Goal: Transaction & Acquisition: Purchase product/service

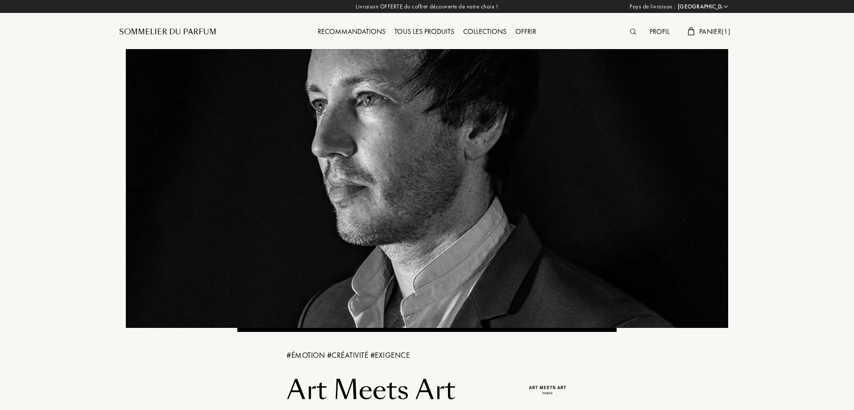
select select "FR"
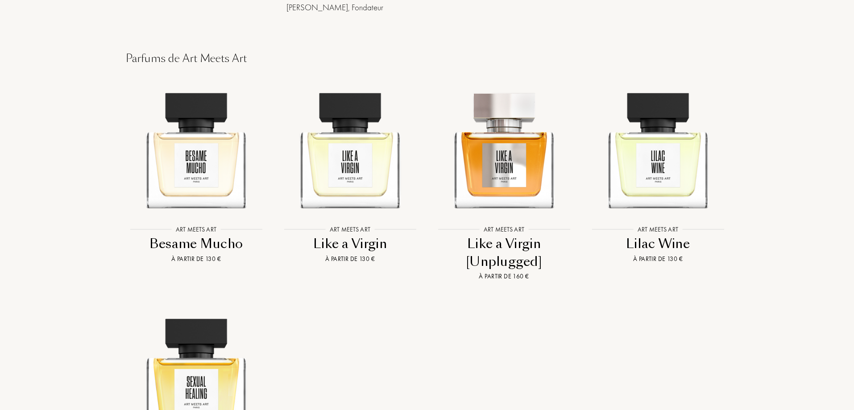
scroll to position [803, 0]
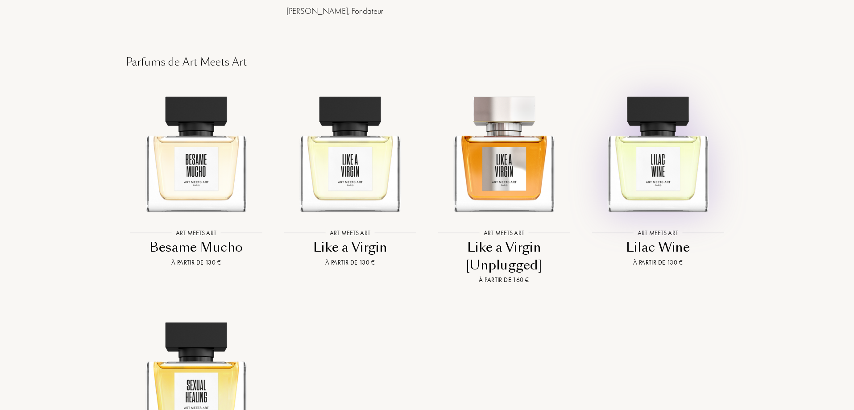
click at [687, 206] on img at bounding box center [657, 149] width 139 height 139
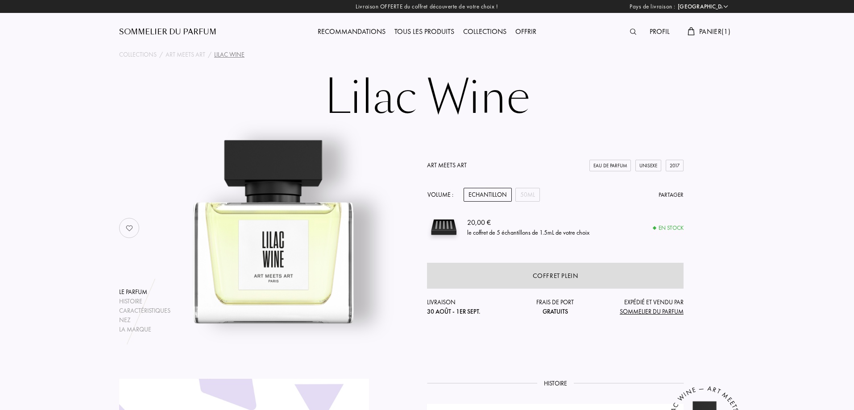
select select "FR"
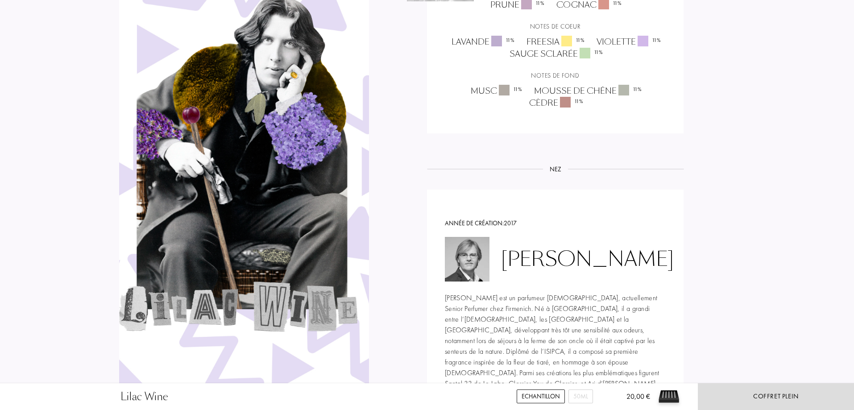
scroll to position [847, 0]
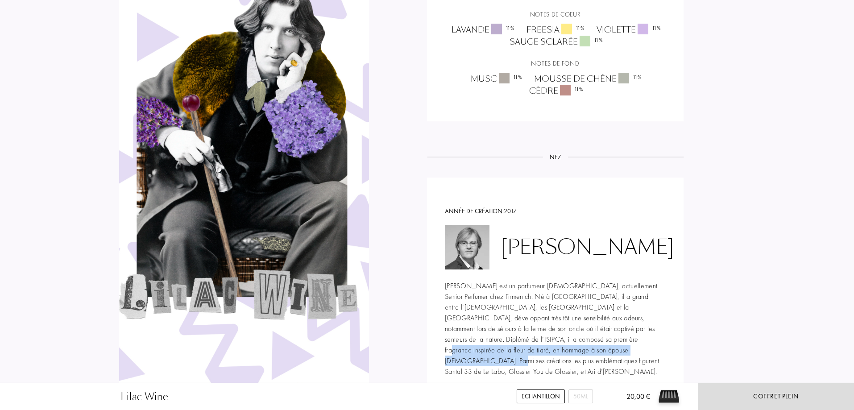
drag, startPoint x: 487, startPoint y: 335, endPoint x: 504, endPoint y: 349, distance: 21.9
click at [504, 349] on div "Frank Voelkl est un parfumeur allemand, actuellement Senior Perfumer chez Firme…" at bounding box center [555, 329] width 221 height 96
click at [555, 343] on div "Frank Voelkl est un parfumeur allemand, actuellement Senior Perfumer chez Firme…" at bounding box center [555, 329] width 221 height 96
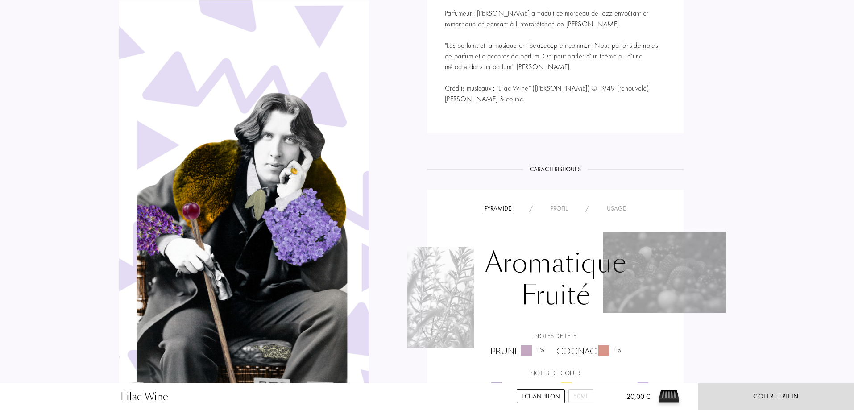
scroll to position [491, 0]
click at [556, 209] on div "Profil" at bounding box center [558, 206] width 35 height 9
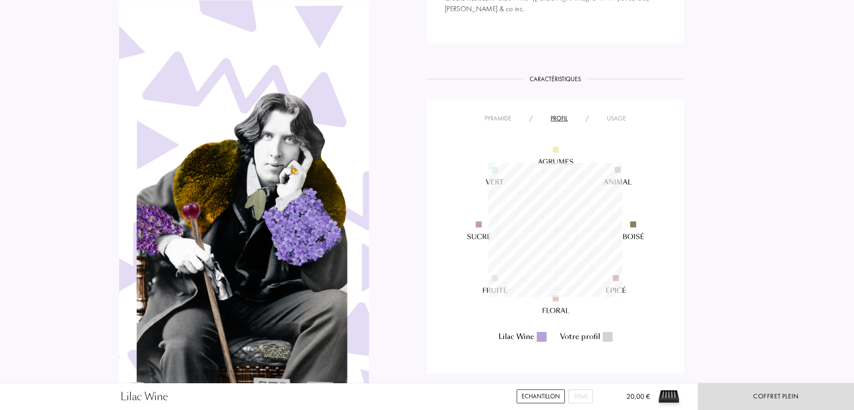
scroll to position [580, 0]
drag, startPoint x: 619, startPoint y: 116, endPoint x: 633, endPoint y: 123, distance: 15.0
click at [619, 117] on div "Usage" at bounding box center [616, 117] width 37 height 9
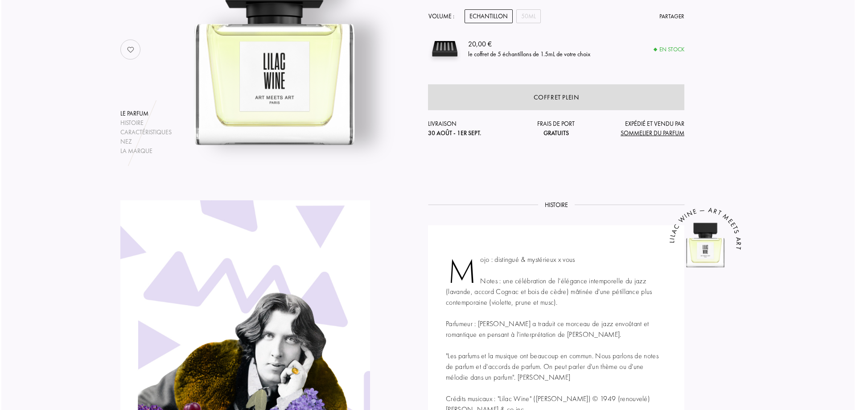
scroll to position [0, 0]
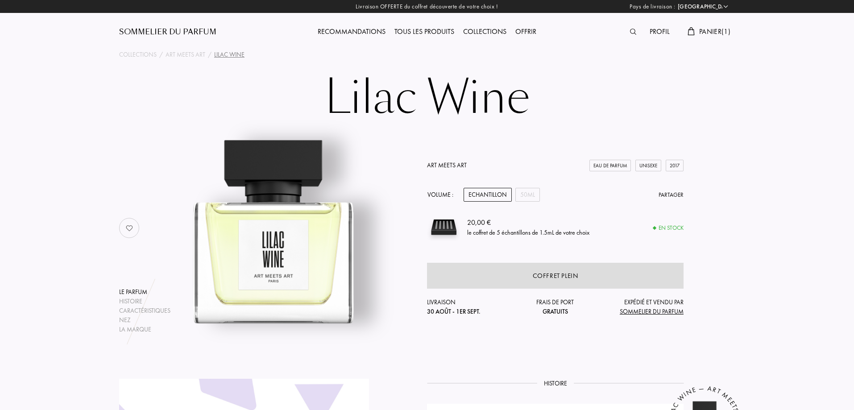
click at [434, 226] on img at bounding box center [443, 227] width 33 height 33
click at [497, 198] on div "Echantillon" at bounding box center [487, 195] width 48 height 14
click at [497, 192] on div "Echantillon" at bounding box center [487, 195] width 48 height 14
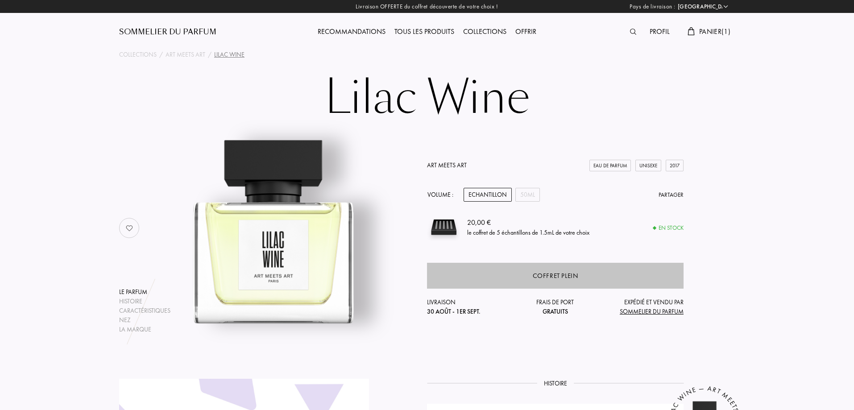
click at [591, 272] on div "Coffret plein" at bounding box center [555, 276] width 256 height 26
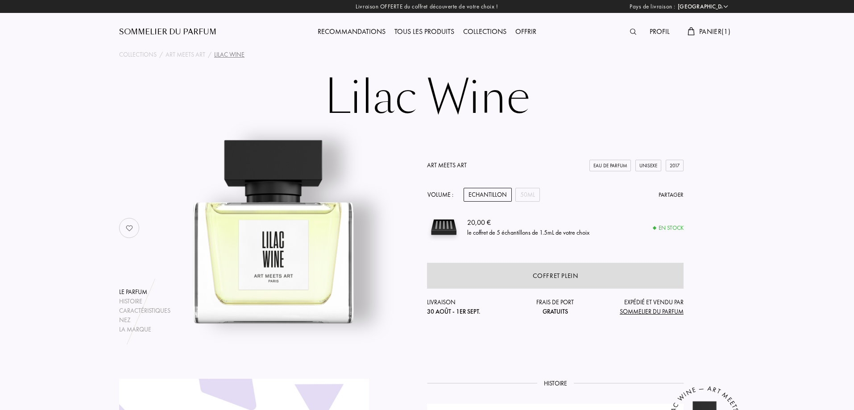
click at [469, 235] on div "le coffret de 5 échantillons de 1.5mL de votre choix" at bounding box center [528, 232] width 122 height 9
click at [669, 227] on div "En stock" at bounding box center [668, 227] width 30 height 9
click at [709, 34] on span "Panier ( 1 )" at bounding box center [714, 31] width 31 height 9
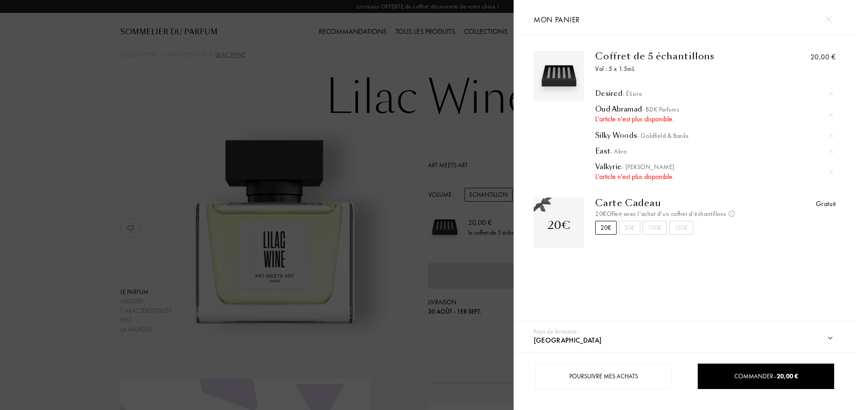
click at [829, 172] on img at bounding box center [831, 172] width 4 height 4
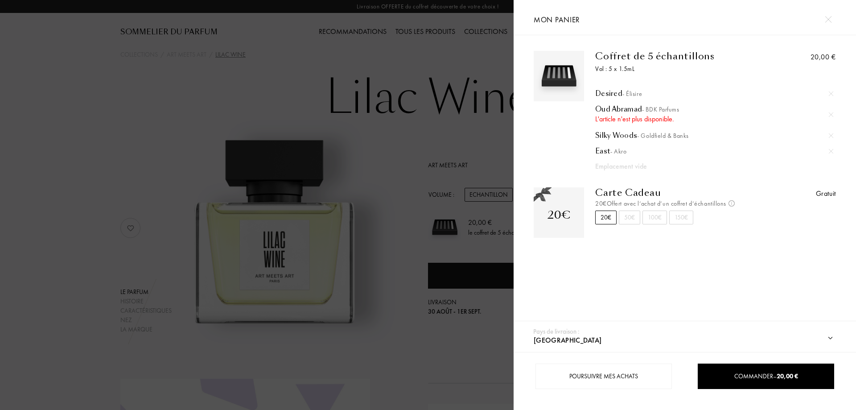
click at [829, 112] on img at bounding box center [831, 114] width 4 height 4
click at [829, 115] on img at bounding box center [831, 114] width 4 height 4
click at [826, 115] on div at bounding box center [831, 114] width 13 height 13
click at [825, 113] on div at bounding box center [831, 114] width 13 height 13
click at [826, 112] on div at bounding box center [831, 114] width 13 height 13
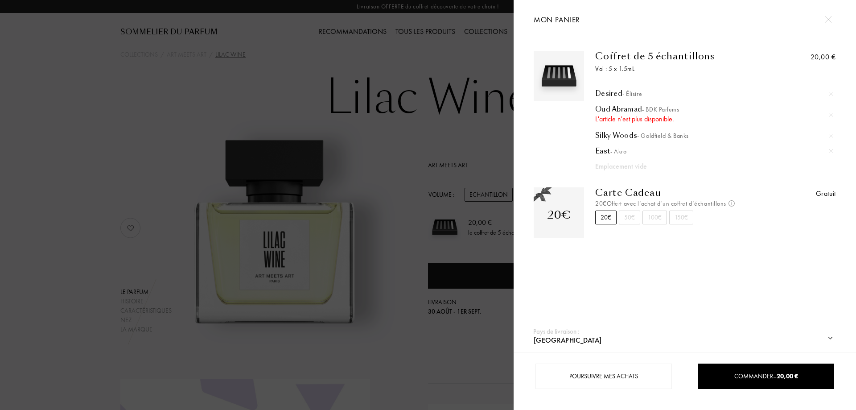
click at [829, 112] on img at bounding box center [831, 114] width 4 height 4
click at [619, 110] on div "Oud Abramad - BDK Parfums" at bounding box center [714, 109] width 238 height 9
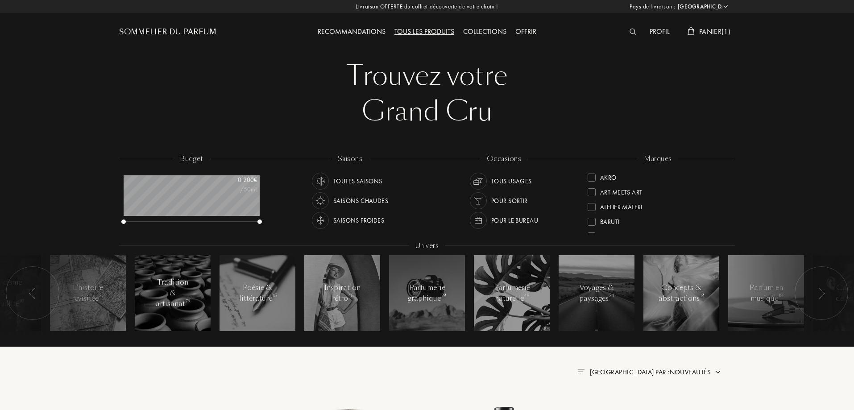
select select "FR"
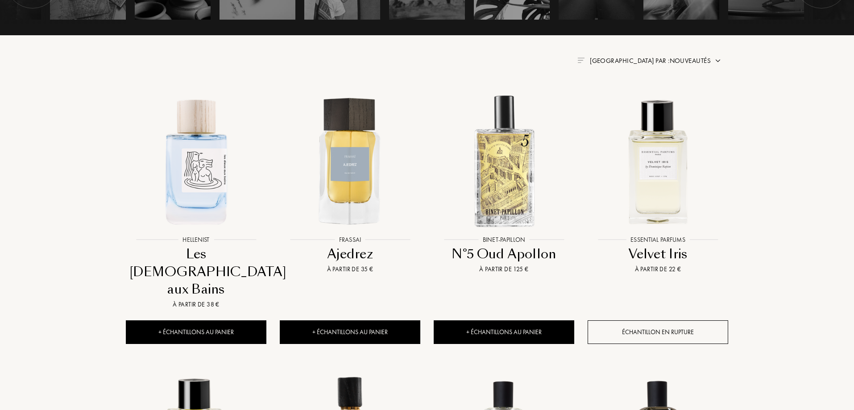
scroll to position [312, 0]
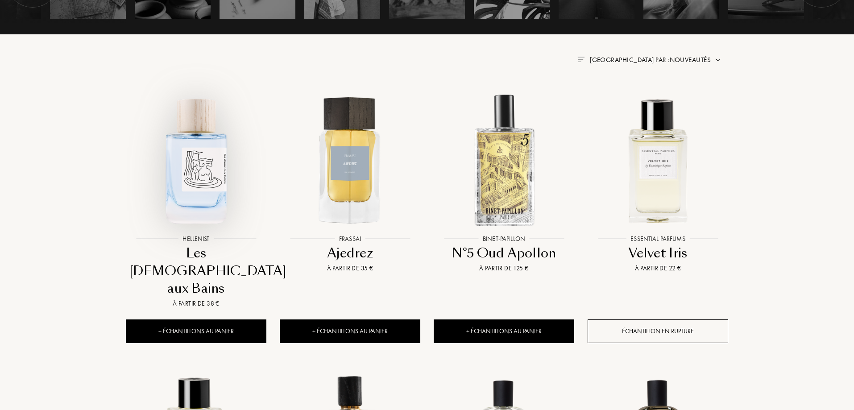
click at [197, 232] on div at bounding box center [196, 167] width 154 height 173
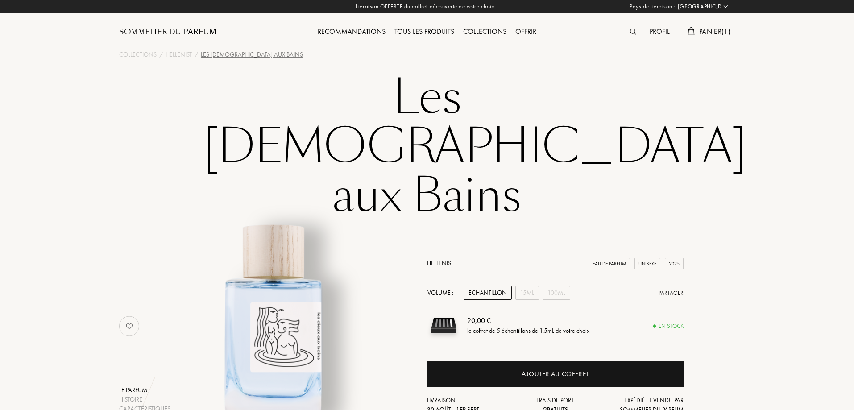
select select "FR"
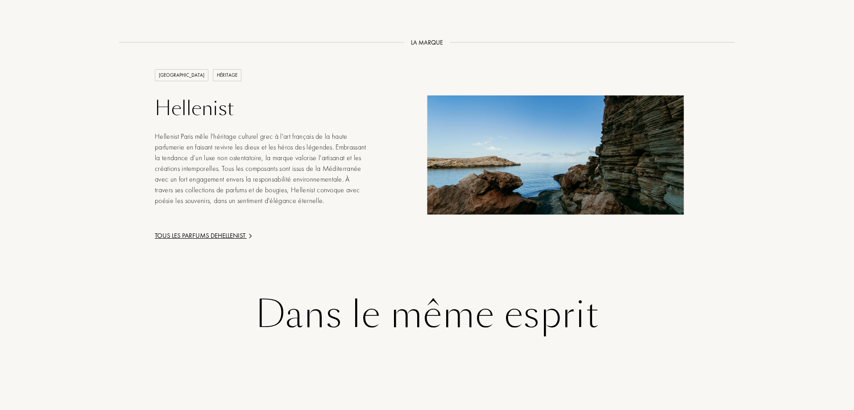
scroll to position [1472, 0]
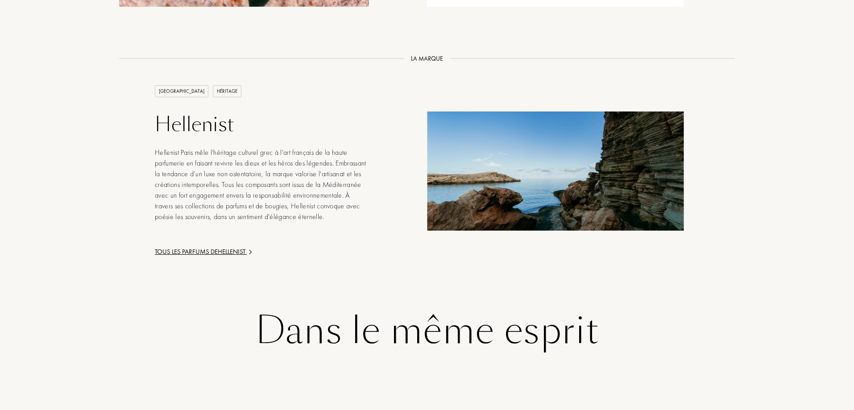
click at [231, 247] on div "Tous les parfums de Hellenist" at bounding box center [262, 252] width 214 height 10
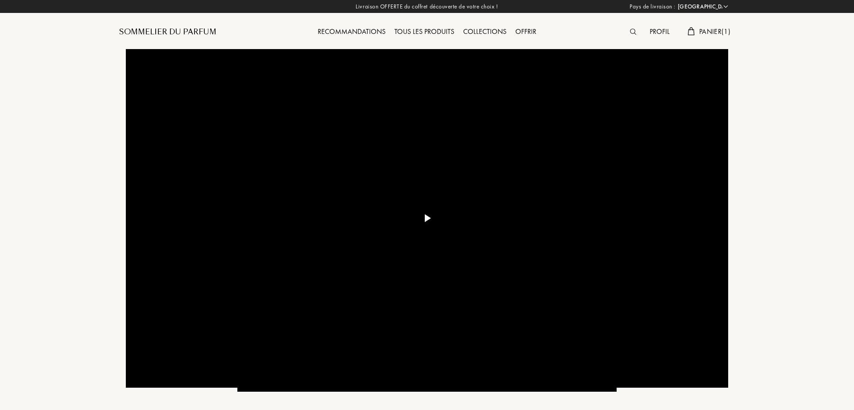
select select "FR"
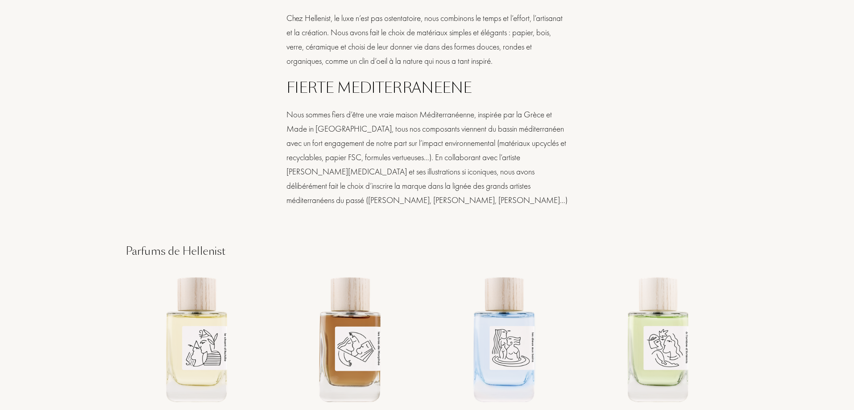
scroll to position [981, 0]
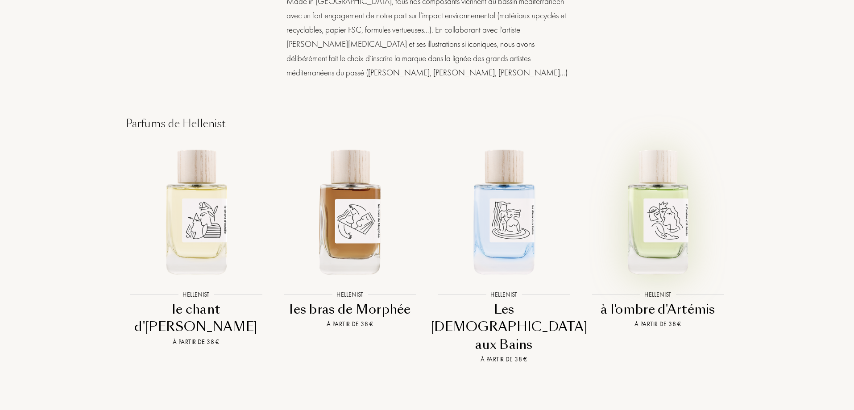
click at [641, 187] on img at bounding box center [657, 210] width 139 height 139
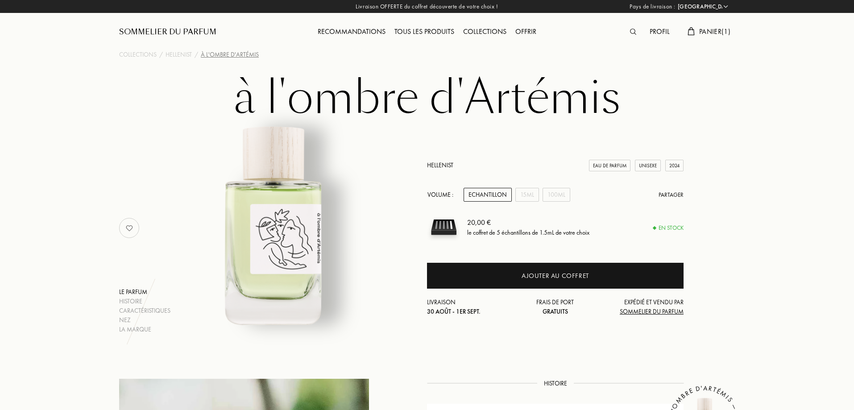
select select "FR"
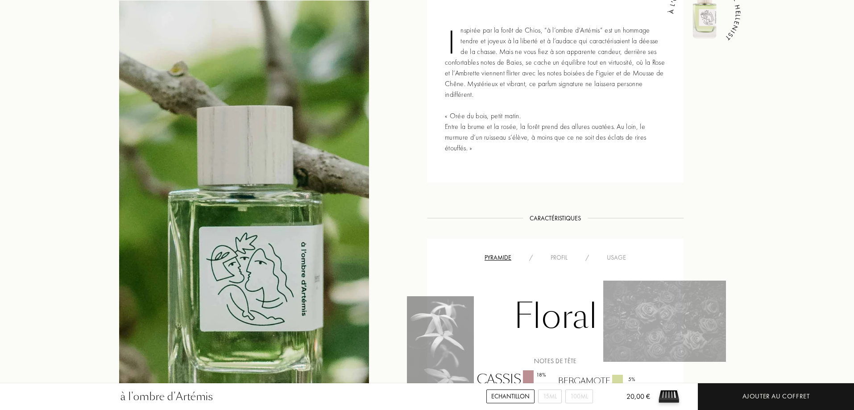
scroll to position [357, 0]
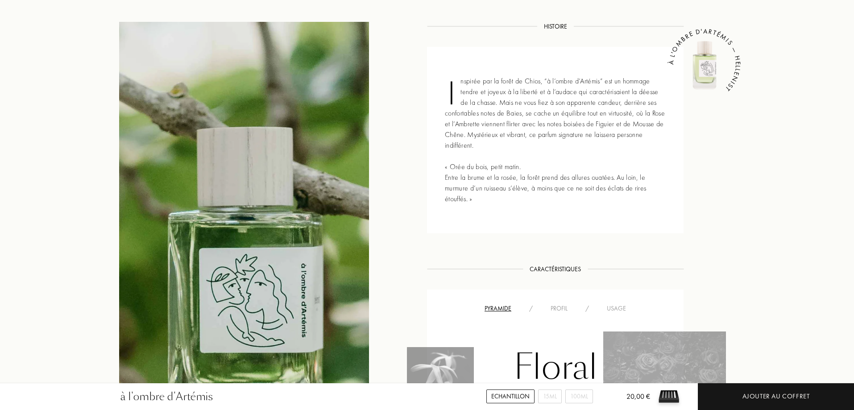
click at [558, 304] on div "Profil" at bounding box center [558, 308] width 35 height 9
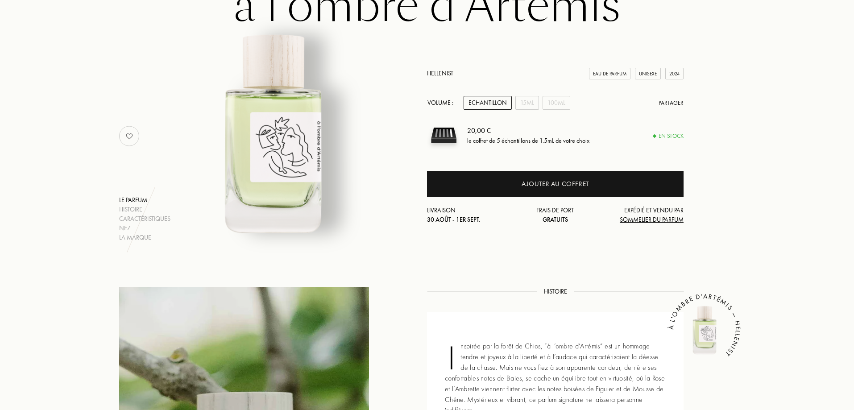
scroll to position [89, 0]
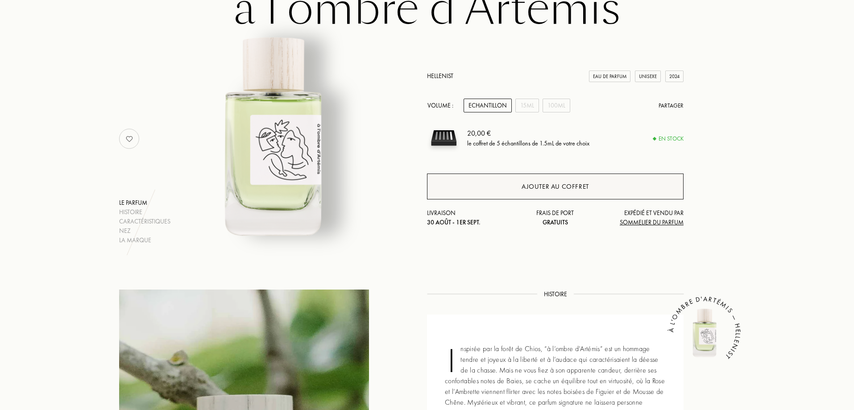
click at [500, 176] on div "Ajouter au coffret" at bounding box center [555, 186] width 256 height 26
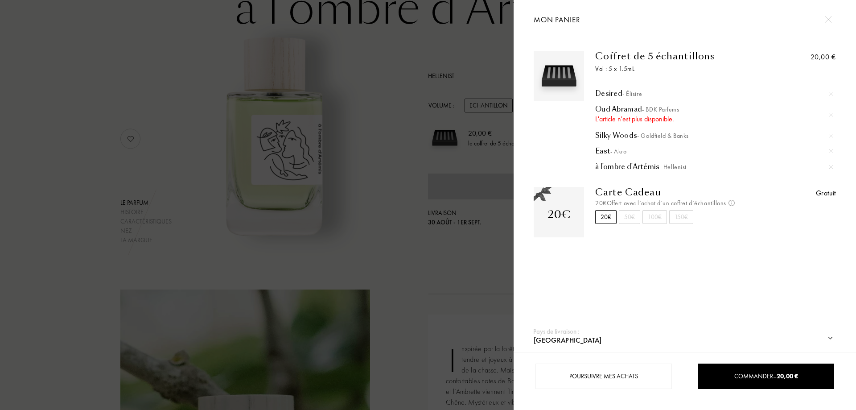
click at [826, 113] on div at bounding box center [831, 114] width 13 height 13
click at [663, 116] on div "L'article n'est plus disponible." at bounding box center [714, 119] width 238 height 11
click at [261, 90] on div at bounding box center [257, 205] width 514 height 410
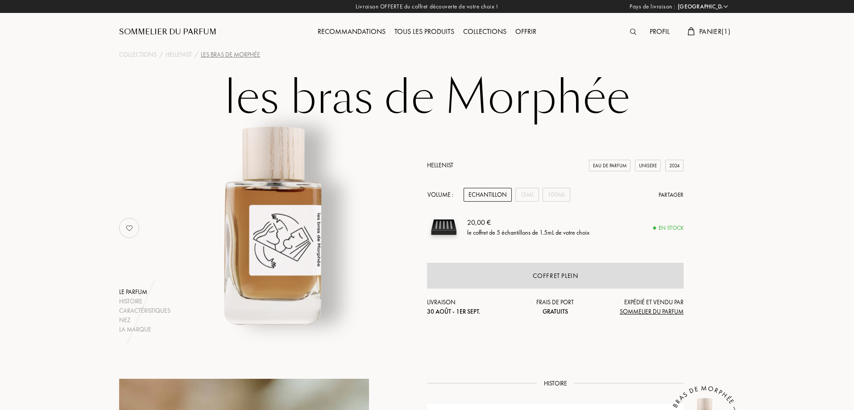
select select "FR"
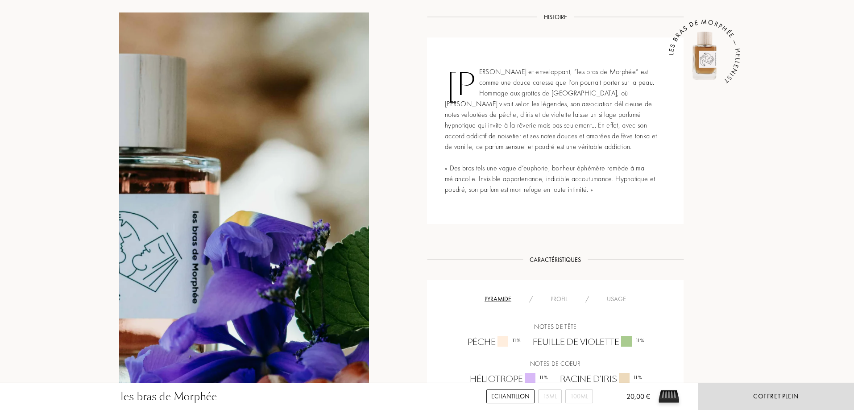
scroll to position [312, 0]
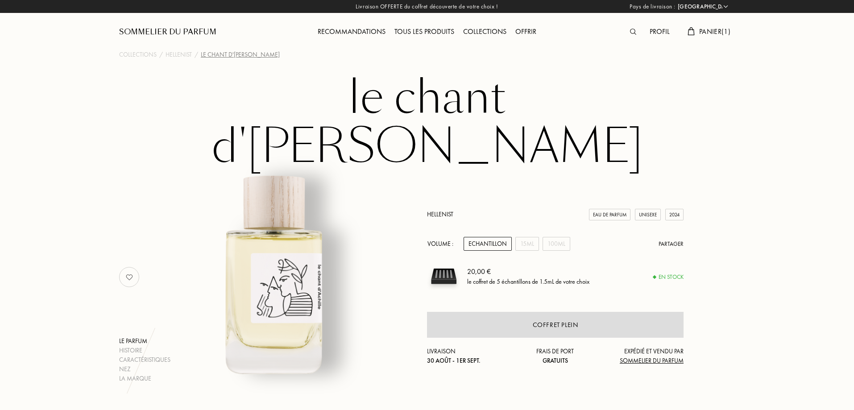
select select "FR"
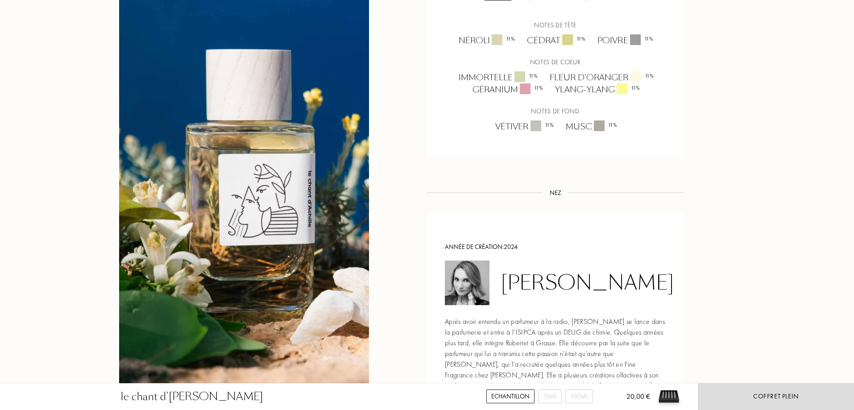
scroll to position [758, 0]
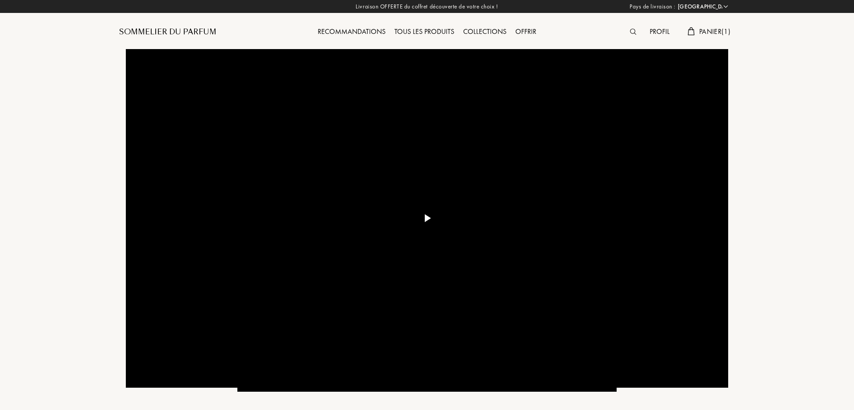
select select "FR"
click at [427, 30] on div "Tous les produits" at bounding box center [424, 32] width 69 height 12
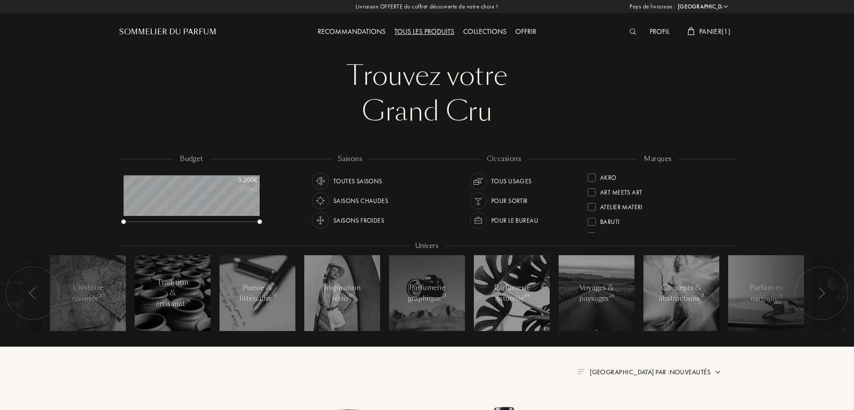
select select "FR"
click at [352, 285] on div "Inspiration rétro 45" at bounding box center [342, 292] width 38 height 21
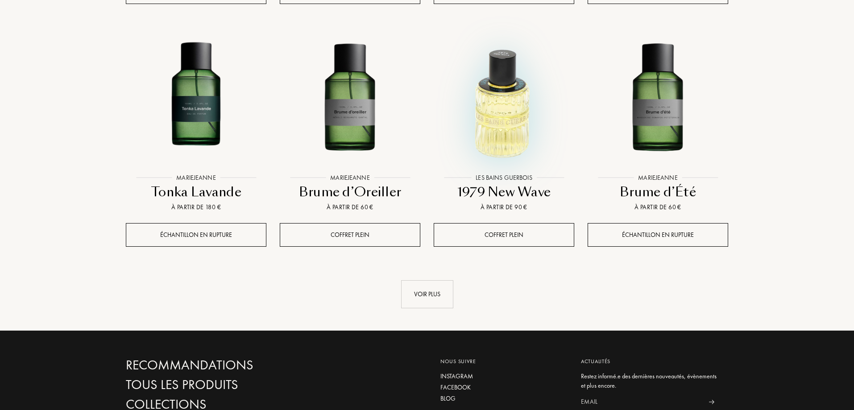
scroll to position [892, 0]
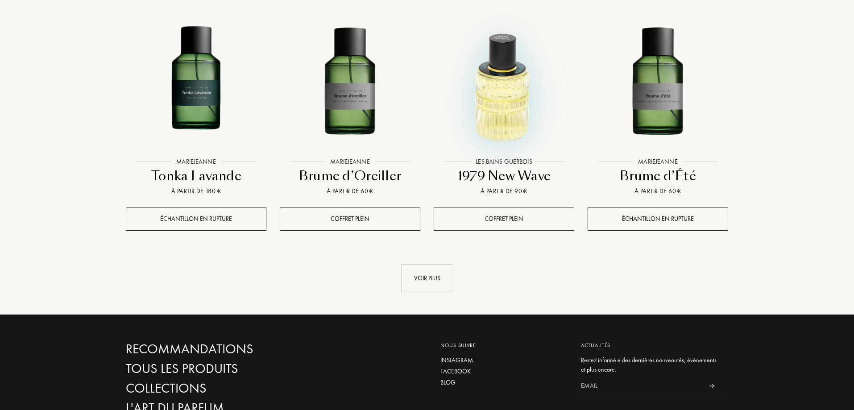
click at [497, 208] on div "Coffret plein" at bounding box center [504, 219] width 140 height 24
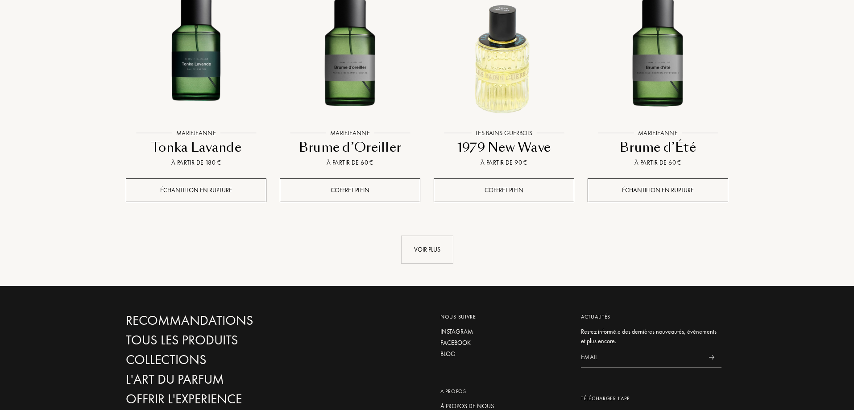
scroll to position [937, 0]
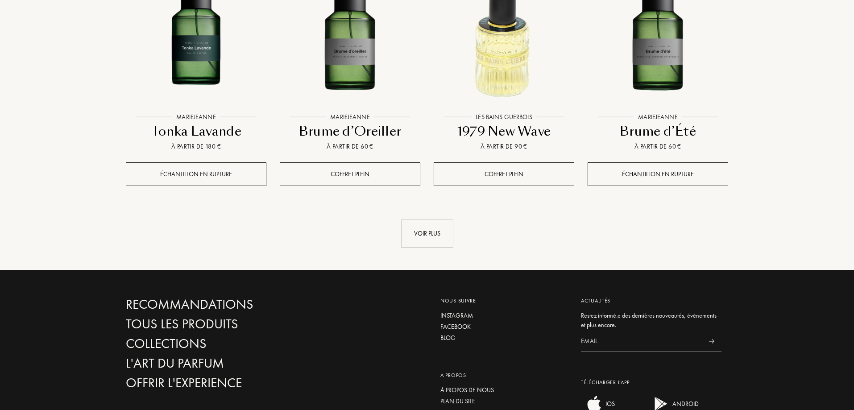
click at [505, 161] on link "Les Bains Guerbois Les Bains Guerbois 1979 New Wave À partir de 90 €" at bounding box center [504, 60] width 140 height 203
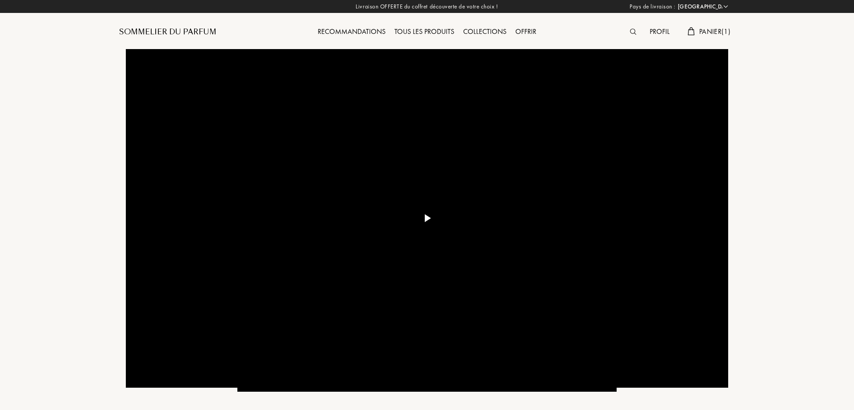
select select "FR"
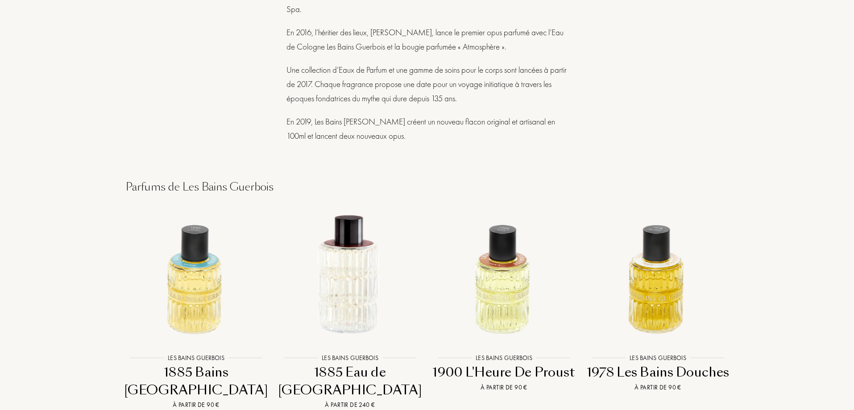
scroll to position [758, 0]
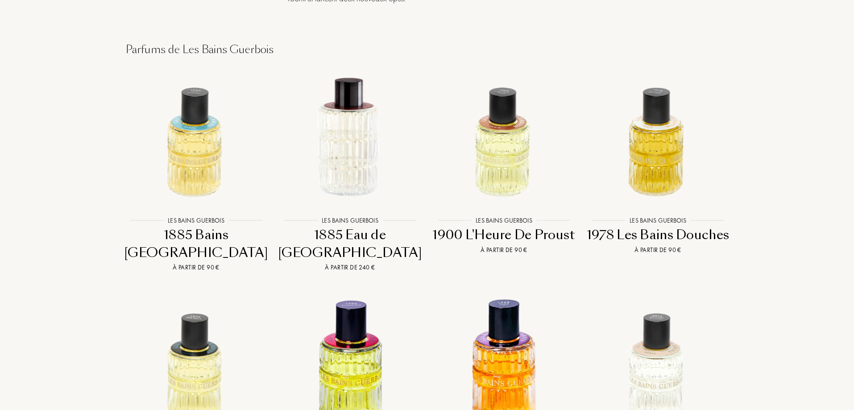
click at [675, 226] on div "1978 Les Bains Douches" at bounding box center [657, 234] width 147 height 17
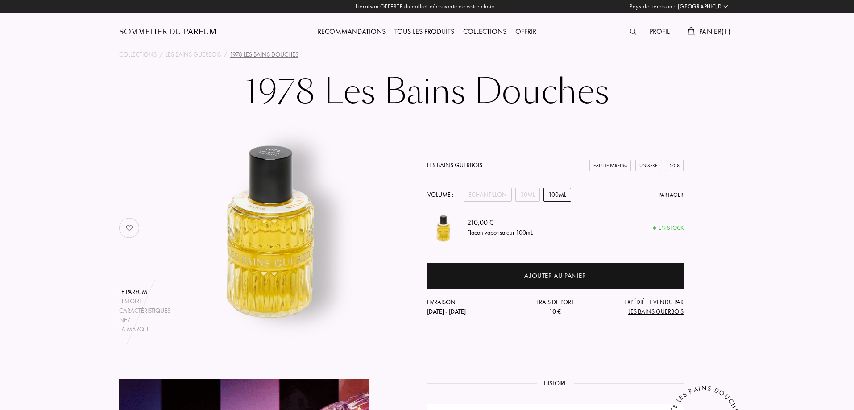
select select "FR"
click at [506, 186] on div "Les Bains Guerbois Eau de Parfum Unisexe 2018 Volume : Echantillon 30mL 100mL P…" at bounding box center [555, 239] width 256 height 156
click at [499, 195] on div "Echantillon" at bounding box center [487, 195] width 48 height 14
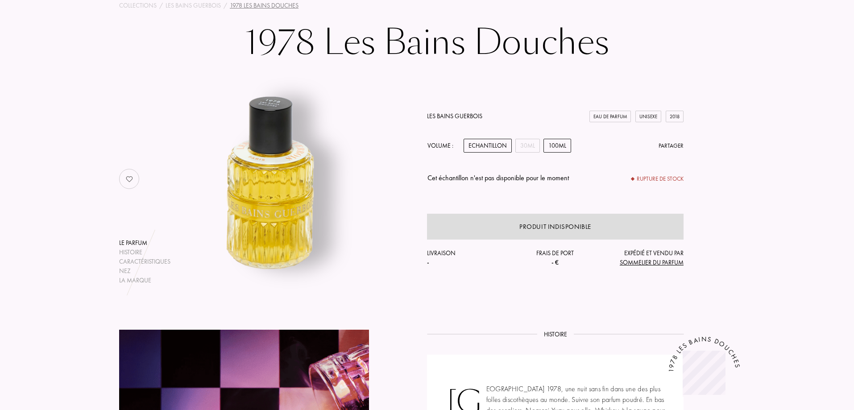
scroll to position [45, 0]
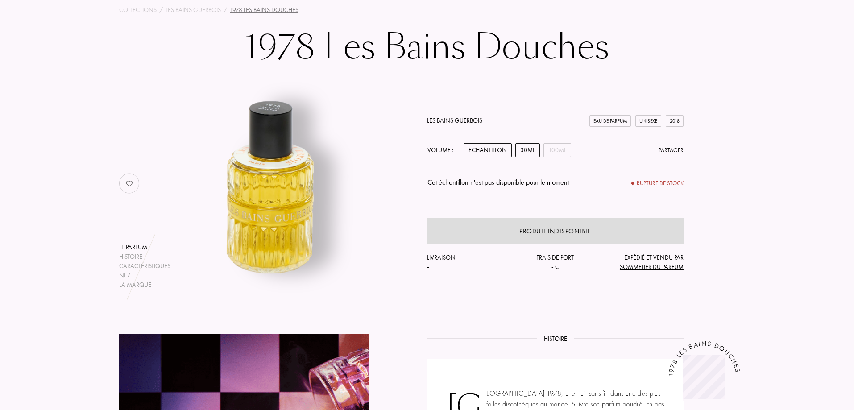
click at [530, 144] on div "30mL" at bounding box center [527, 150] width 25 height 14
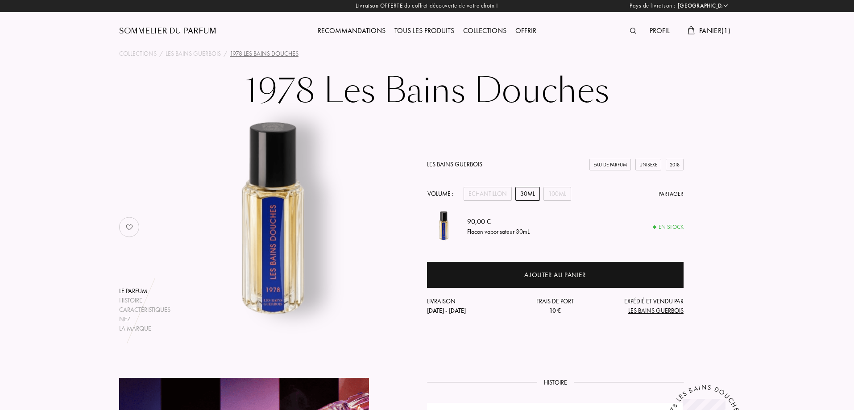
scroll to position [0, 0]
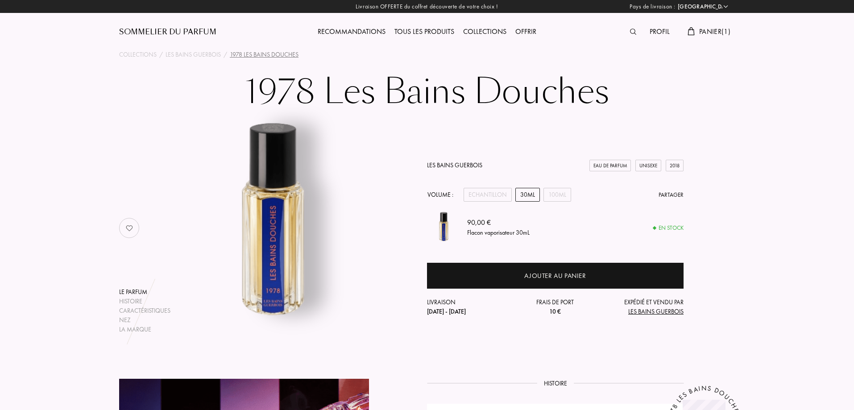
click at [361, 25] on div "Recommandations Tous les produits Collections Offrir" at bounding box center [427, 24] width 308 height 49
click at [361, 28] on div "Recommandations" at bounding box center [351, 32] width 77 height 12
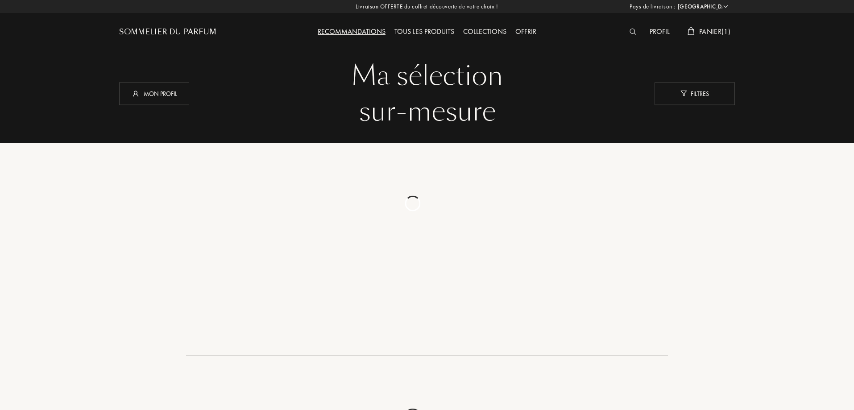
select select "FR"
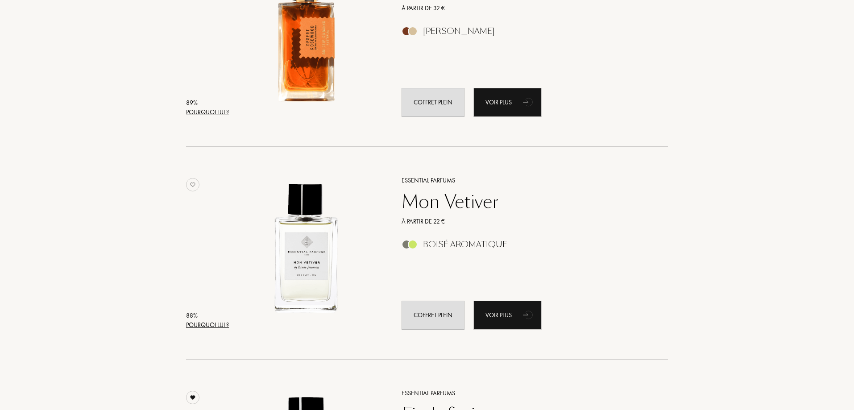
scroll to position [1293, 0]
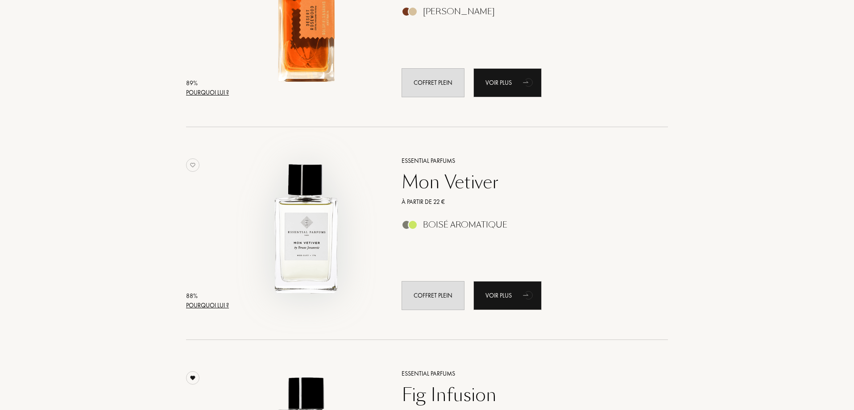
click at [311, 250] on img at bounding box center [306, 229] width 149 height 149
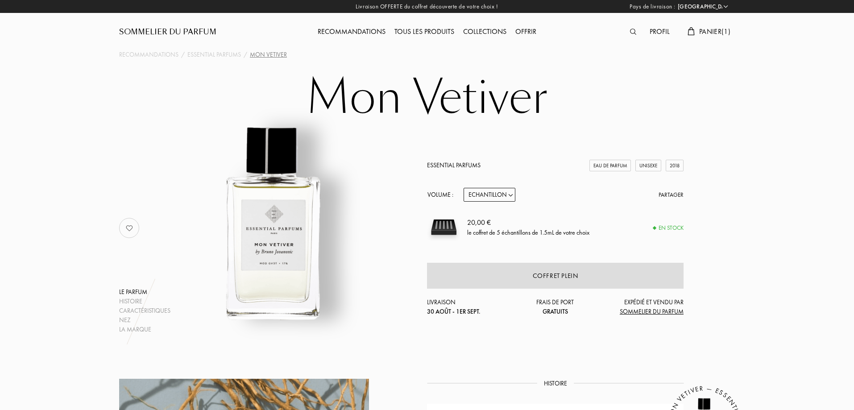
select select "FR"
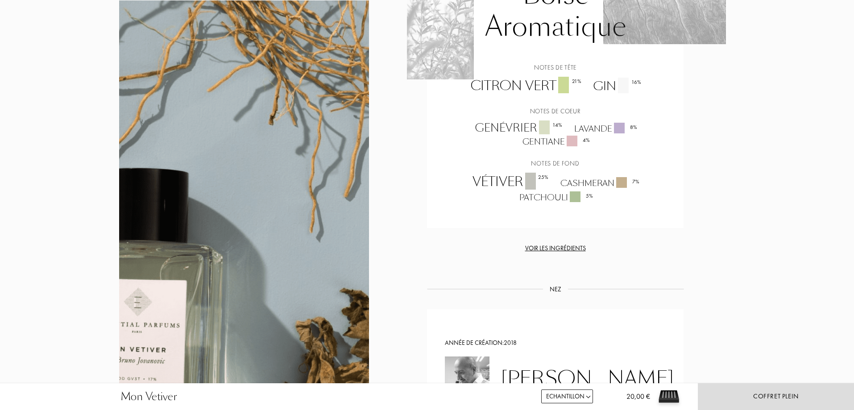
scroll to position [758, 0]
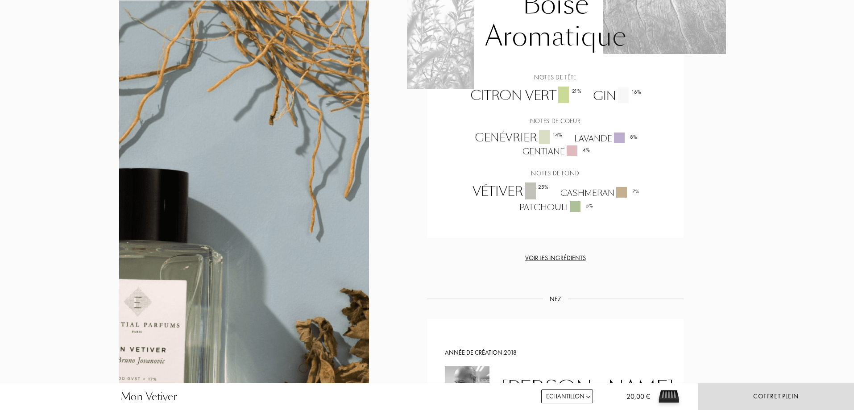
click at [572, 256] on div "Voir les ingrédients" at bounding box center [555, 257] width 256 height 9
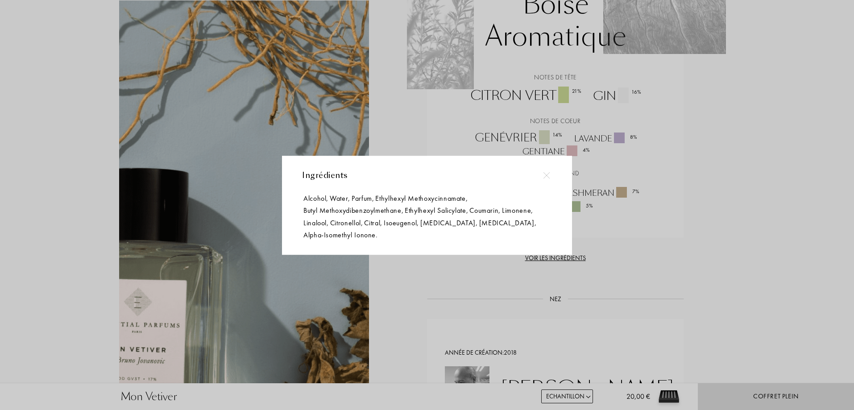
click at [694, 250] on div at bounding box center [428, 205] width 856 height 410
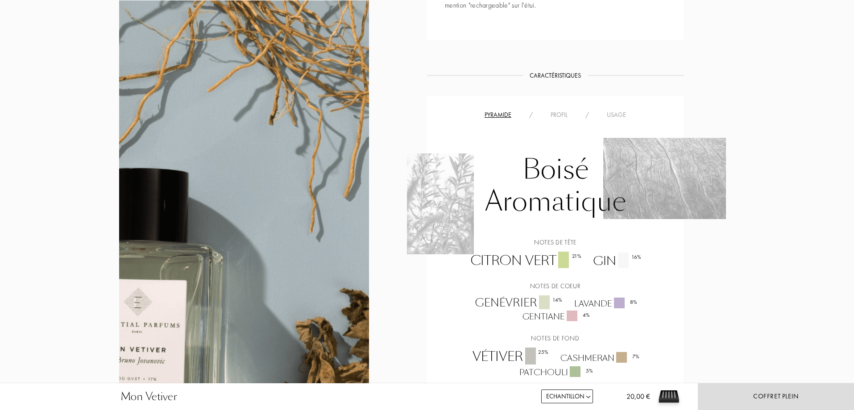
scroll to position [580, 0]
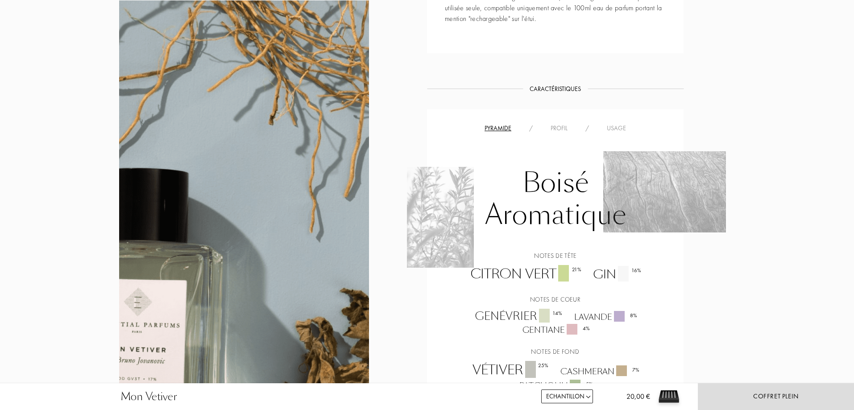
click at [560, 125] on div "Profil" at bounding box center [558, 128] width 35 height 9
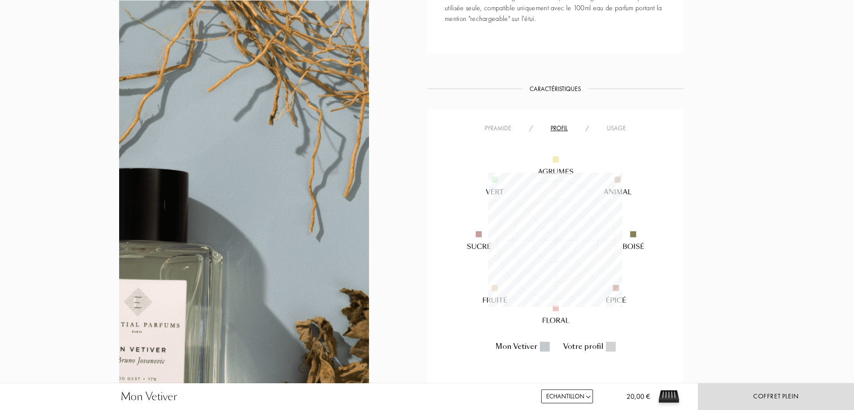
scroll to position [134, 134]
click at [612, 128] on div "Usage" at bounding box center [616, 128] width 37 height 9
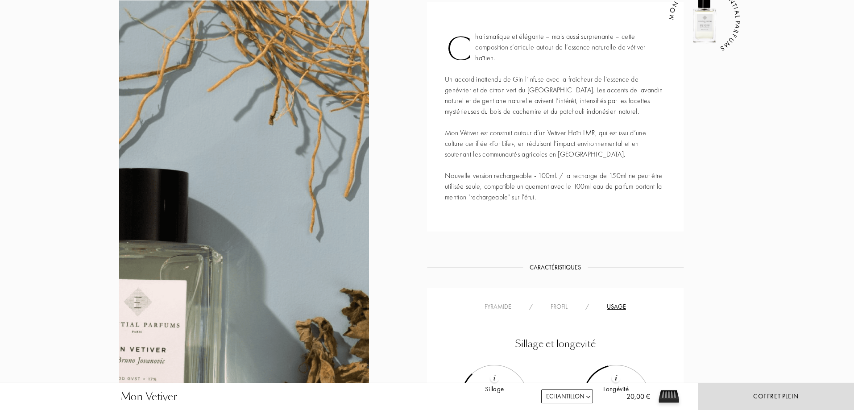
scroll to position [134, 0]
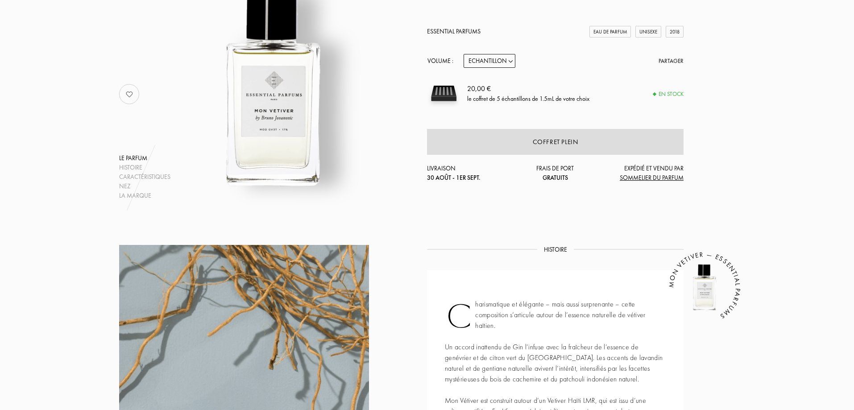
click at [491, 62] on select "Echantillon 10mL 100mL 150mL" at bounding box center [489, 61] width 52 height 14
select select "1"
click at [463, 54] on select "Echantillon 10mL 100mL 150mL" at bounding box center [489, 61] width 52 height 14
select select "1"
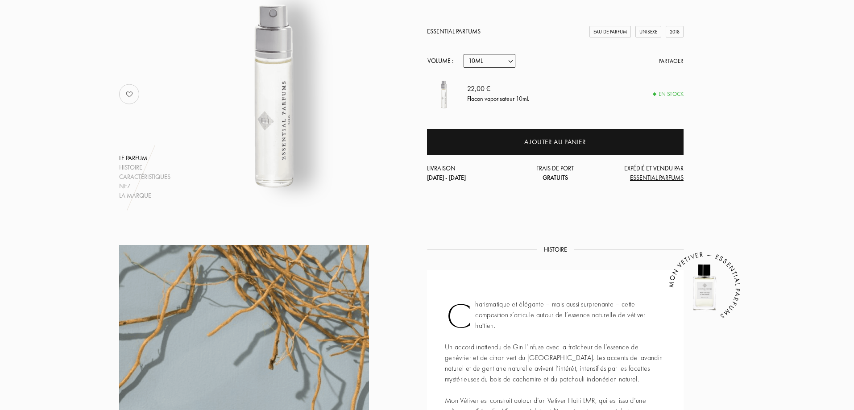
click at [489, 83] on div "22,00 €" at bounding box center [498, 88] width 62 height 11
drag, startPoint x: 489, startPoint y: 83, endPoint x: 495, endPoint y: 74, distance: 10.6
click at [495, 74] on div "Essential Parfums Eau de Parfum Unisexe 2018 Volume : Echantillon 10mL 100mL 15…" at bounding box center [555, 105] width 256 height 156
click at [518, 62] on div "Echantillon 10mL 100mL 150mL" at bounding box center [490, 61] width 55 height 14
click at [510, 58] on select "Echantillon 10mL 100mL 150mL" at bounding box center [489, 61] width 52 height 14
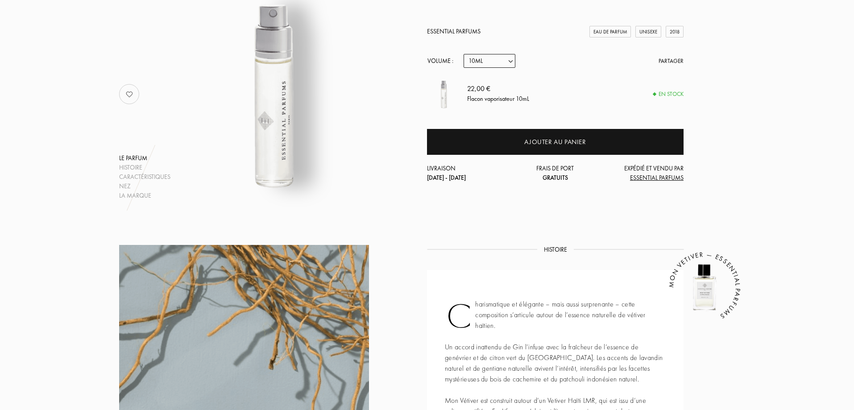
select select "0"
click at [463, 54] on select "Echantillon 10mL 100mL 150mL" at bounding box center [489, 61] width 52 height 14
select select "0"
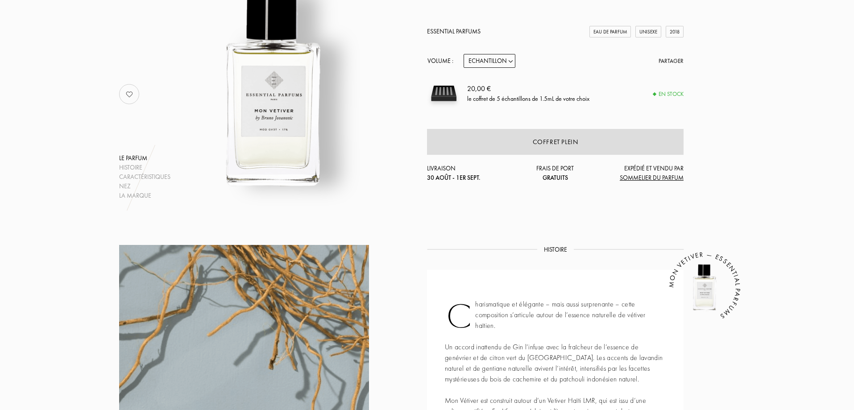
click at [512, 66] on select "Echantillon 10mL 100mL 150mL" at bounding box center [489, 61] width 52 height 14
select select "1"
click at [463, 54] on select "Echantillon 10mL 100mL 150mL" at bounding box center [489, 61] width 52 height 14
select select "1"
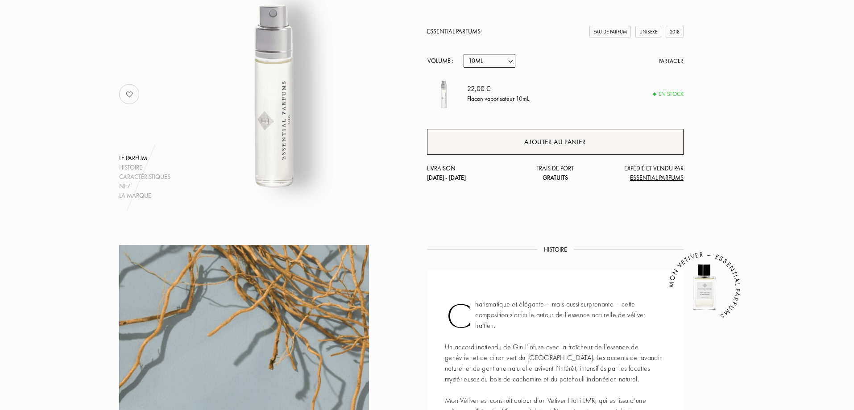
click at [562, 138] on div "Ajouter au panier" at bounding box center [555, 142] width 62 height 10
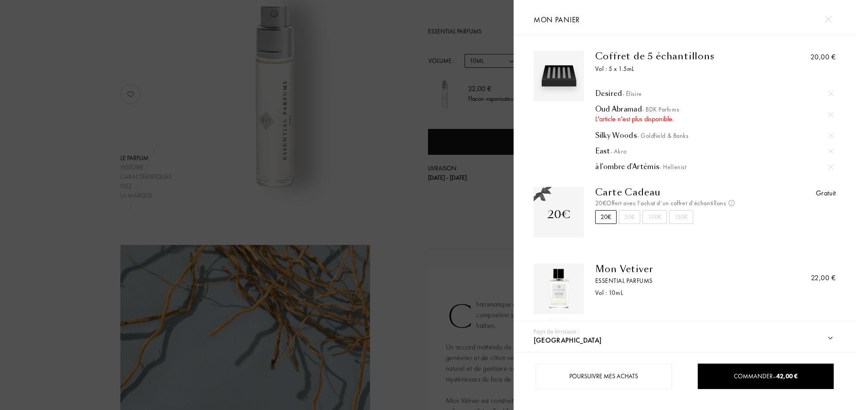
click at [465, 120] on div at bounding box center [257, 205] width 514 height 410
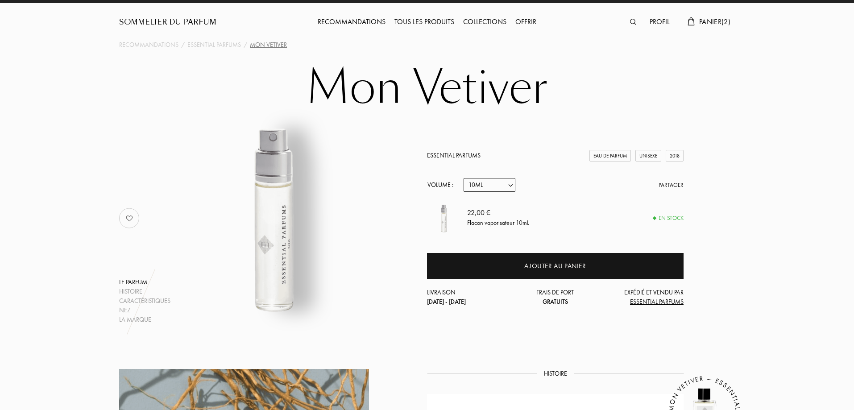
scroll to position [0, 0]
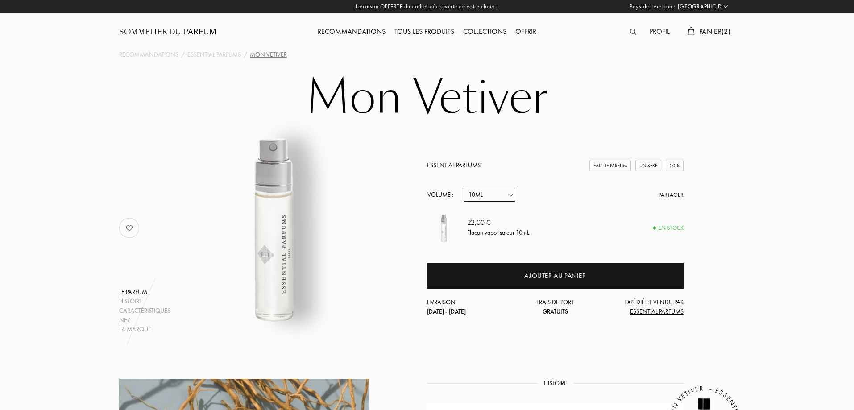
click at [444, 29] on div "Tous les produits" at bounding box center [424, 32] width 69 height 12
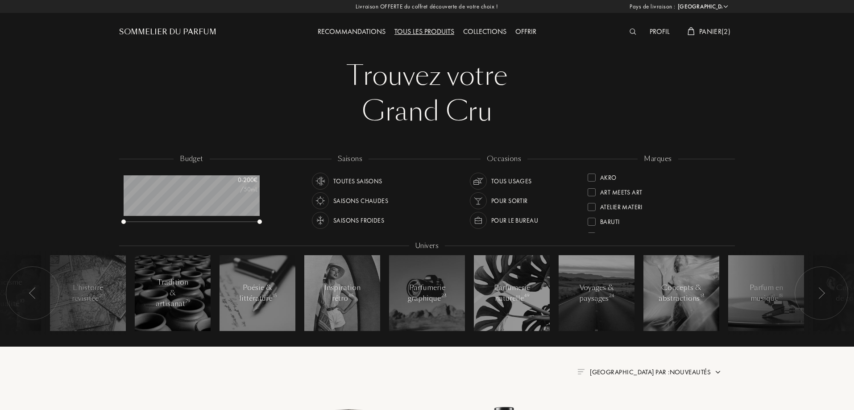
select select "FR"
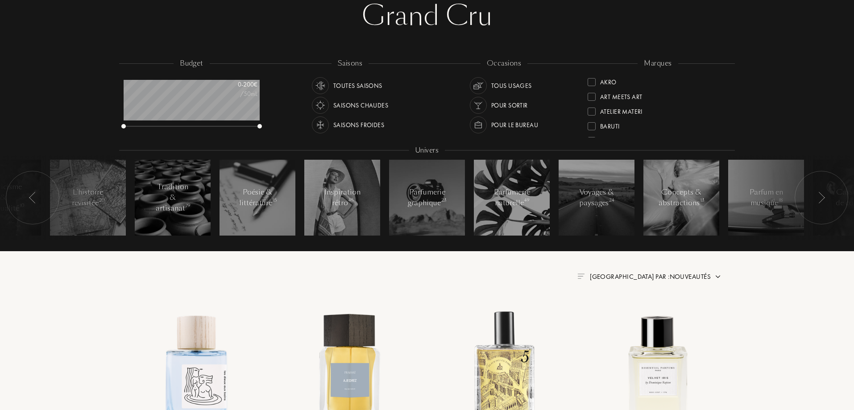
scroll to position [223, 0]
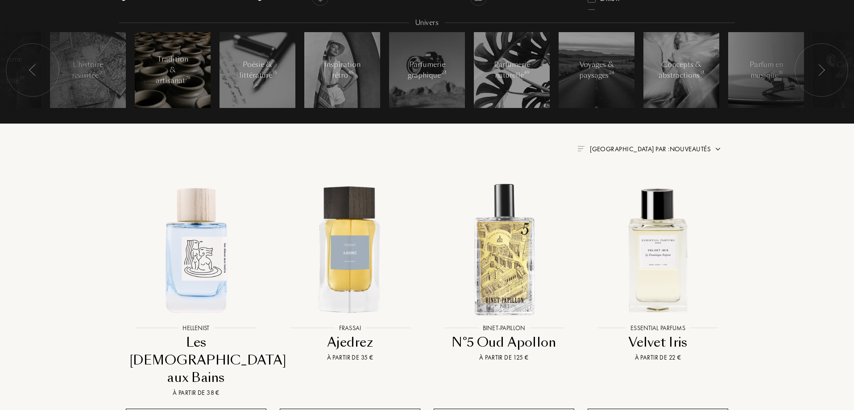
click at [182, 73] on div "Tradition & artisanat 79" at bounding box center [173, 70] width 38 height 32
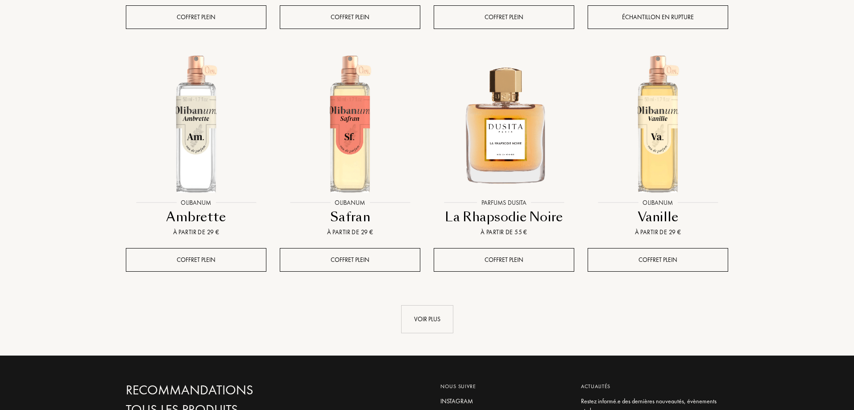
scroll to position [892, 0]
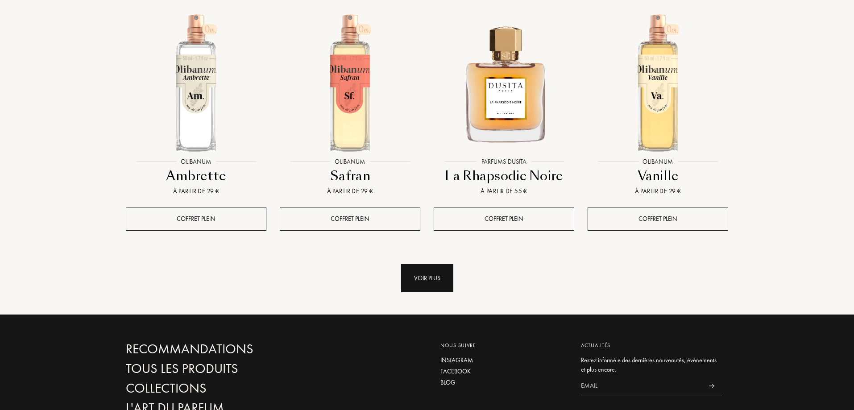
click at [438, 278] on div "Voir plus" at bounding box center [427, 278] width 52 height 28
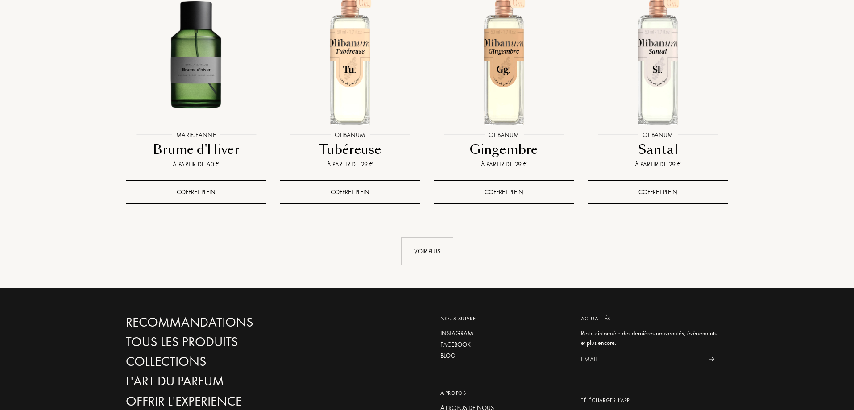
scroll to position [1650, 0]
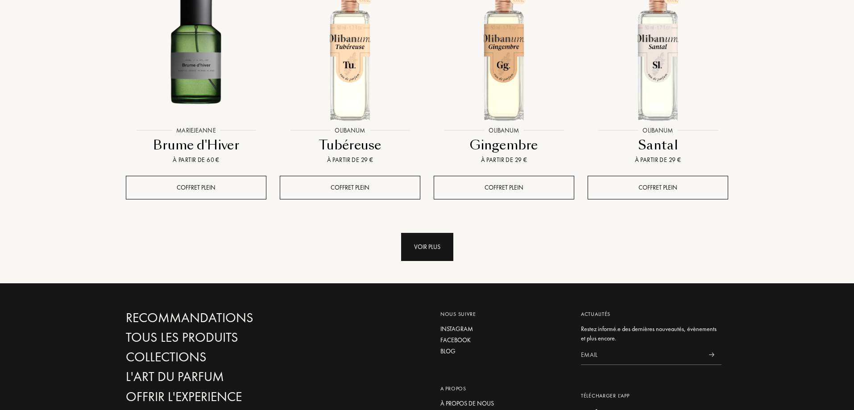
click at [423, 234] on div "Voir plus" at bounding box center [427, 247] width 52 height 28
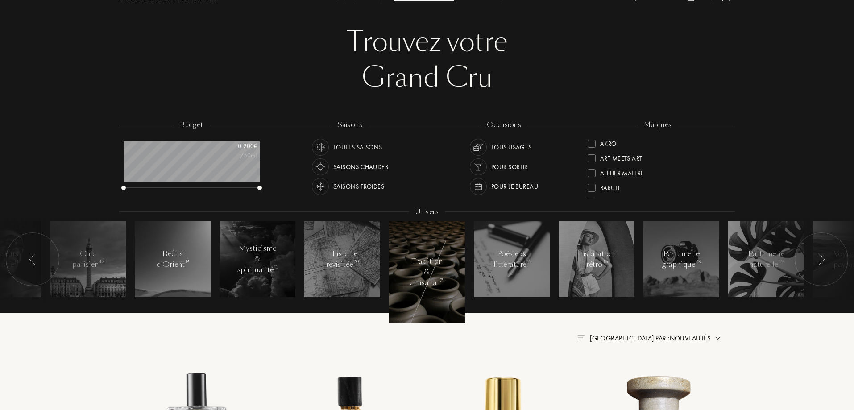
scroll to position [0, 0]
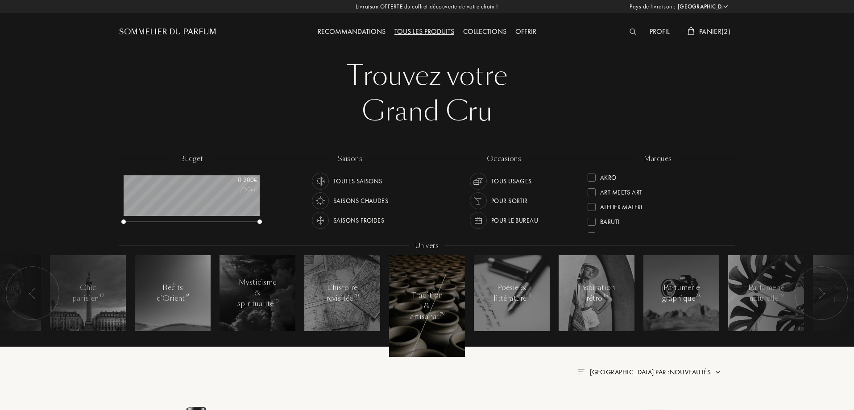
click at [780, 298] on div at bounding box center [794, 293] width 134 height 85
click at [772, 298] on div at bounding box center [794, 293] width 134 height 85
click at [819, 296] on img at bounding box center [820, 293] width 7 height 12
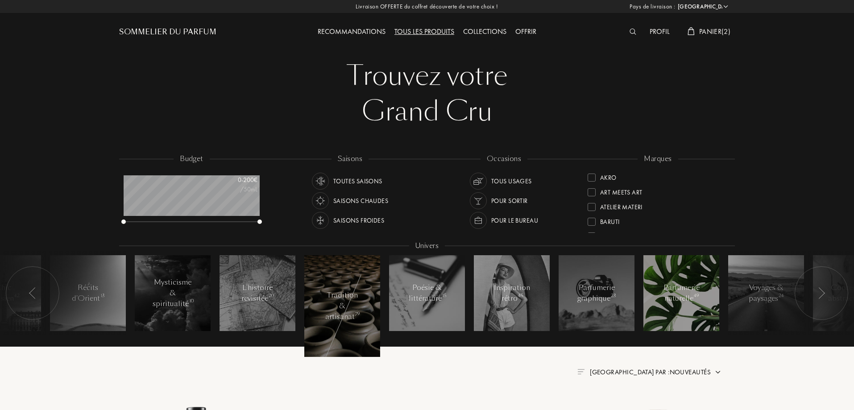
click at [694, 299] on span "49" at bounding box center [696, 296] width 5 height 6
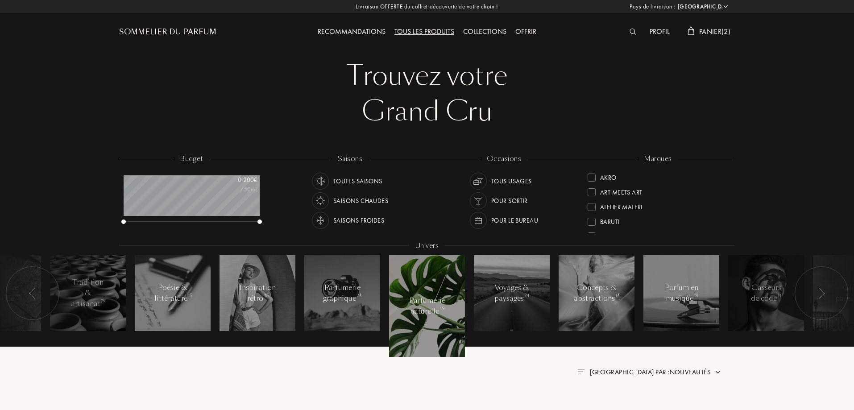
click at [428, 282] on div at bounding box center [427, 306] width 76 height 102
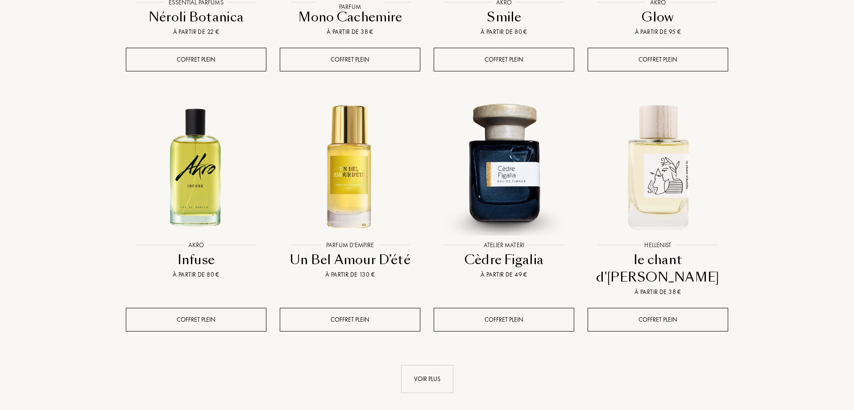
scroll to position [847, 0]
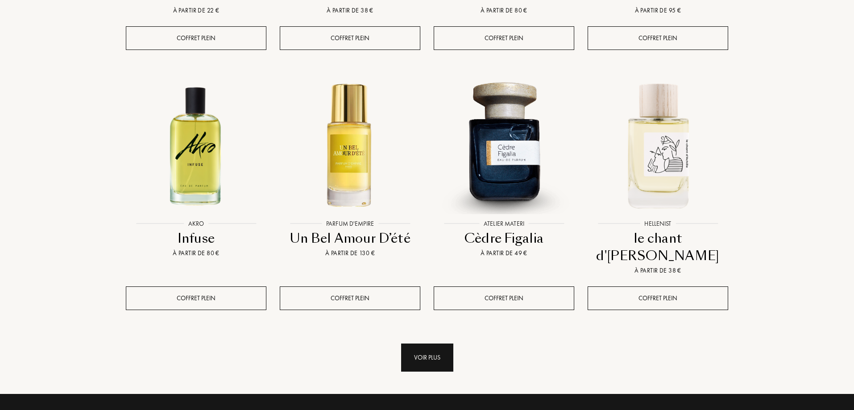
click at [449, 343] on div "Voir plus" at bounding box center [427, 357] width 52 height 28
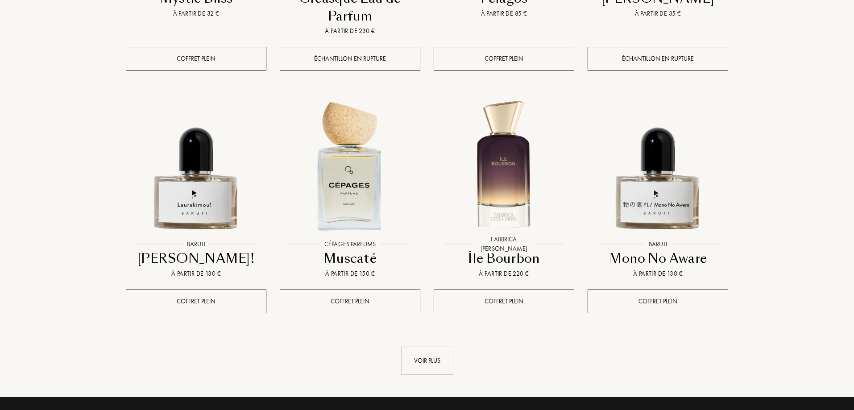
scroll to position [1606, 0]
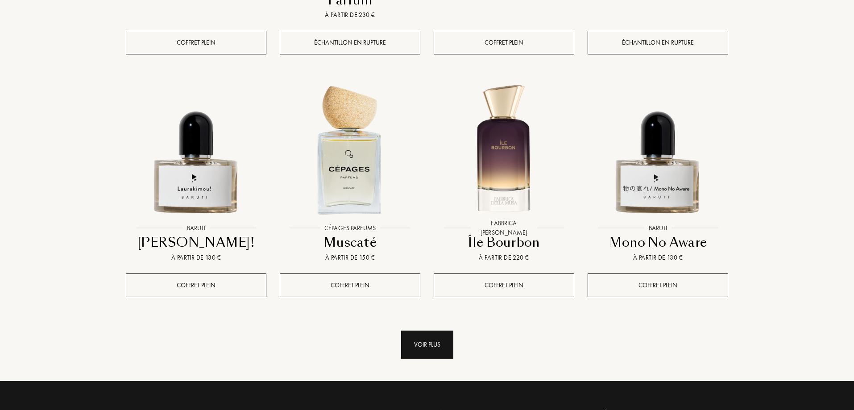
click at [408, 330] on div "Voir plus" at bounding box center [427, 344] width 52 height 28
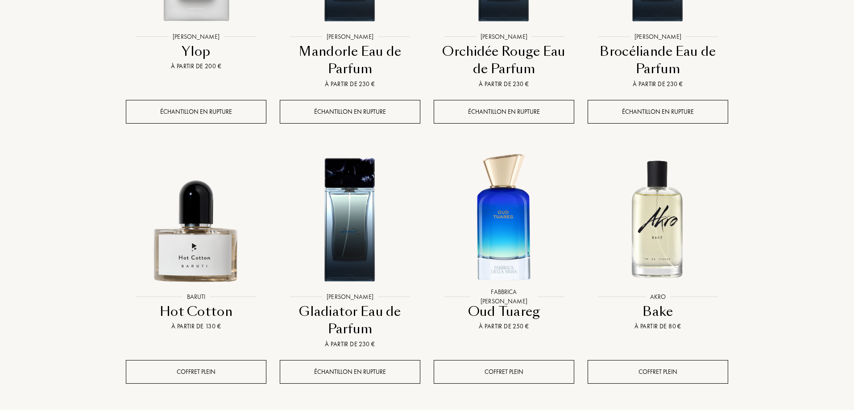
scroll to position [2319, 0]
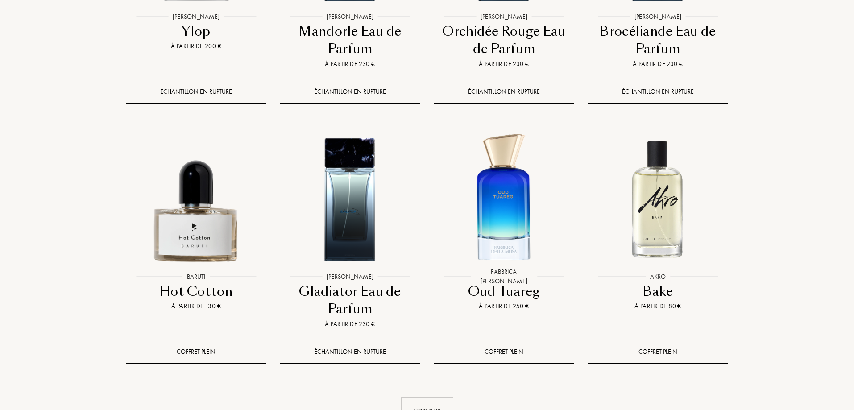
click at [399, 397] on link "Voir plus" at bounding box center [427, 411] width 602 height 28
click at [438, 397] on div "Voir plus" at bounding box center [427, 411] width 52 height 28
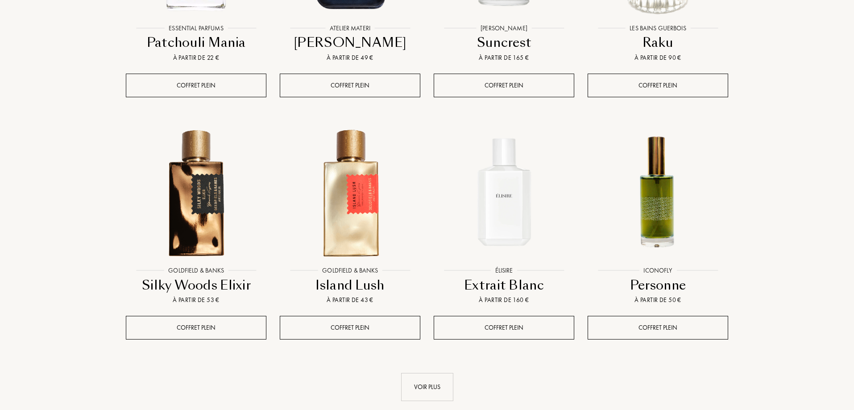
scroll to position [3077, 0]
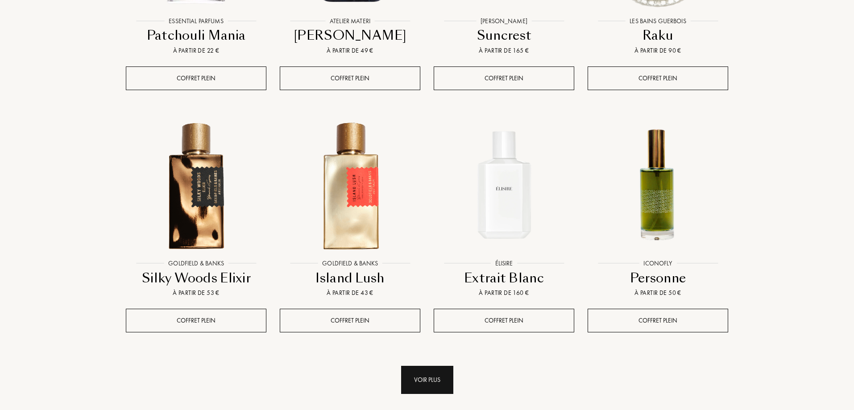
click at [433, 366] on div "Voir plus" at bounding box center [427, 380] width 52 height 28
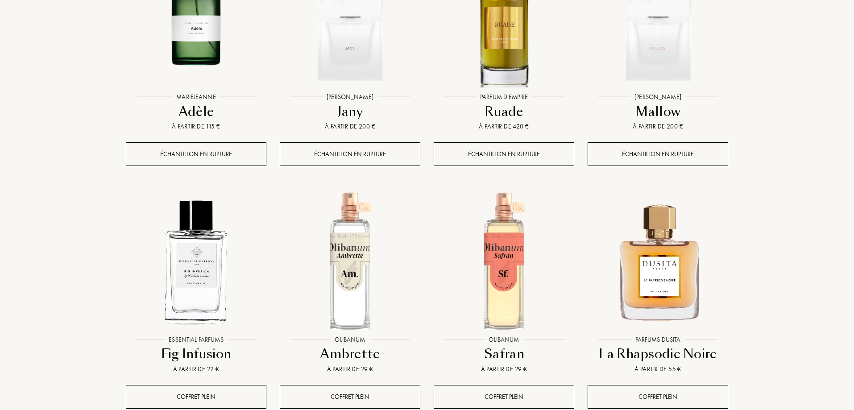
scroll to position [3791, 0]
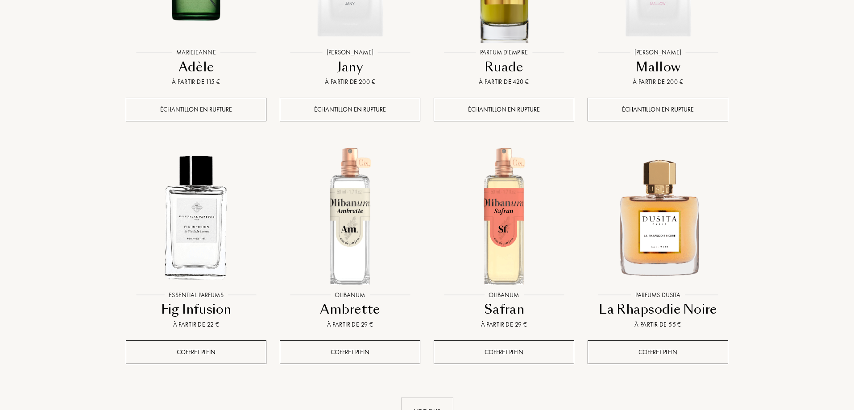
click at [431, 397] on div "Voir plus" at bounding box center [427, 411] width 52 height 28
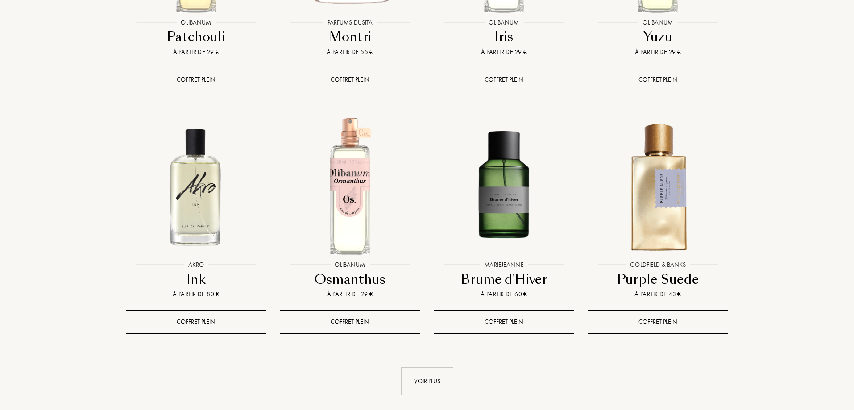
scroll to position [4549, 0]
click at [448, 366] on div "Voir plus" at bounding box center [427, 380] width 52 height 28
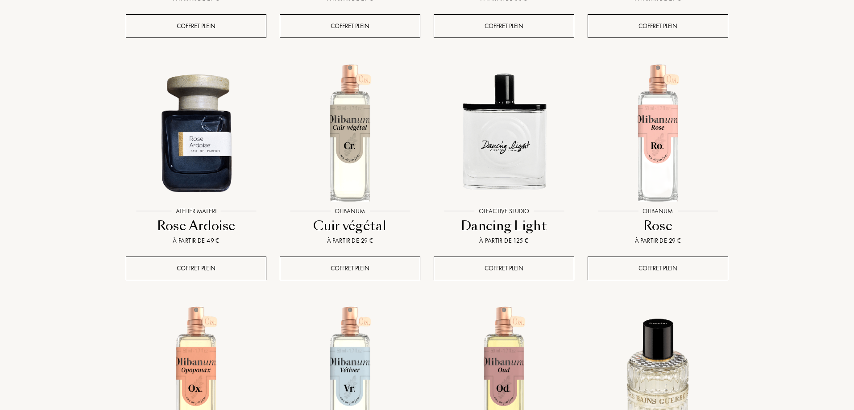
scroll to position [5218, 0]
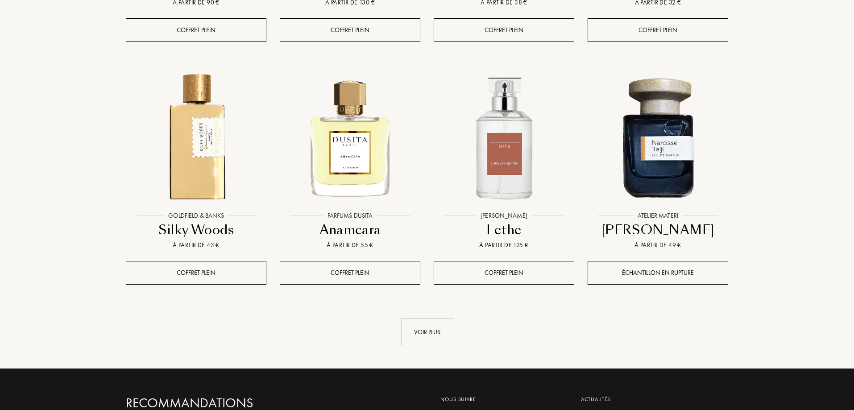
scroll to position [6065, 0]
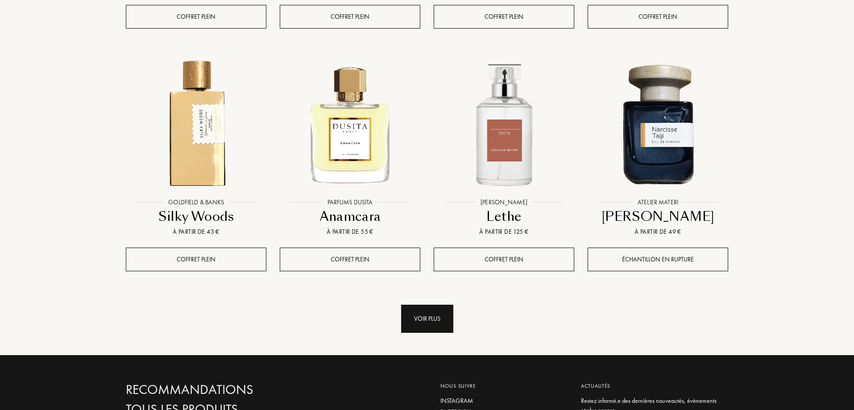
click at [423, 305] on div "Voir plus" at bounding box center [427, 319] width 52 height 28
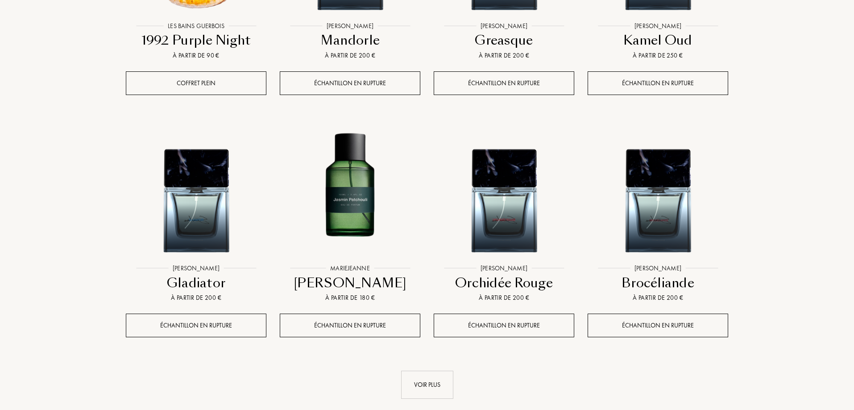
scroll to position [6734, 0]
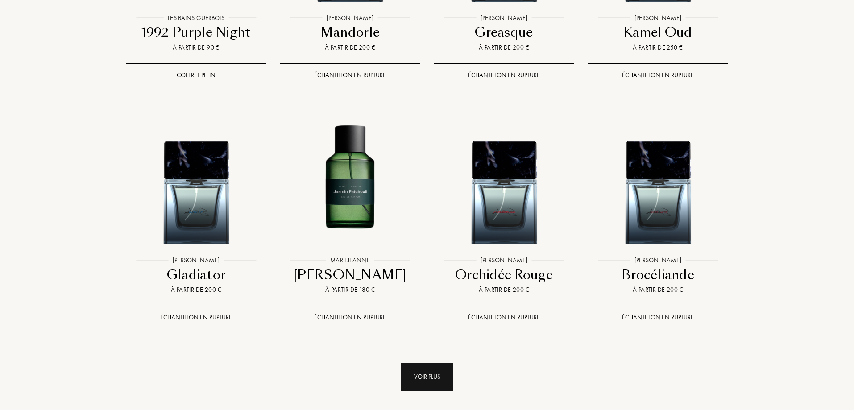
click at [437, 363] on div "Voir plus" at bounding box center [427, 377] width 52 height 28
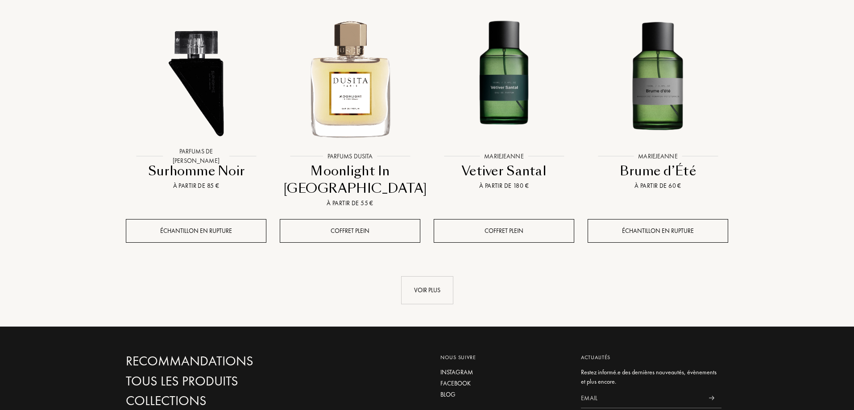
scroll to position [7582, 0]
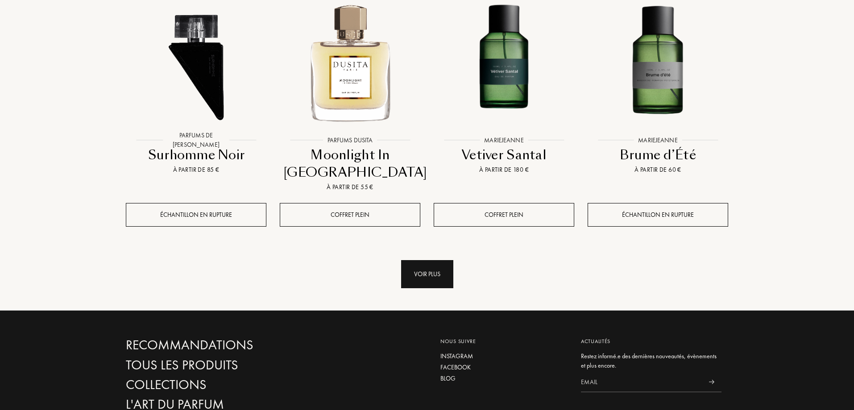
click at [440, 260] on div "Voir plus" at bounding box center [427, 274] width 52 height 28
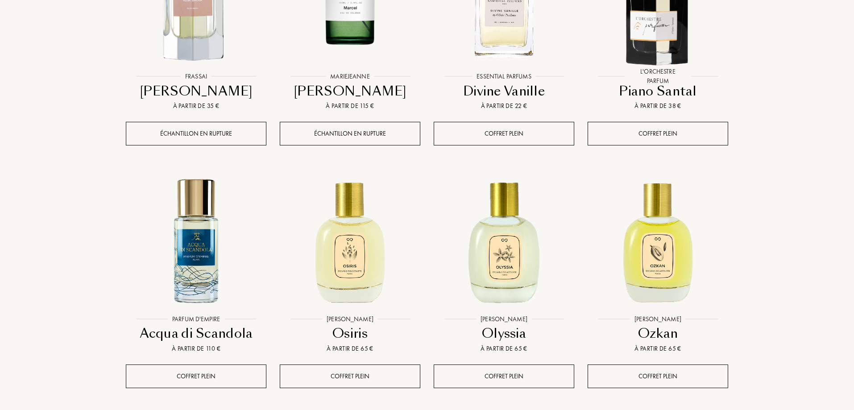
scroll to position [8295, 0]
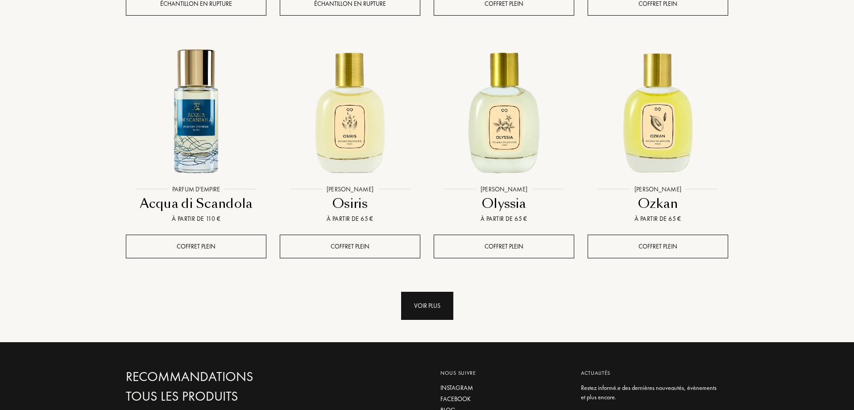
click at [449, 292] on div "Voir plus" at bounding box center [427, 306] width 52 height 28
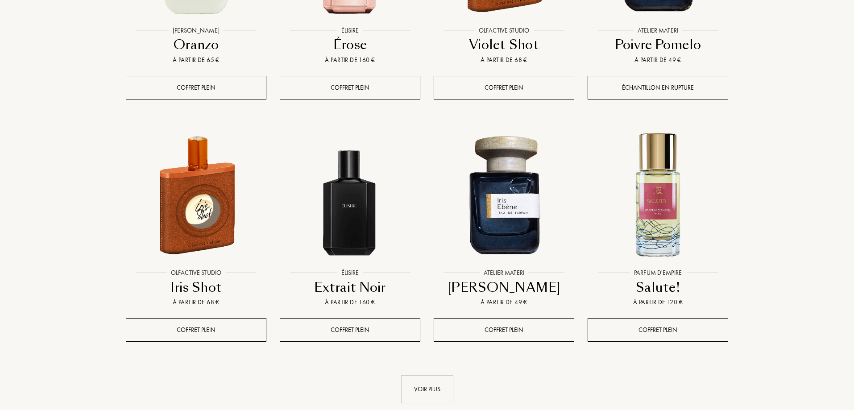
scroll to position [9009, 0]
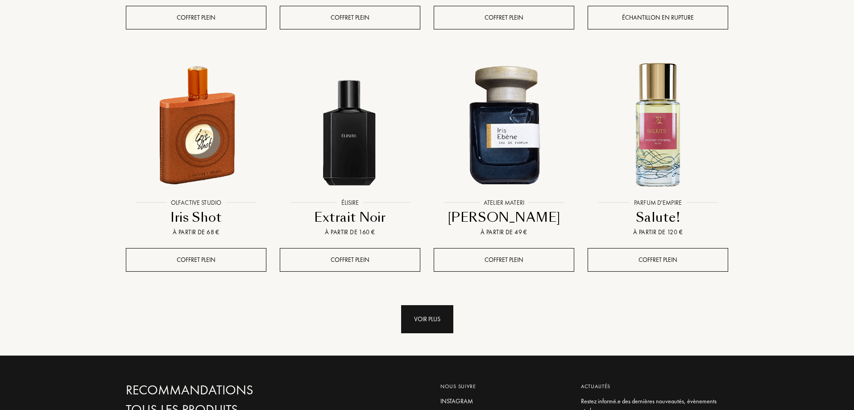
click at [437, 305] on div "Voir plus" at bounding box center [427, 319] width 52 height 28
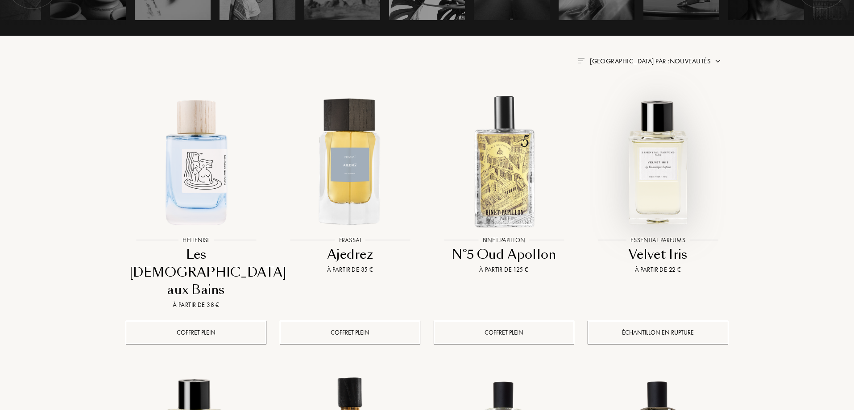
scroll to position [312, 0]
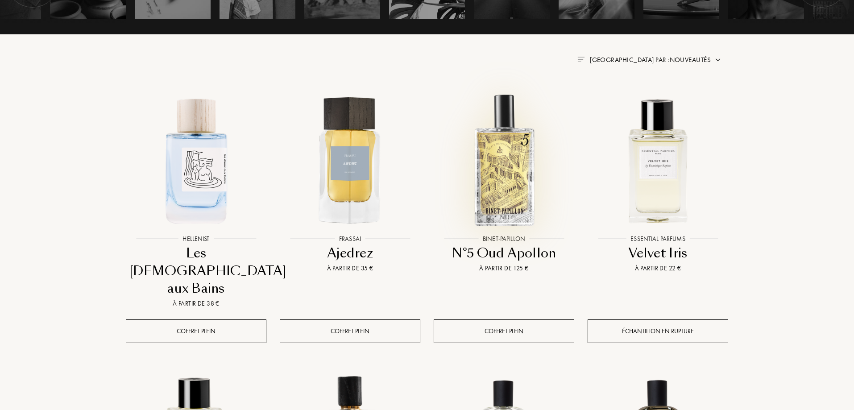
click at [492, 190] on img at bounding box center [503, 160] width 139 height 139
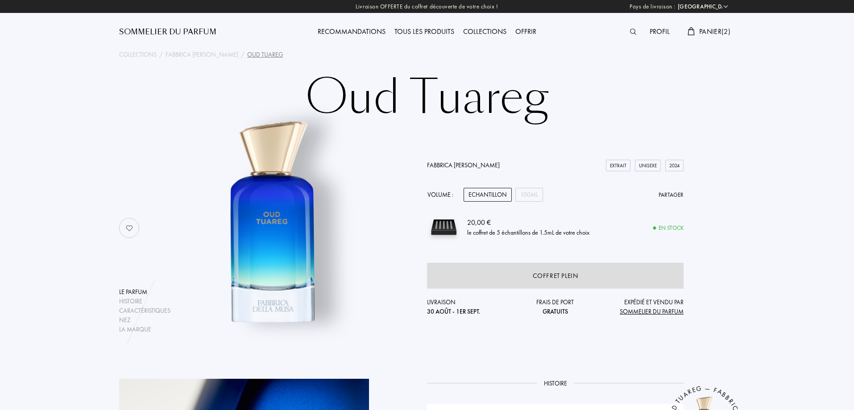
select select "FR"
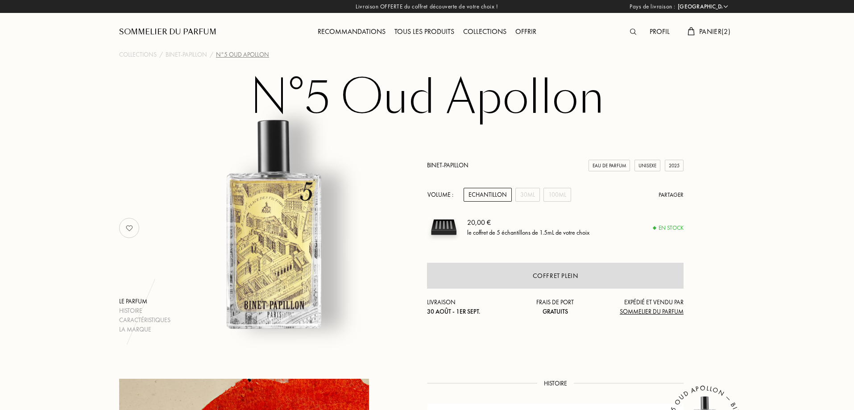
select select "FR"
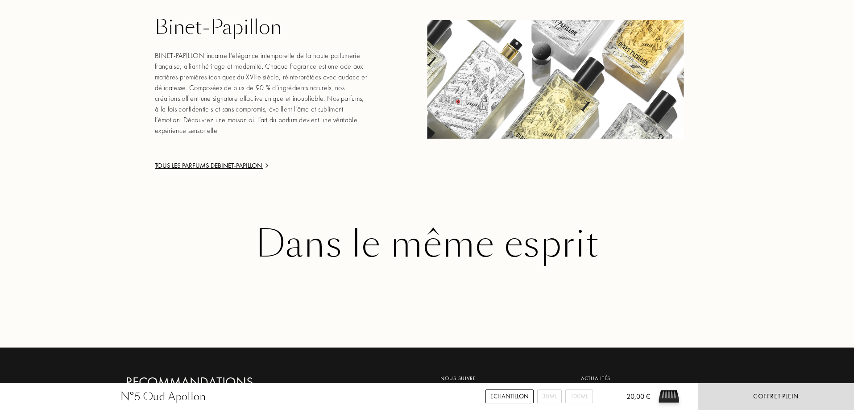
scroll to position [981, 0]
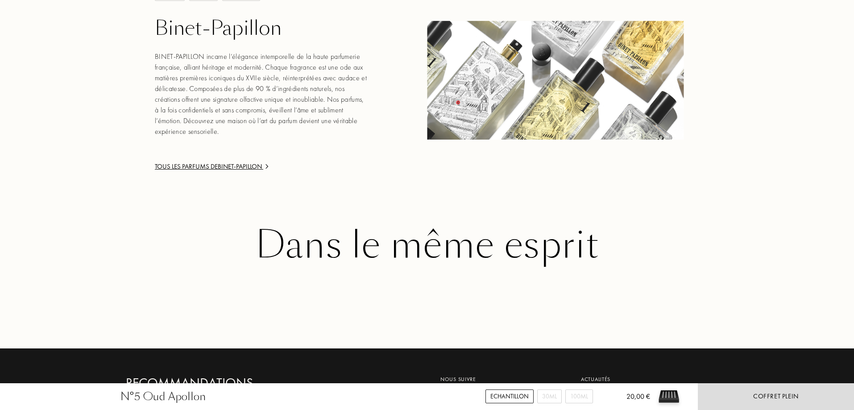
click at [252, 158] on div "ÉLÉGANCE HÉRITAGE SUBLIMATION Binet-Papillon BINET-PAPILLON incarne l’élégance …" at bounding box center [247, 80] width 256 height 182
click at [252, 165] on div "Tous les parfums de Binet-Papillon" at bounding box center [262, 166] width 214 height 10
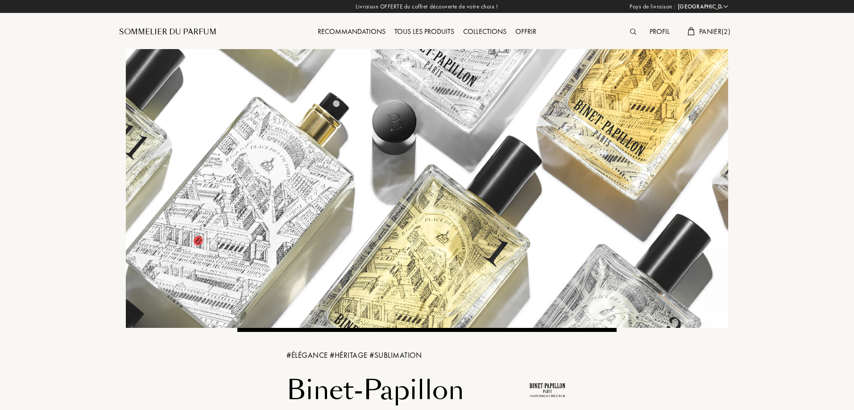
select select "FR"
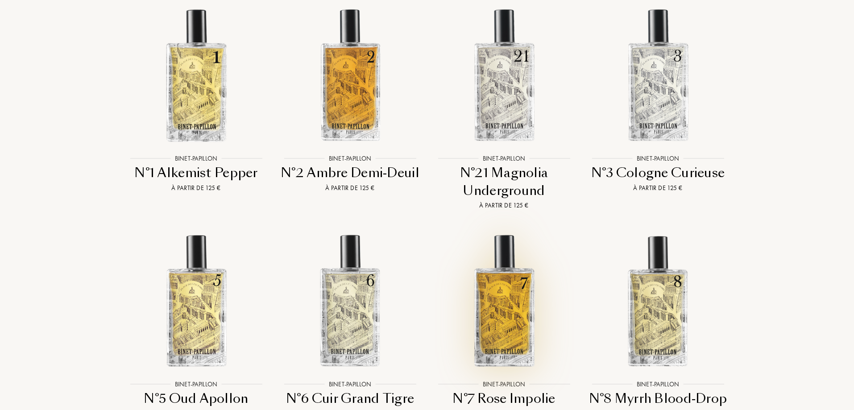
scroll to position [1338, 0]
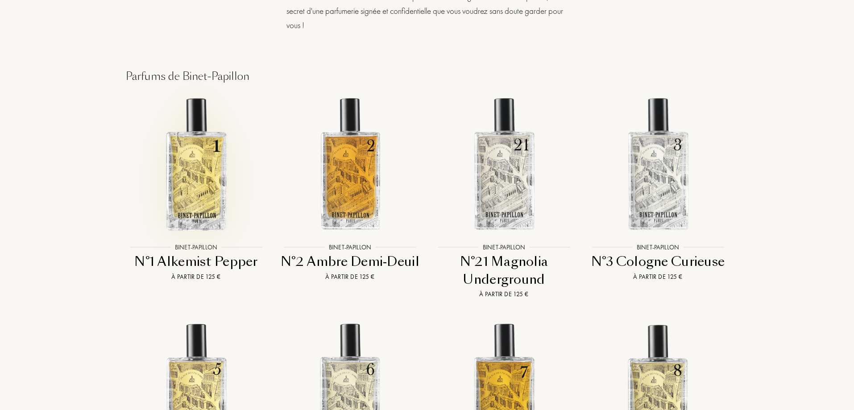
click at [219, 97] on img at bounding box center [196, 163] width 139 height 139
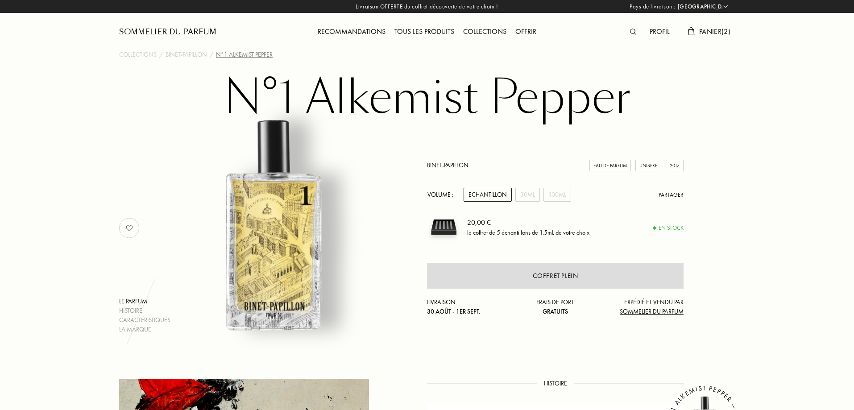
select select "FR"
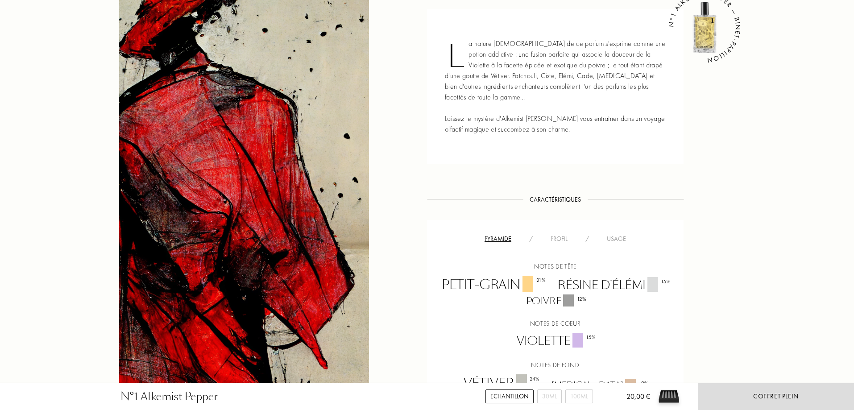
scroll to position [401, 0]
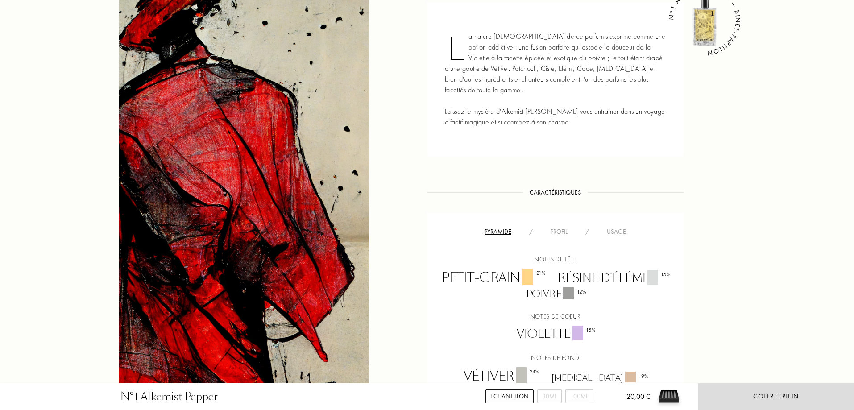
click at [564, 227] on div "Profil" at bounding box center [558, 231] width 35 height 9
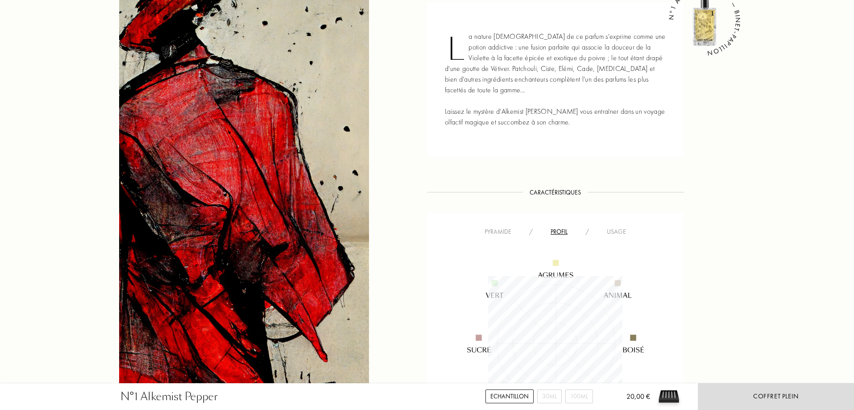
scroll to position [134, 134]
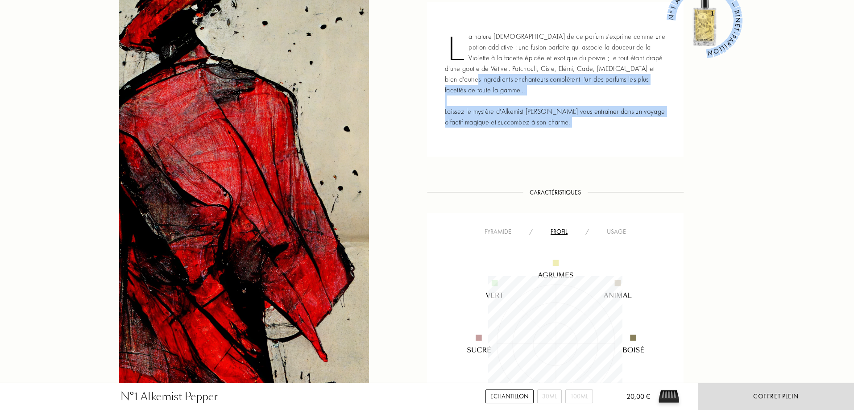
drag, startPoint x: 482, startPoint y: 84, endPoint x: 650, endPoint y: 75, distance: 168.4
click at [650, 75] on div "La nature chamanique de ce parfum s'exprime comme une potion addictive : une fu…" at bounding box center [555, 79] width 256 height 154
click at [651, 75] on icon "N°1 ALKEMIST PEPPER — BINET-PAPILLON" at bounding box center [711, 27] width 156 height 156
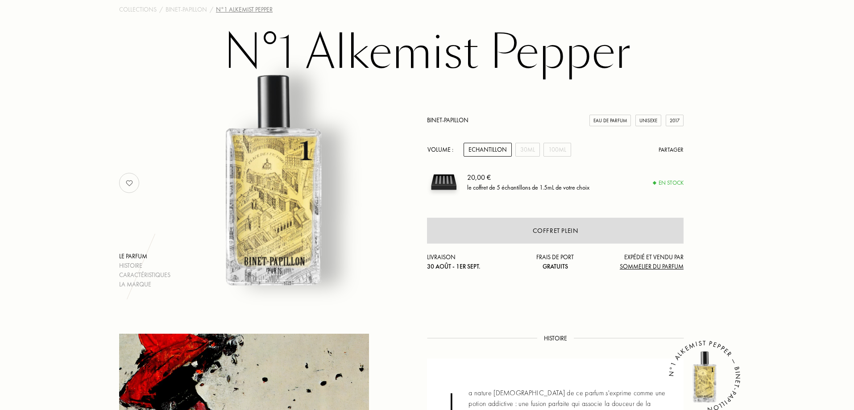
scroll to position [45, 0]
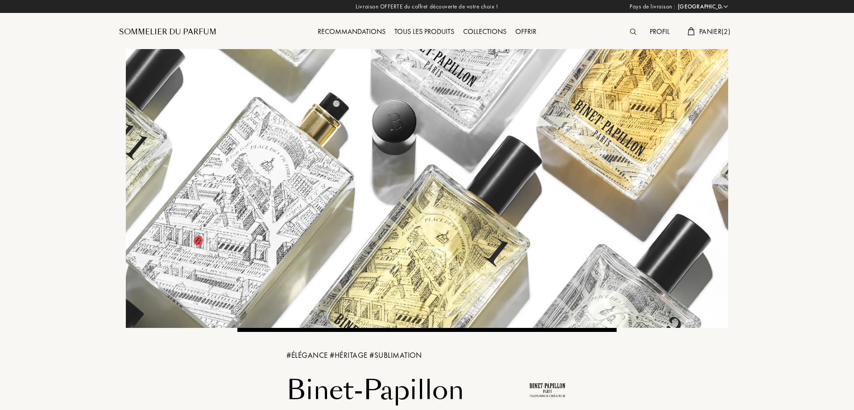
select select "FR"
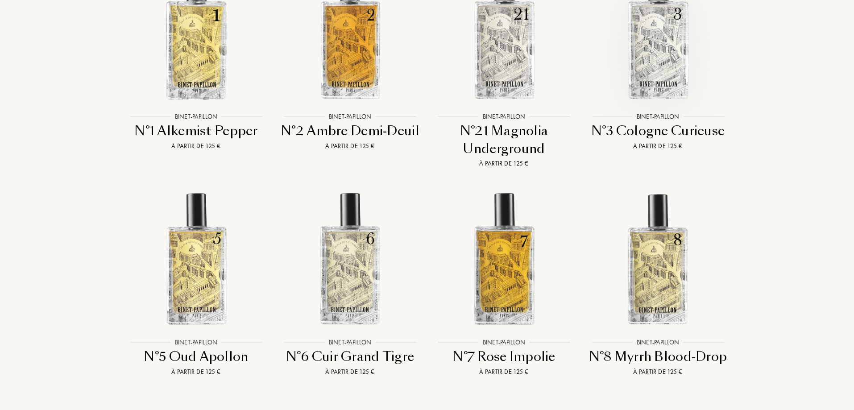
scroll to position [1472, 0]
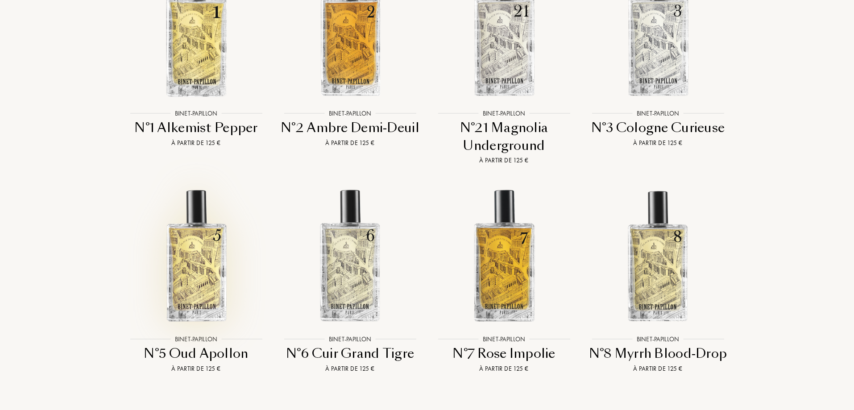
click at [215, 211] on img at bounding box center [196, 255] width 139 height 139
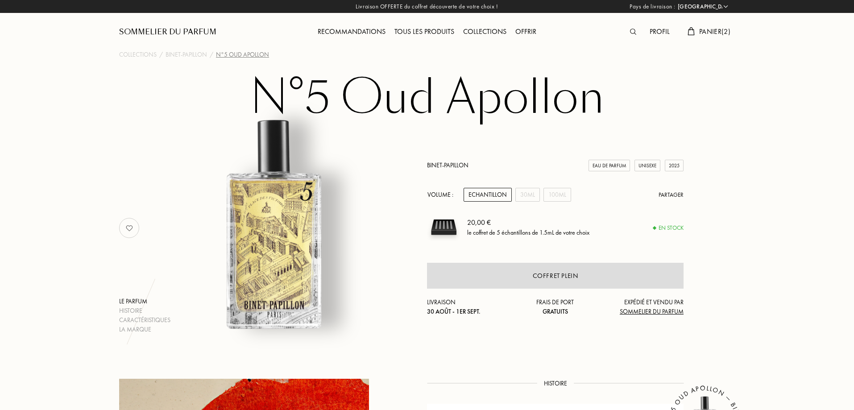
select select "FR"
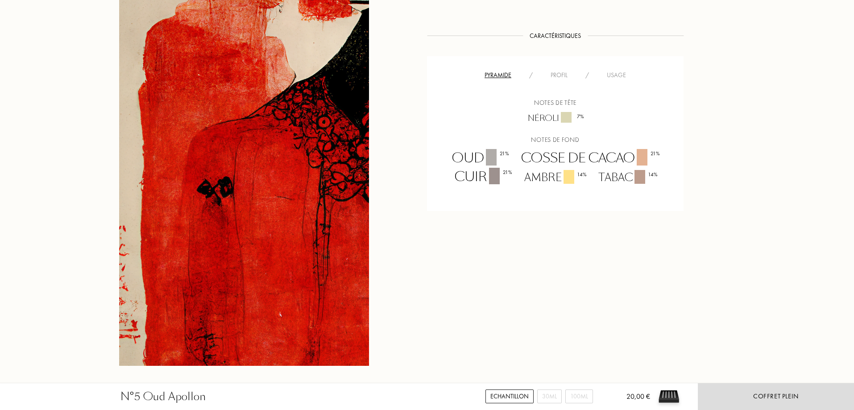
scroll to position [491, 0]
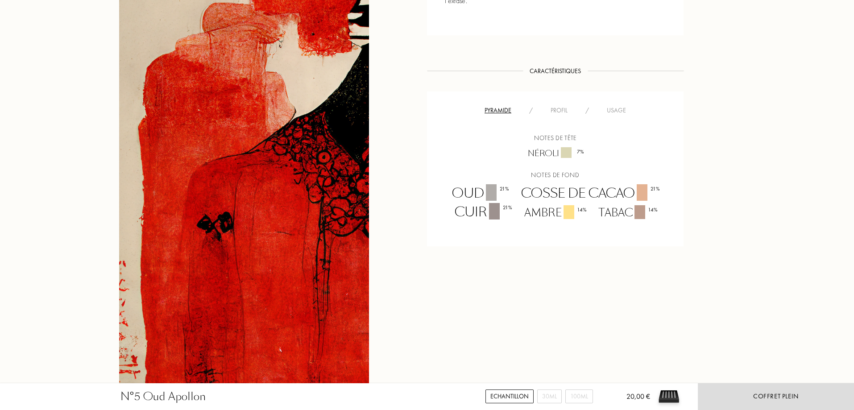
click at [563, 106] on div "Profil" at bounding box center [558, 110] width 35 height 9
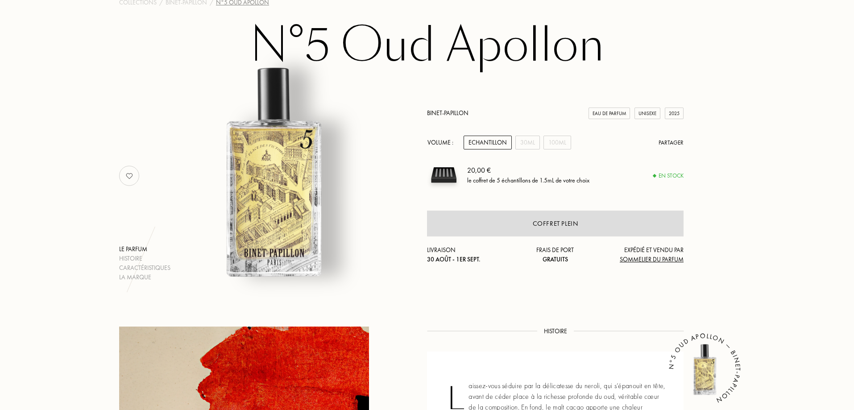
scroll to position [0, 0]
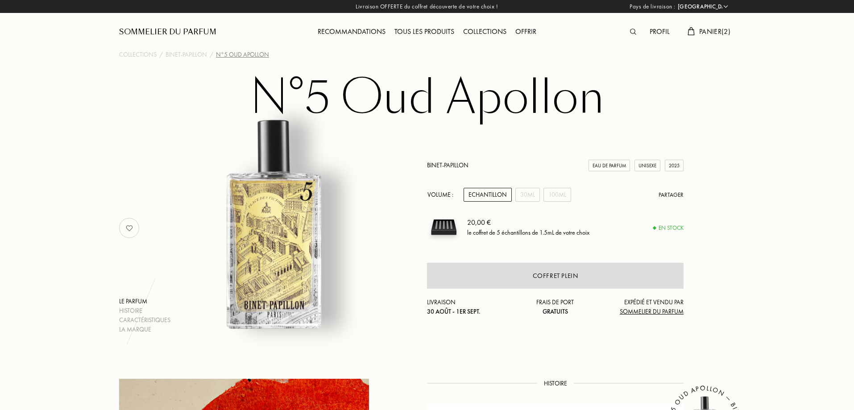
click at [363, 33] on div "Recommandations" at bounding box center [351, 32] width 77 height 12
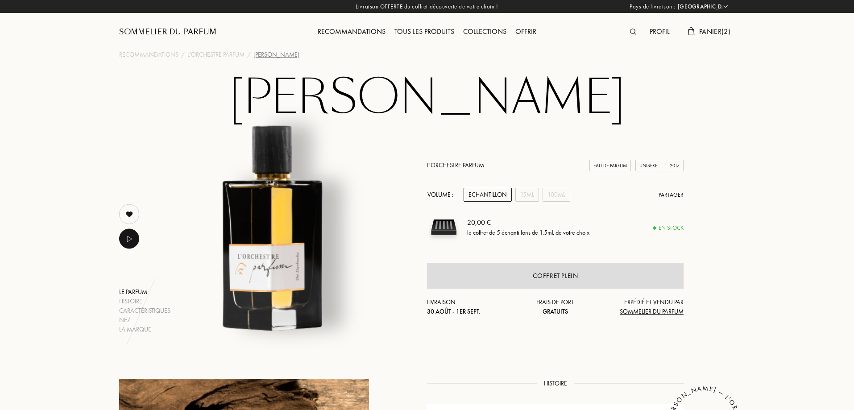
select select "FR"
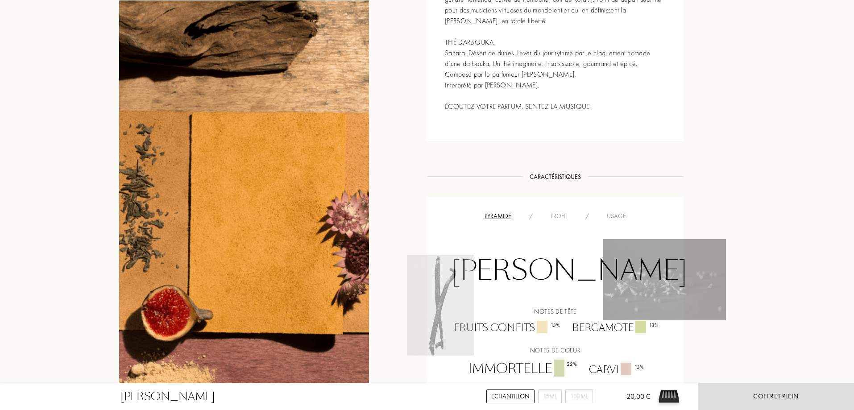
scroll to position [491, 0]
click at [562, 205] on div "Pyramide / Profil / Usage Ambré Vanillé Notes de tête Fruits confits 13 % Berga…" at bounding box center [555, 327] width 256 height 258
click at [562, 216] on div "Profil" at bounding box center [558, 217] width 35 height 9
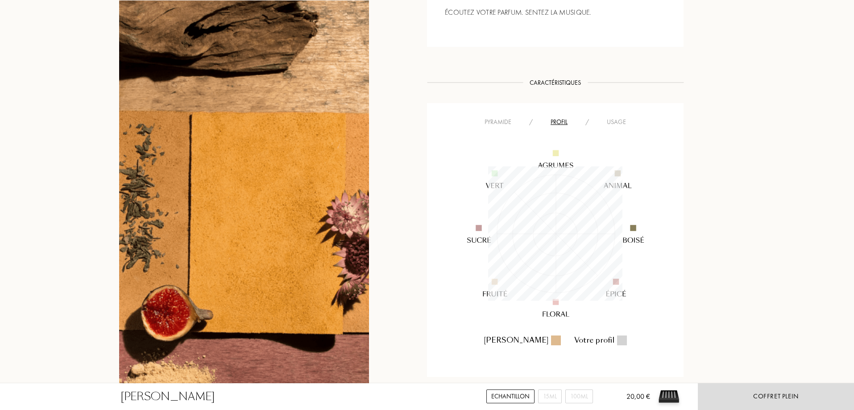
scroll to position [624, 0]
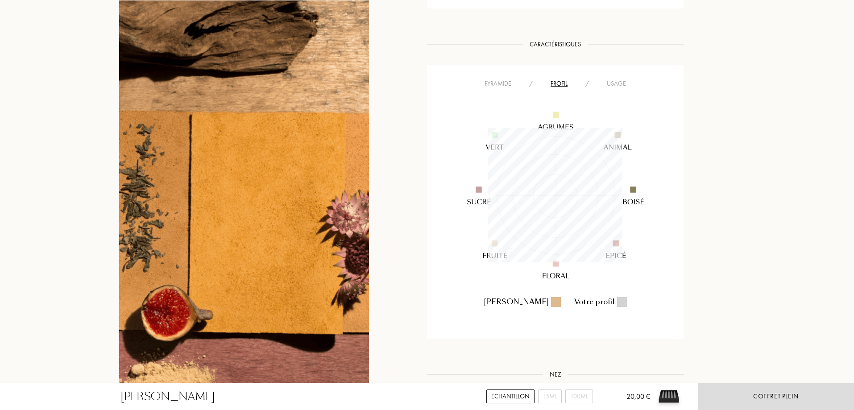
click at [556, 80] on div "Profil" at bounding box center [558, 83] width 35 height 9
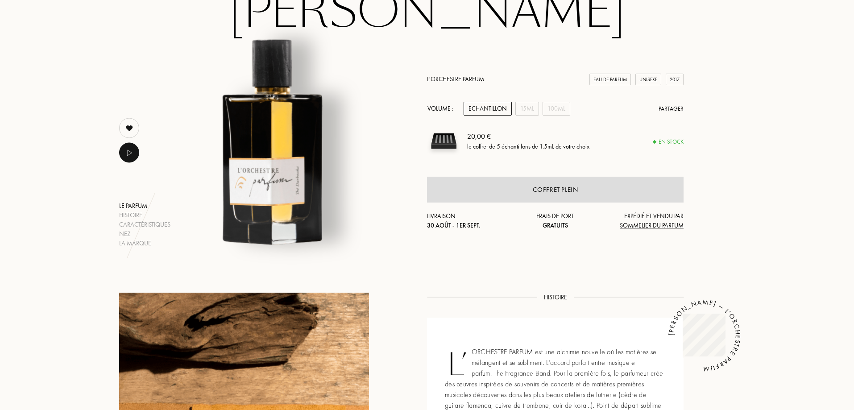
scroll to position [0, 0]
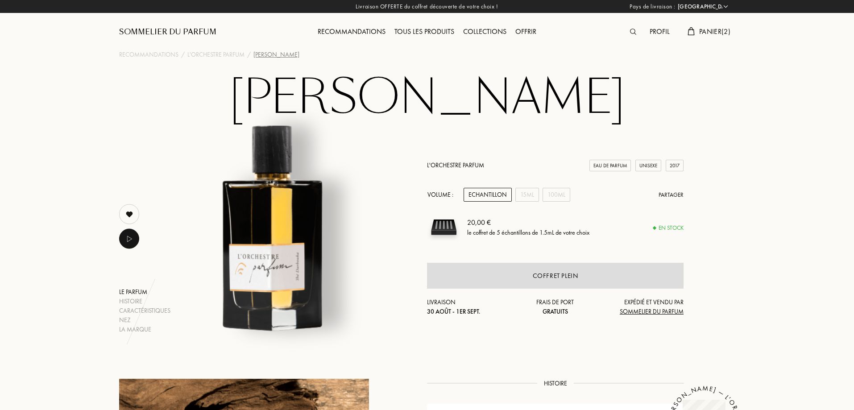
click at [665, 31] on div "Profil" at bounding box center [659, 32] width 29 height 12
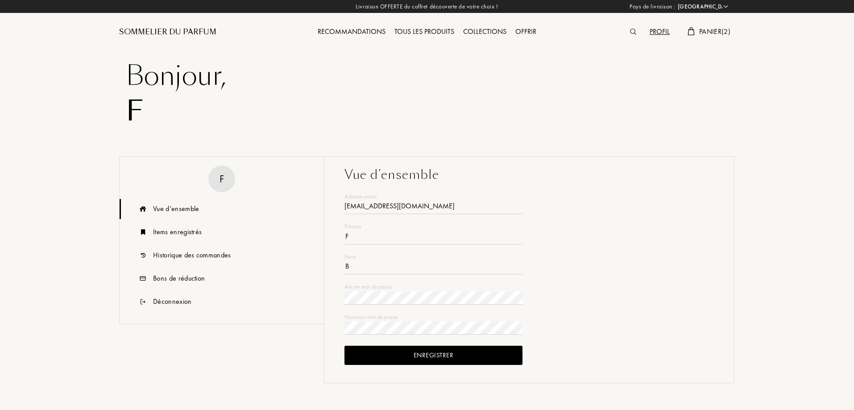
select select "FR"
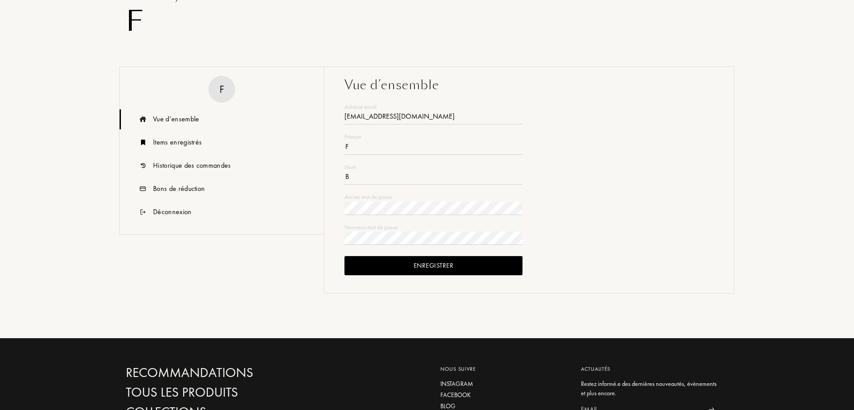
scroll to position [89, 0]
type input "[EMAIL_ADDRESS][DOMAIN_NAME]"
click at [516, 269] on div "Enregistrer" at bounding box center [433, 265] width 178 height 19
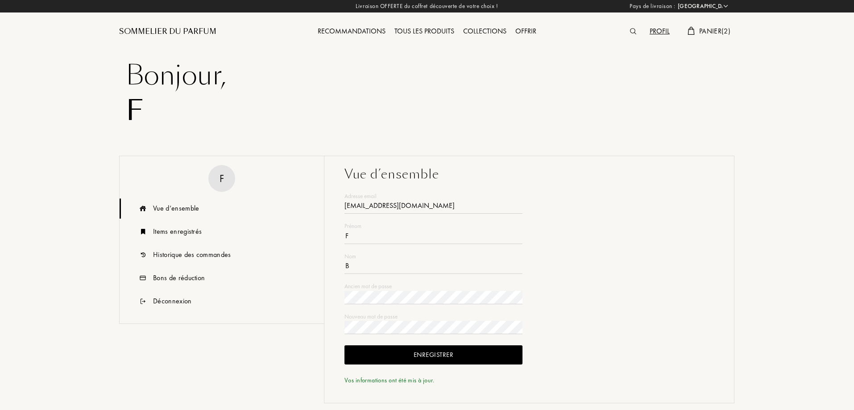
scroll to position [0, 0]
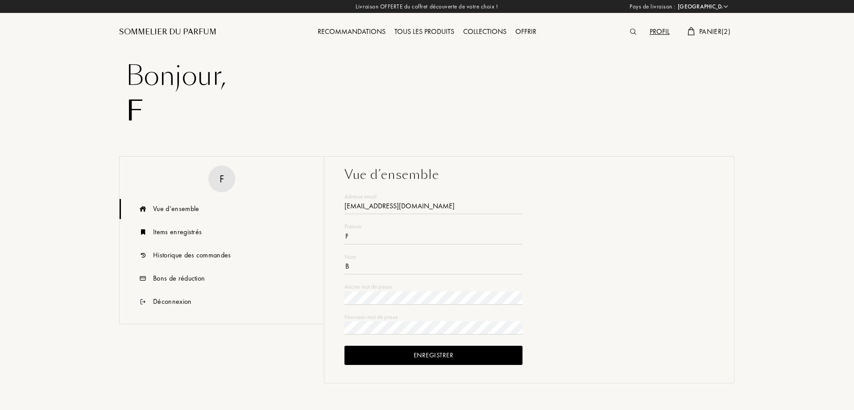
click at [182, 205] on div "Vue d’ensemble" at bounding box center [176, 208] width 46 height 11
click at [663, 29] on div "Profil" at bounding box center [659, 32] width 29 height 12
select select "FR"
type input "fanny.benichou@gmail.com"
click at [189, 205] on div "Vue d’ensemble" at bounding box center [176, 208] width 46 height 11
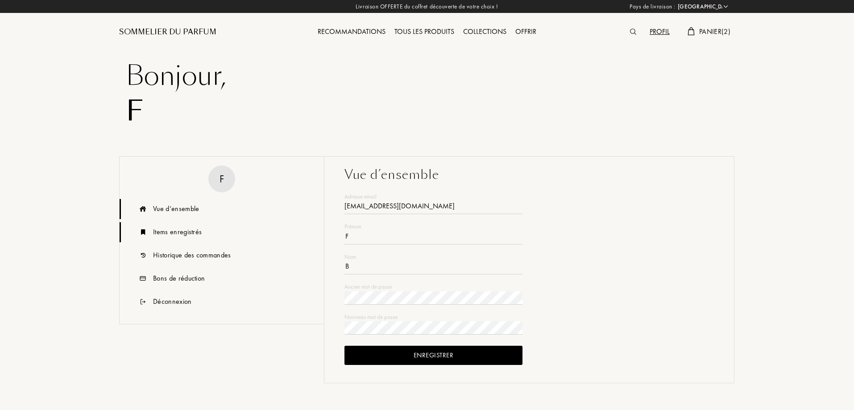
click at [185, 235] on div "Items enregistrés" at bounding box center [177, 232] width 49 height 11
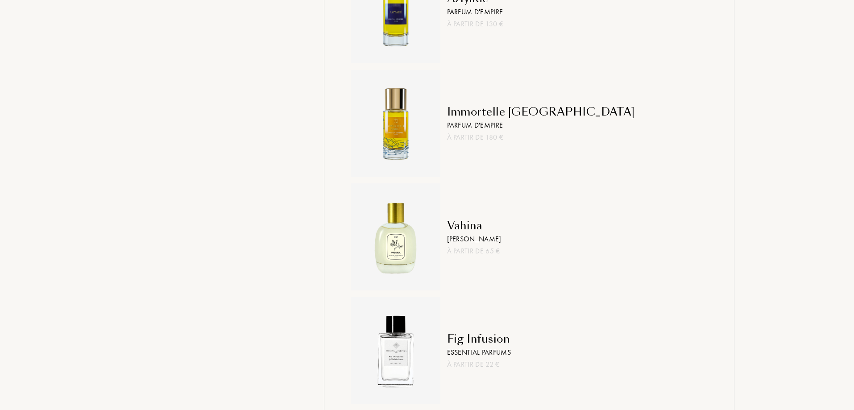
scroll to position [580, 0]
click at [450, 116] on div "Immortelle [GEOGRAPHIC_DATA]" at bounding box center [541, 114] width 188 height 16
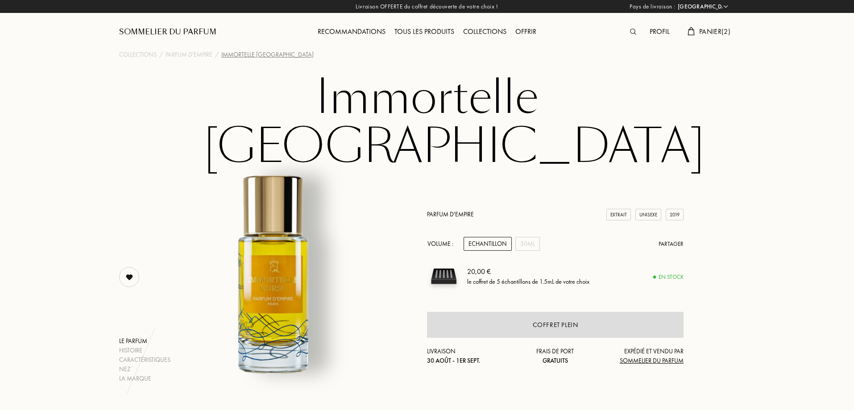
select select "FR"
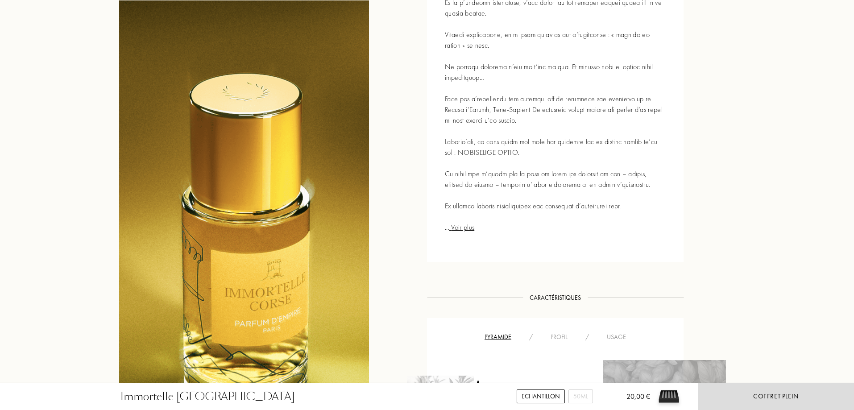
scroll to position [669, 0]
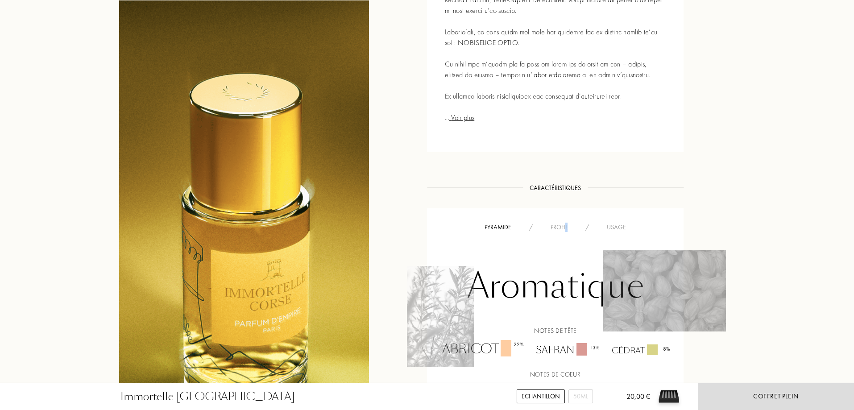
click at [566, 223] on div "Profil" at bounding box center [558, 227] width 35 height 9
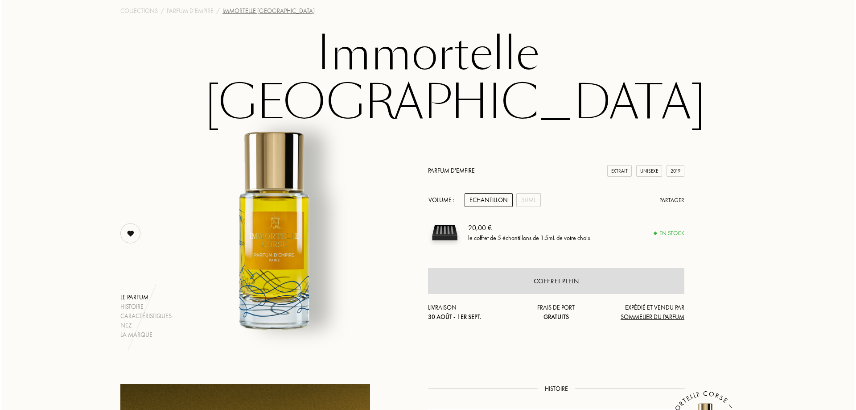
scroll to position [0, 0]
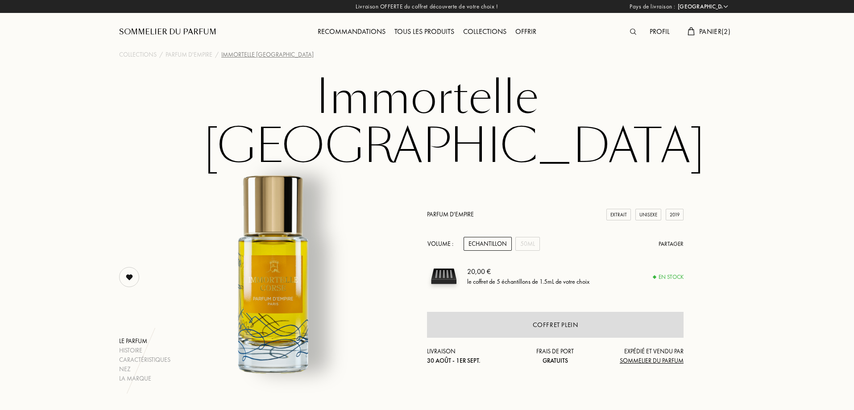
click at [702, 32] on span "Panier ( 2 )" at bounding box center [714, 31] width 31 height 9
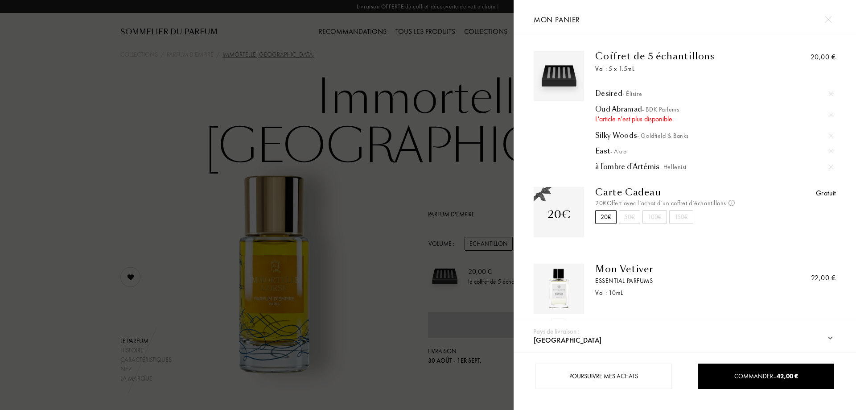
click at [561, 66] on img at bounding box center [559, 76] width 46 height 46
click at [621, 54] on div "Coffret de 5 échantillons" at bounding box center [677, 56] width 165 height 11
click at [635, 90] on span "- Élisire" at bounding box center [633, 94] width 20 height 8
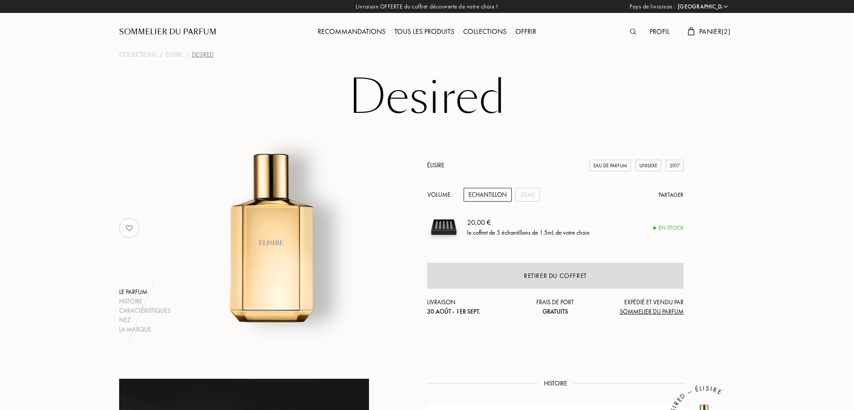
select select "FR"
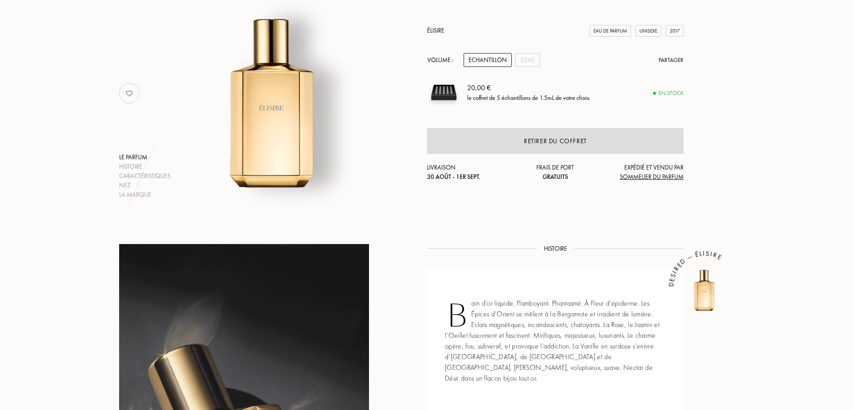
scroll to position [134, 0]
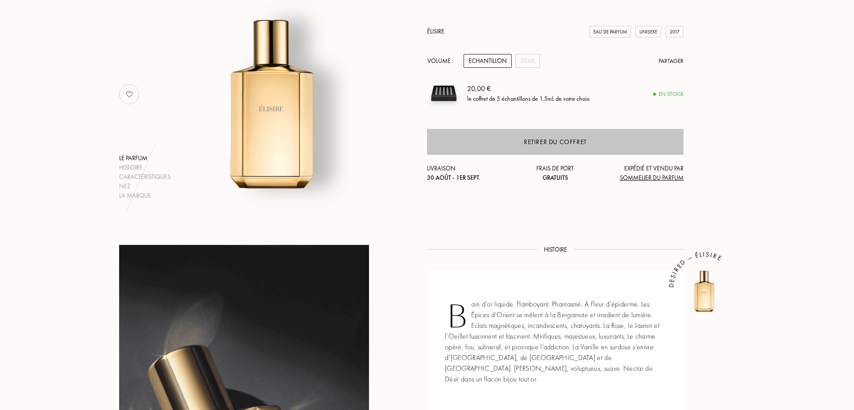
click at [528, 144] on div "Retirer du coffret" at bounding box center [555, 142] width 63 height 10
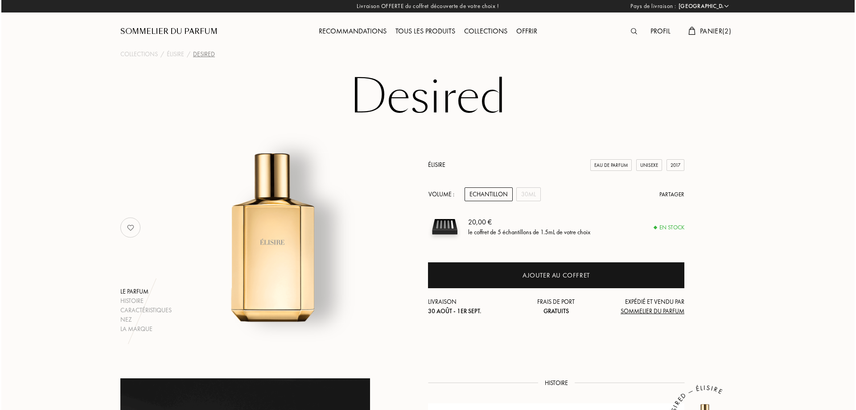
scroll to position [0, 0]
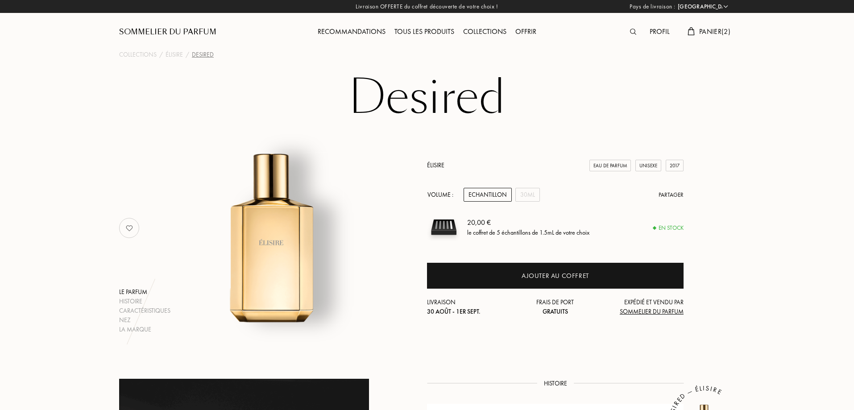
click at [711, 29] on span "Panier ( 2 )" at bounding box center [714, 31] width 31 height 9
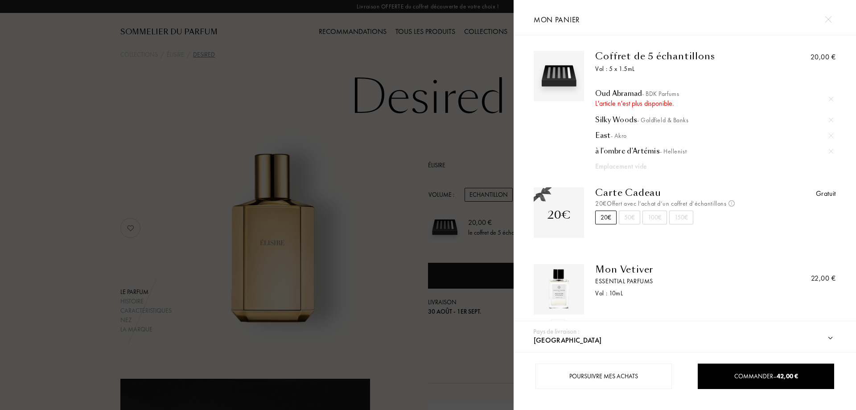
click at [569, 70] on img at bounding box center [559, 76] width 46 height 46
click at [621, 92] on div "Oud Abramad - BDK Parfums" at bounding box center [714, 93] width 238 height 9
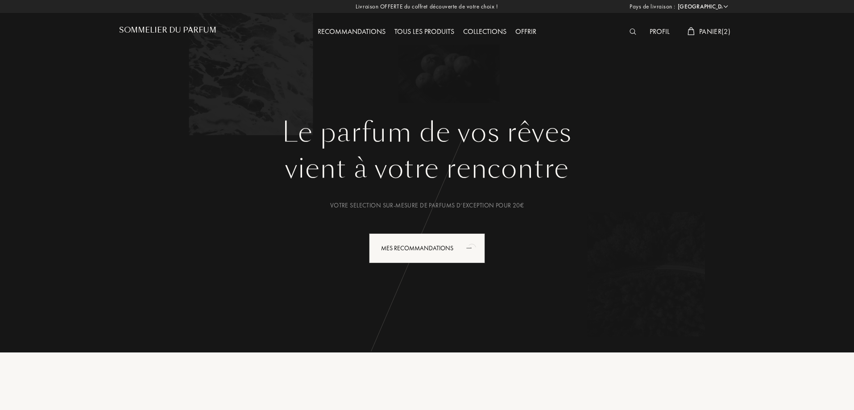
select select "FR"
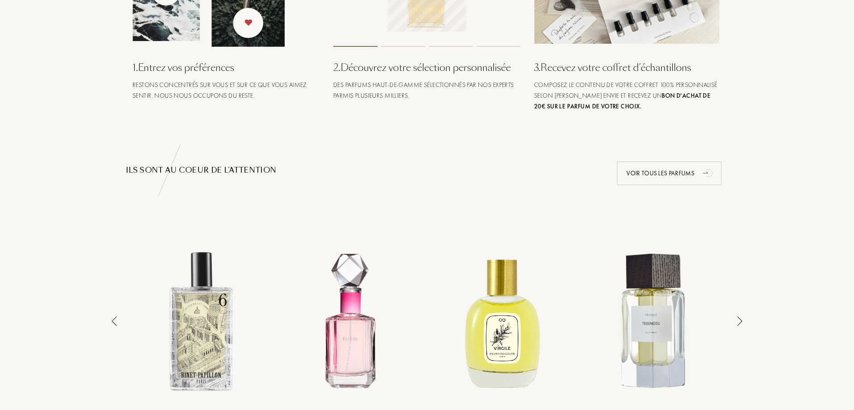
scroll to position [223, 0]
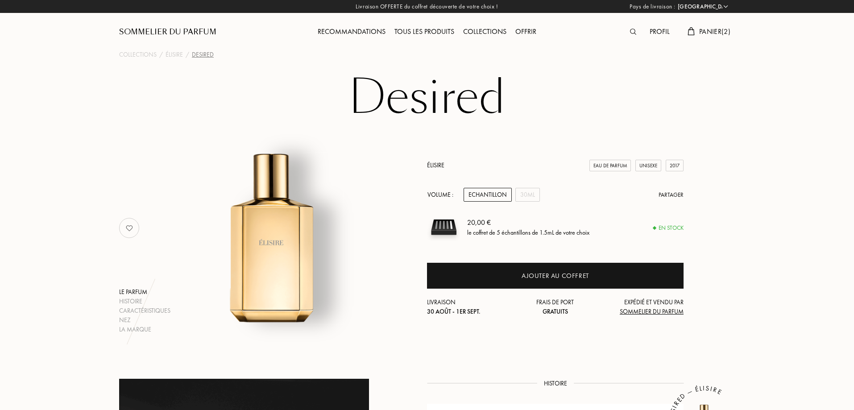
select select "FR"
click at [691, 31] on img at bounding box center [690, 31] width 7 height 8
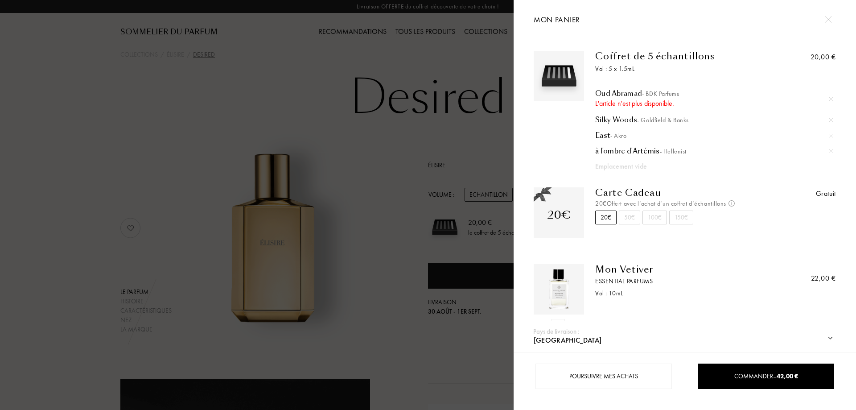
click at [826, 97] on div at bounding box center [831, 98] width 13 height 13
click at [829, 98] on img at bounding box center [831, 99] width 4 height 4
click at [829, 121] on img at bounding box center [831, 120] width 4 height 4
click at [831, 120] on img at bounding box center [831, 120] width 4 height 4
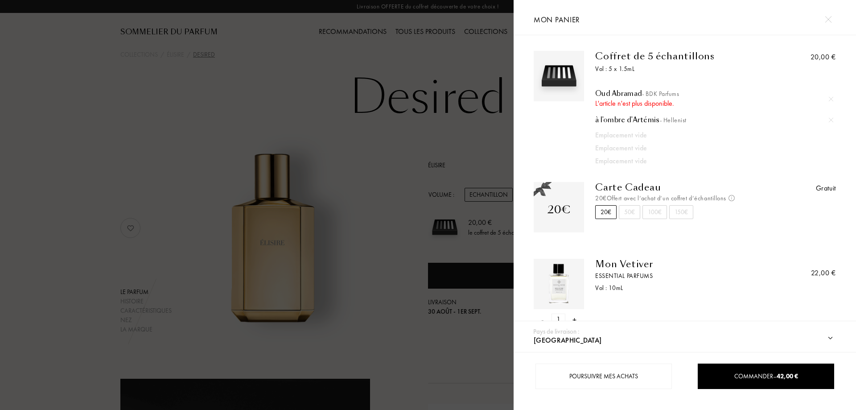
click at [831, 120] on img at bounding box center [831, 120] width 4 height 4
click at [829, 98] on img at bounding box center [831, 99] width 4 height 4
click at [624, 105] on div "L'article n'est plus disponible." at bounding box center [714, 103] width 238 height 11
click at [560, 81] on img at bounding box center [559, 76] width 46 height 46
click at [683, 53] on div "Coffret de 5 échantillons" at bounding box center [677, 56] width 165 height 11
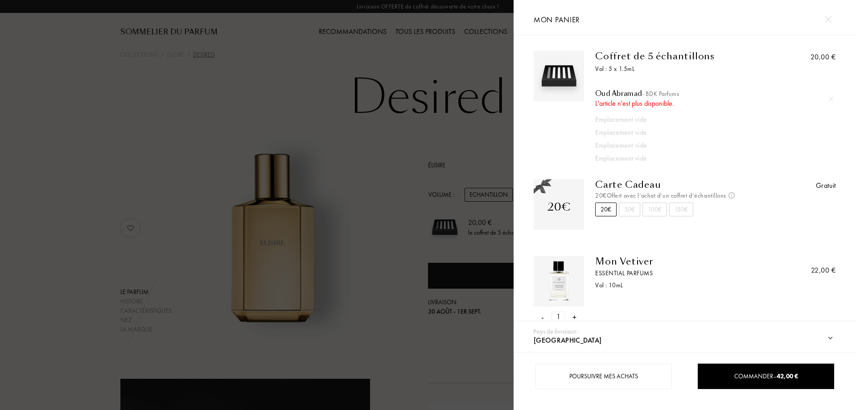
click at [363, 38] on div at bounding box center [257, 205] width 514 height 410
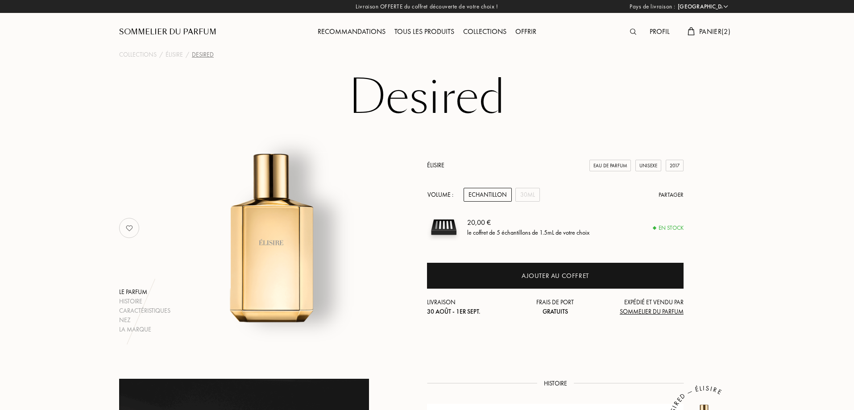
click at [440, 29] on div "Tous les produits" at bounding box center [424, 32] width 69 height 12
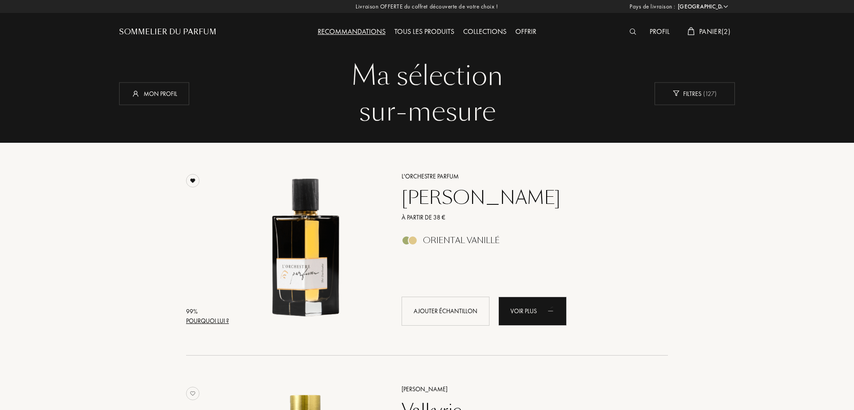
select select "FR"
click at [712, 33] on span "Panier ( 2 )" at bounding box center [714, 31] width 31 height 9
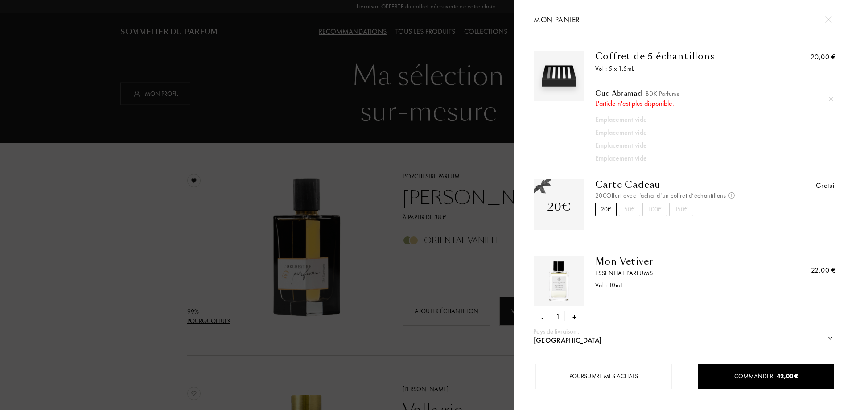
click at [824, 20] on div at bounding box center [829, 20] width 16 height 16
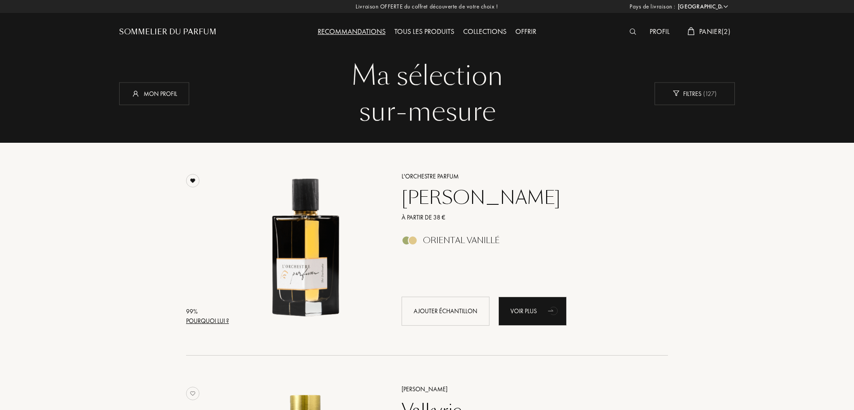
click at [701, 35] on span "Panier ( 2 )" at bounding box center [714, 31] width 31 height 9
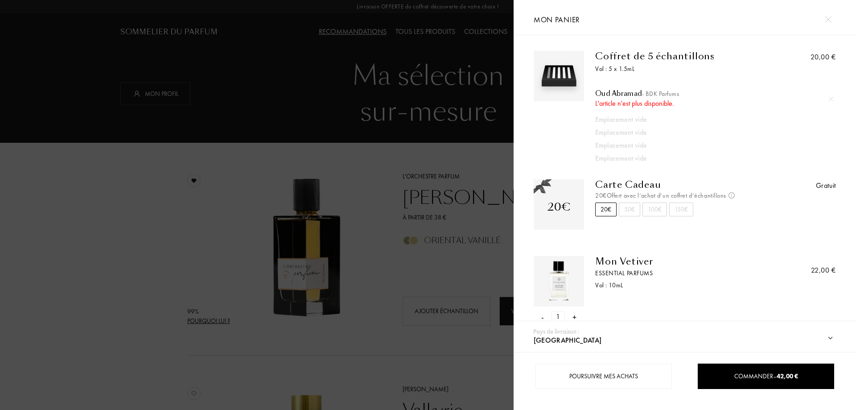
click at [830, 98] on img at bounding box center [831, 99] width 4 height 4
drag, startPoint x: 562, startPoint y: 81, endPoint x: 739, endPoint y: 82, distance: 176.6
click at [739, 82] on div "Oud Abramad - BDK Parfums L'article n'est plus disponible. Emplacement vide Emp…" at bounding box center [677, 121] width 165 height 83
click at [319, 173] on div at bounding box center [257, 205] width 514 height 410
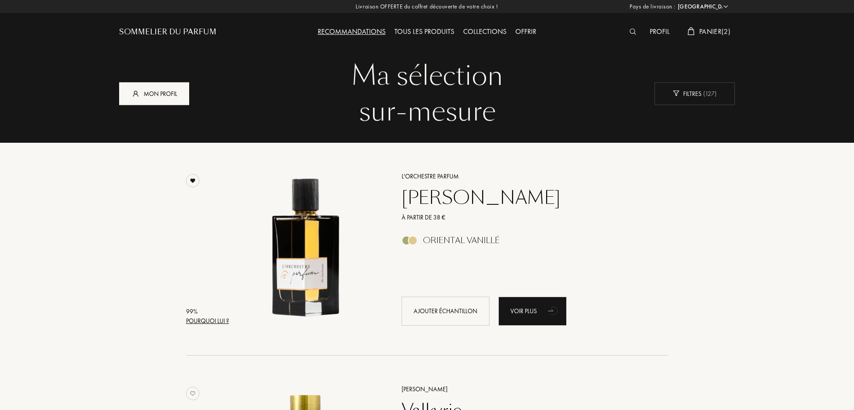
click at [174, 89] on div "Mon profil" at bounding box center [154, 93] width 70 height 23
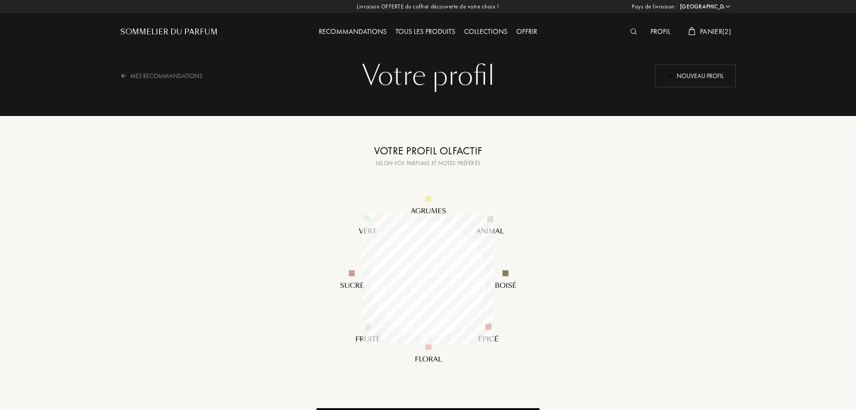
select select "FR"
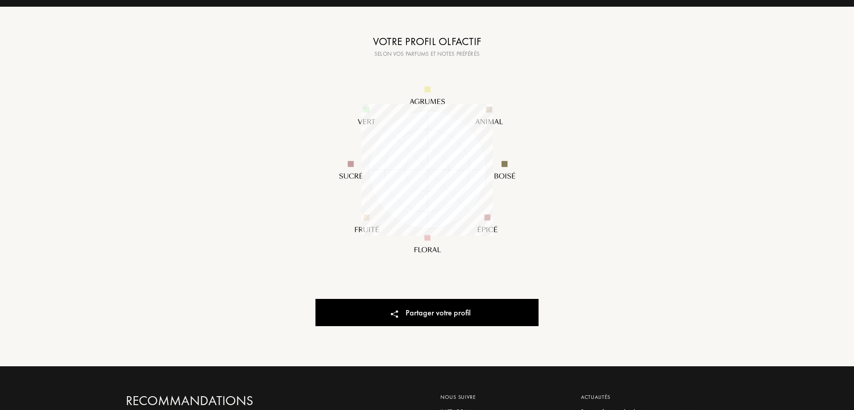
scroll to position [312, 0]
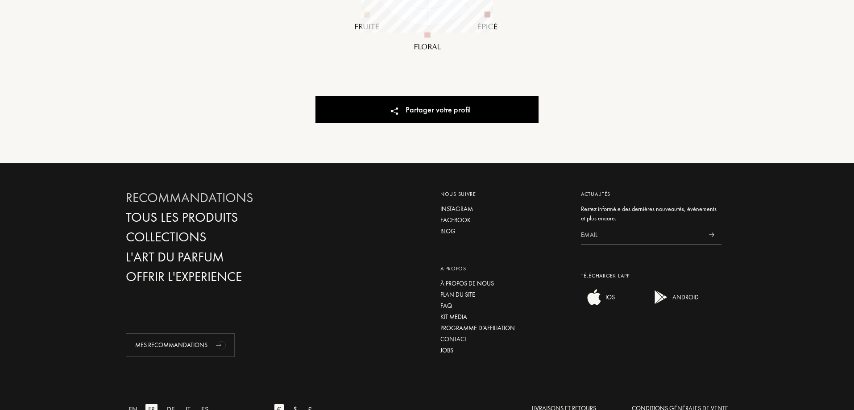
click at [219, 198] on div "Recommandations" at bounding box center [222, 198] width 192 height 16
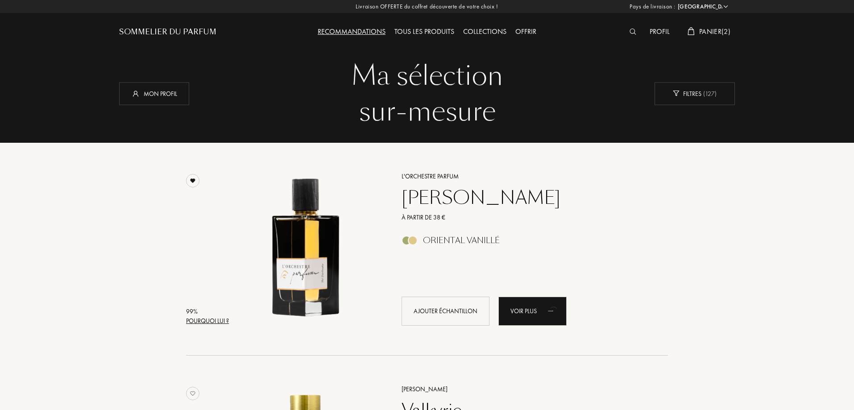
select select "FR"
click at [452, 27] on div "Tous les produits" at bounding box center [424, 32] width 69 height 12
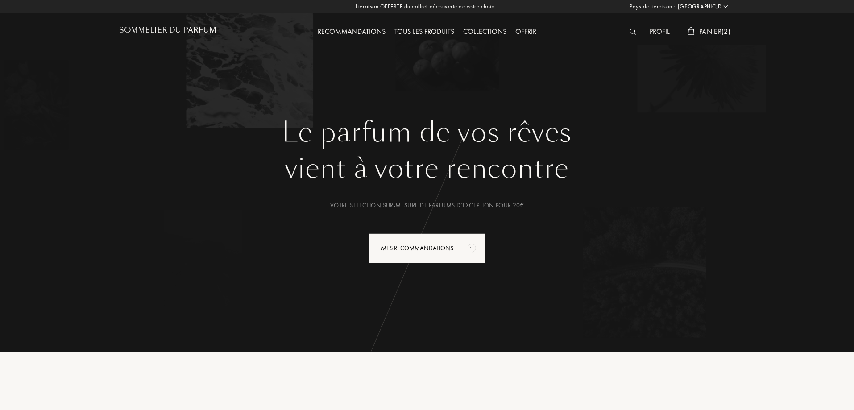
select select "FR"
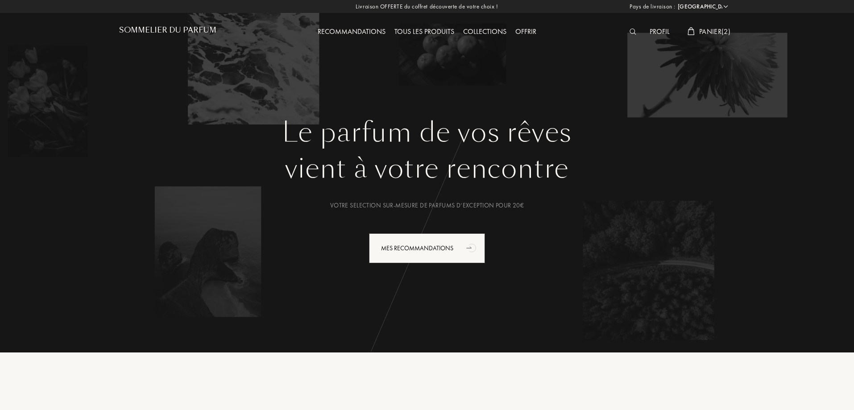
click at [716, 30] on span "Panier ( 2 )" at bounding box center [714, 31] width 31 height 9
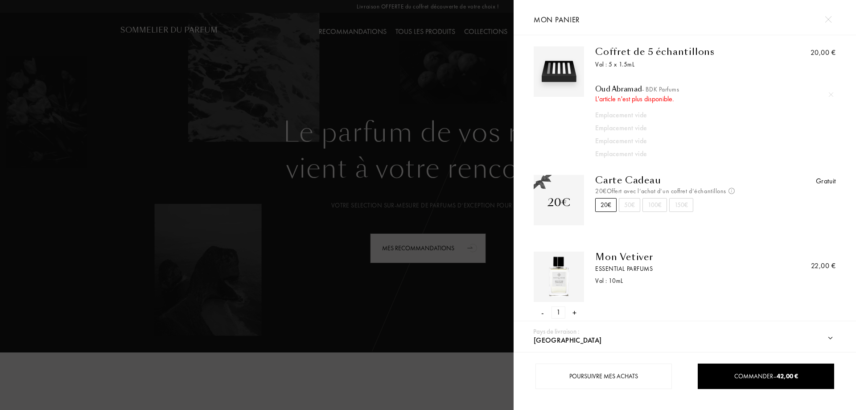
scroll to position [5, 0]
click at [564, 272] on img at bounding box center [559, 276] width 46 height 46
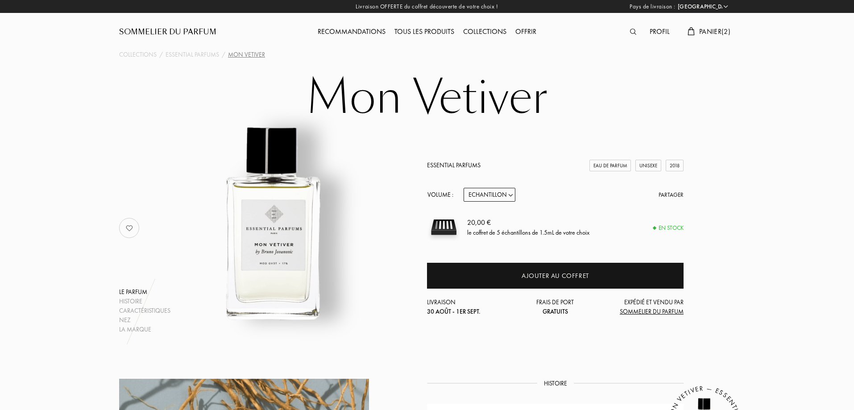
select select "FR"
click at [127, 228] on img at bounding box center [129, 228] width 18 height 18
click at [710, 32] on span "Panier ( 2 )" at bounding box center [714, 31] width 31 height 9
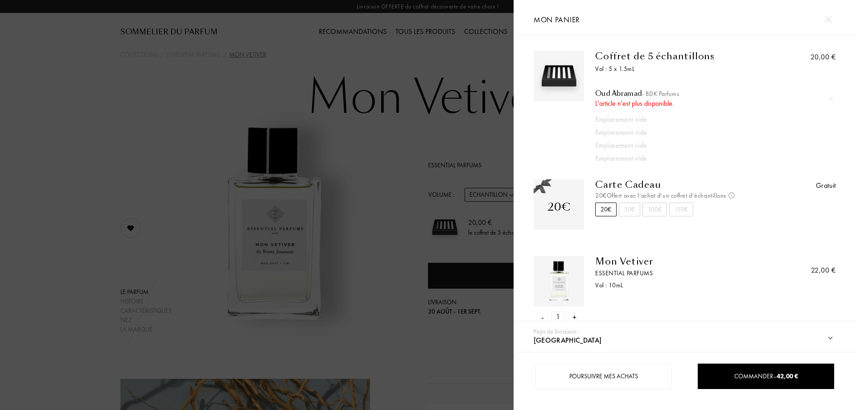
click at [541, 317] on div "-" at bounding box center [542, 317] width 3 height 12
click at [575, 129] on div at bounding box center [559, 107] width 50 height 113
click at [829, 97] on img at bounding box center [831, 99] width 4 height 4
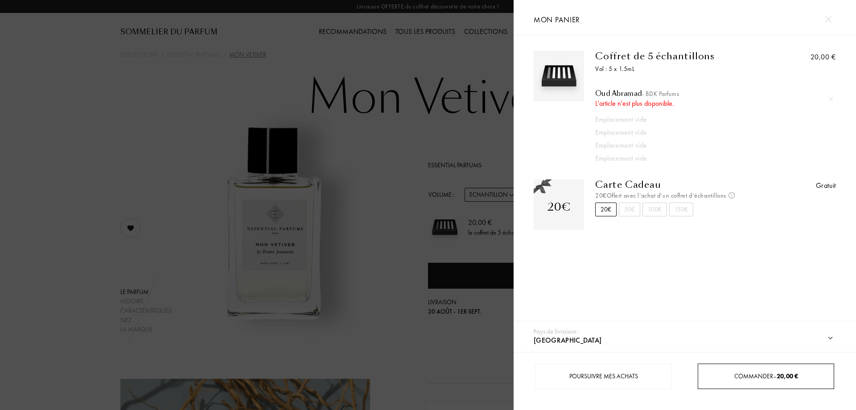
click at [784, 376] on span "20,00 €" at bounding box center [787, 376] width 21 height 8
click at [760, 375] on div "Commander – 20,00 €" at bounding box center [766, 376] width 136 height 9
click at [831, 17] on img at bounding box center [828, 19] width 7 height 7
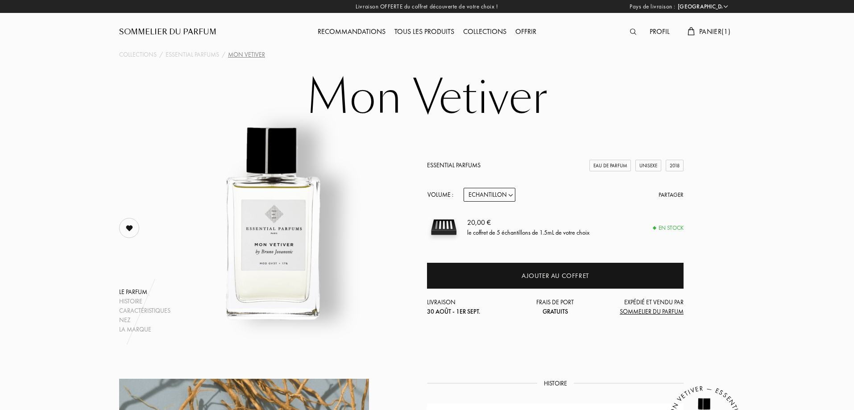
click at [714, 33] on span "Panier ( 1 )" at bounding box center [714, 31] width 31 height 9
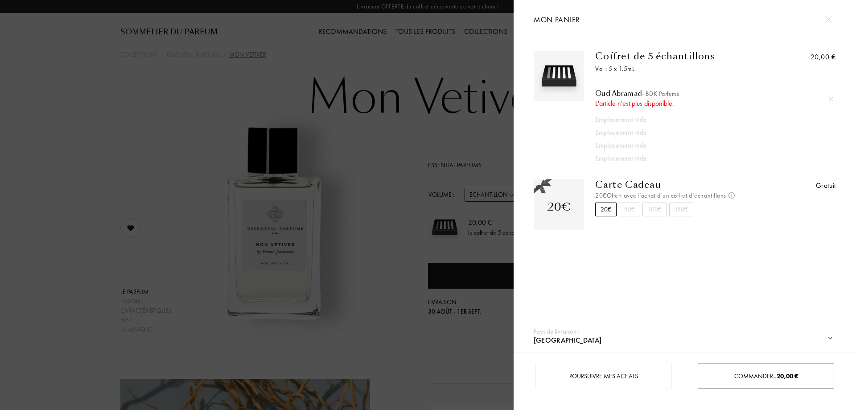
click at [784, 381] on link "Commander – 20,00 €" at bounding box center [766, 375] width 136 height 25
click at [551, 83] on img at bounding box center [559, 76] width 46 height 46
click at [608, 62] on div "Coffret de 5 échantillons" at bounding box center [677, 56] width 165 height 11
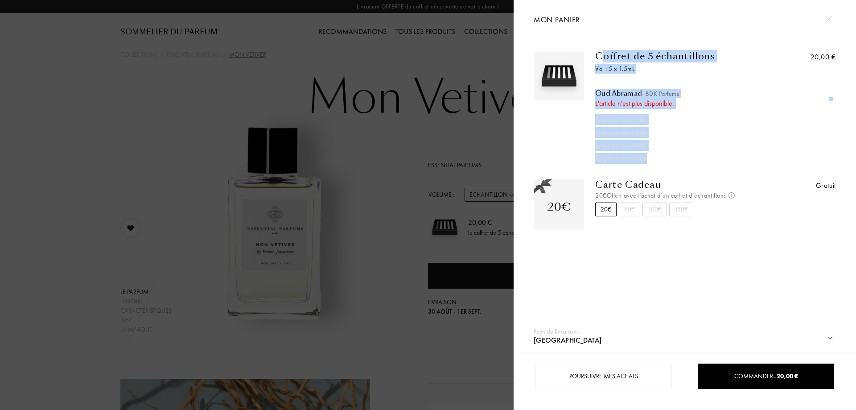
drag, startPoint x: 605, startPoint y: 50, endPoint x: 716, endPoint y: 154, distance: 152.4
click at [716, 154] on div "Coffret de 5 échantillons Vol : 5 x 1.5mL Oud Abramad - BDK Parfums L'article n…" at bounding box center [672, 107] width 177 height 113
click at [709, 149] on div "Emplacement vide" at bounding box center [702, 145] width 215 height 11
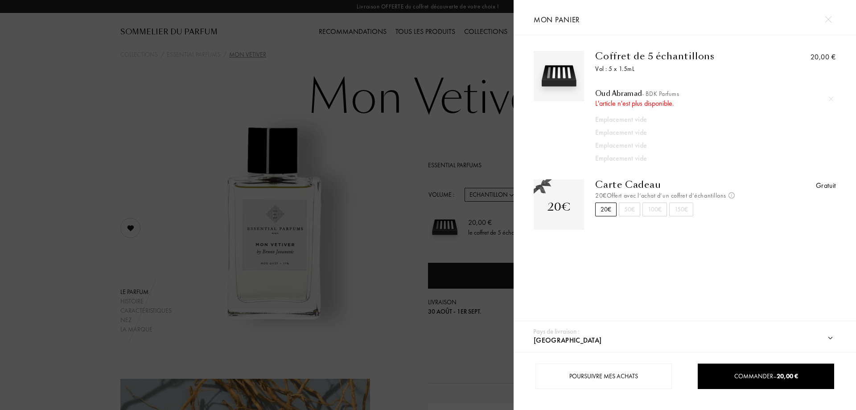
click at [377, 77] on div at bounding box center [257, 205] width 514 height 410
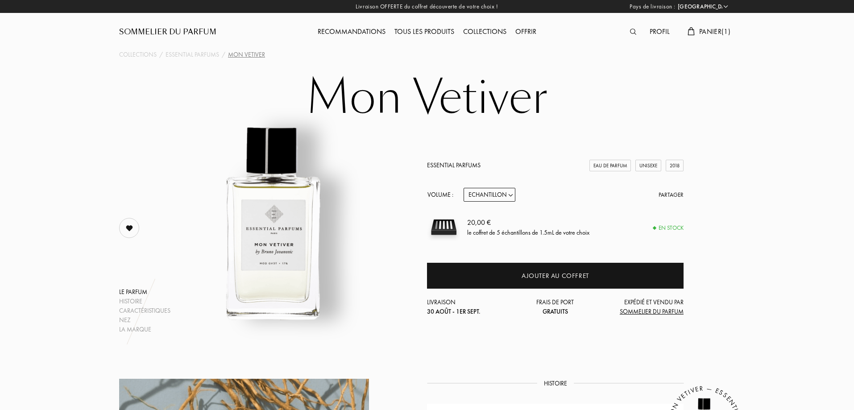
click at [406, 6] on div "Livraison OFFERTE du coffret découverte de votre choix ! Pays de livraison : Af…" at bounding box center [427, 6] width 854 height 13
select select "FR"
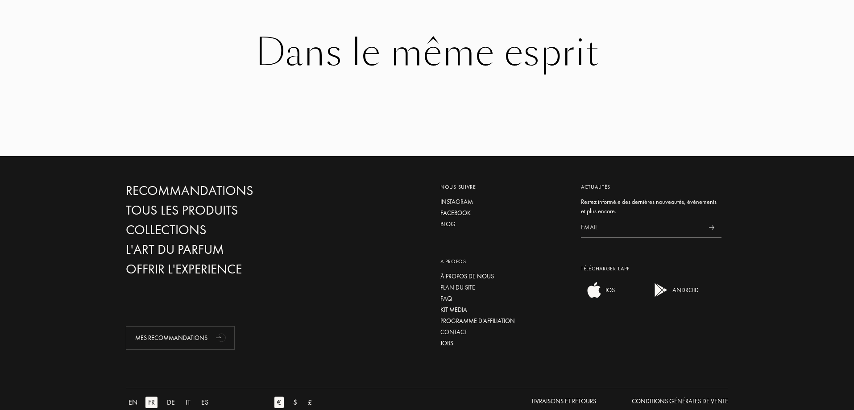
scroll to position [1554, 0]
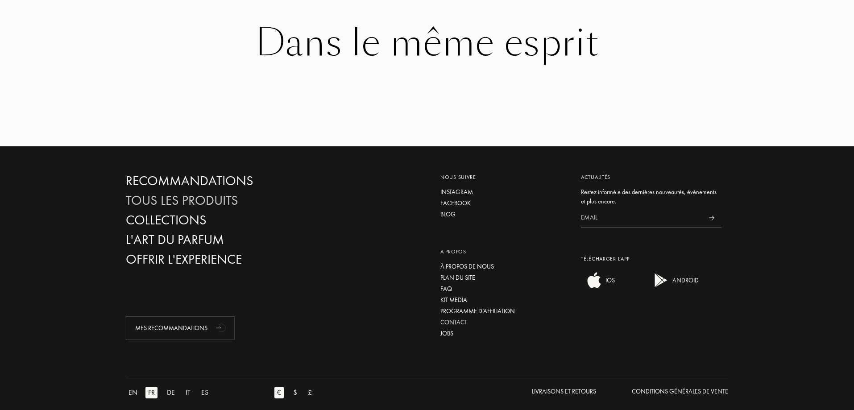
click at [202, 193] on div "Tous les produits" at bounding box center [222, 201] width 192 height 16
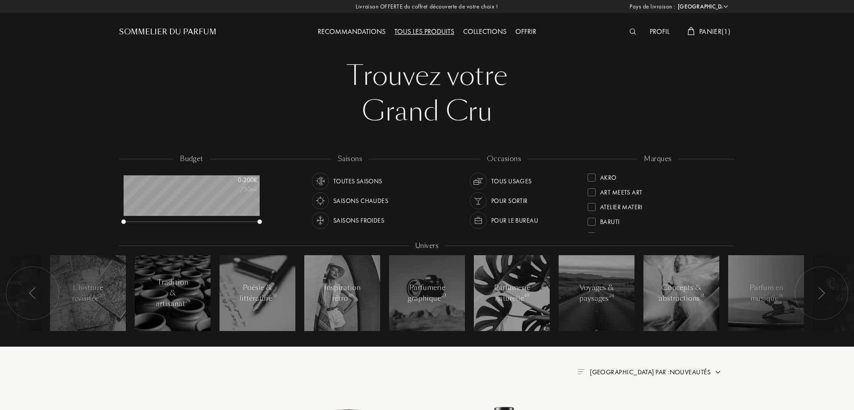
select select "FR"
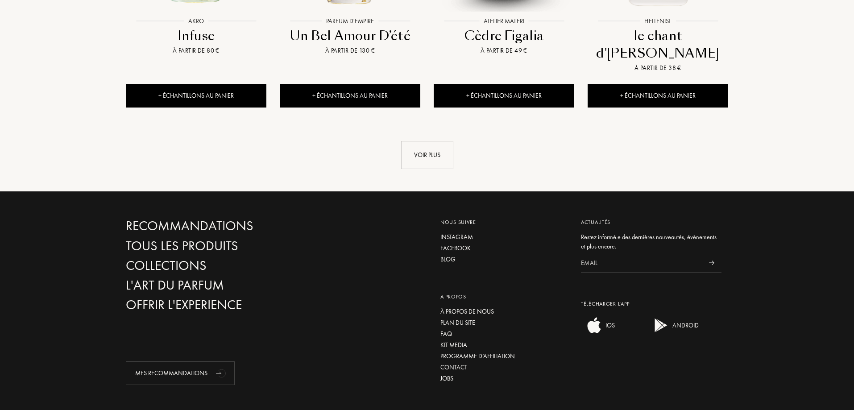
scroll to position [1053, 0]
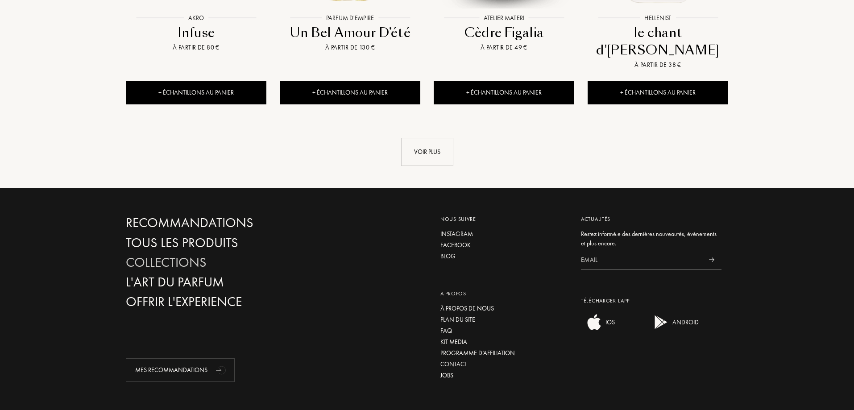
click at [195, 255] on div "Collections" at bounding box center [222, 263] width 192 height 16
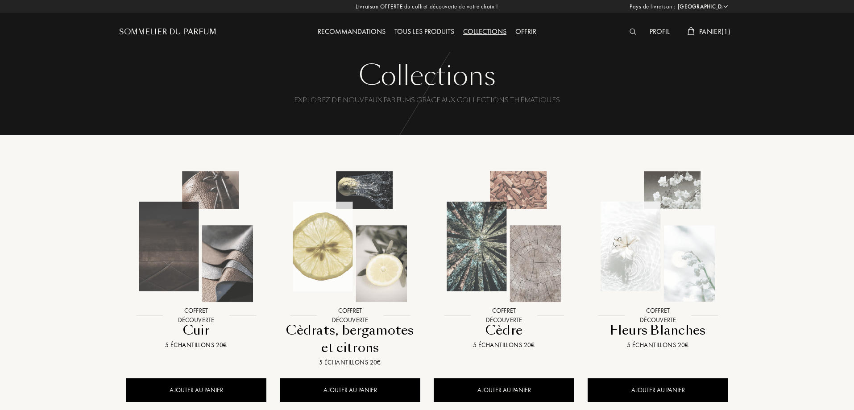
select select "FR"
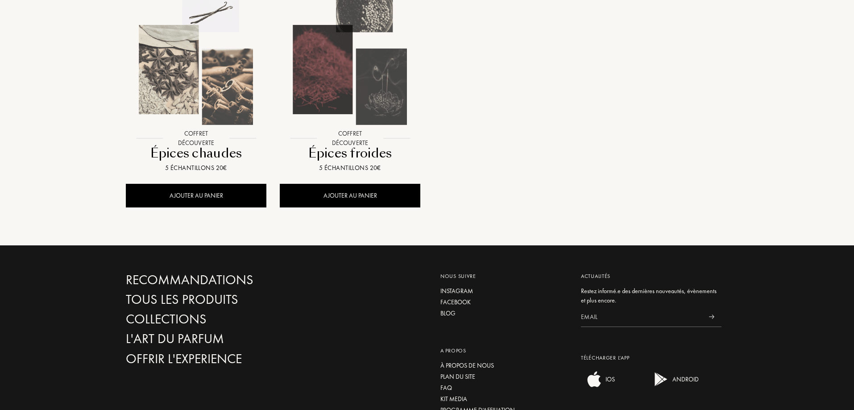
scroll to position [1032, 0]
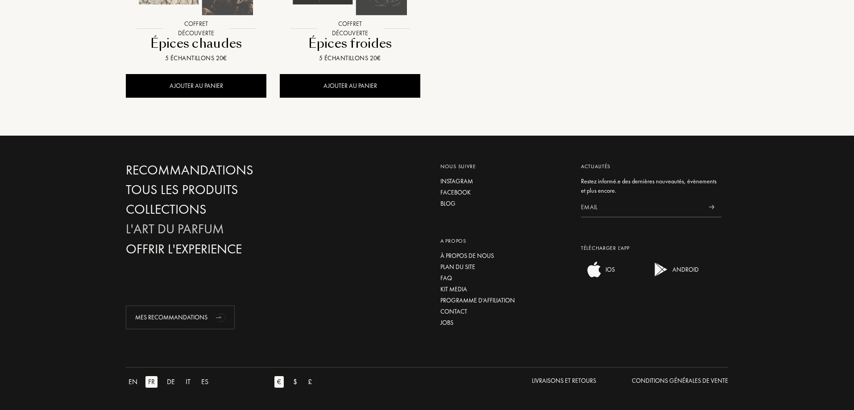
click at [201, 231] on div "L'Art du Parfum" at bounding box center [222, 229] width 192 height 16
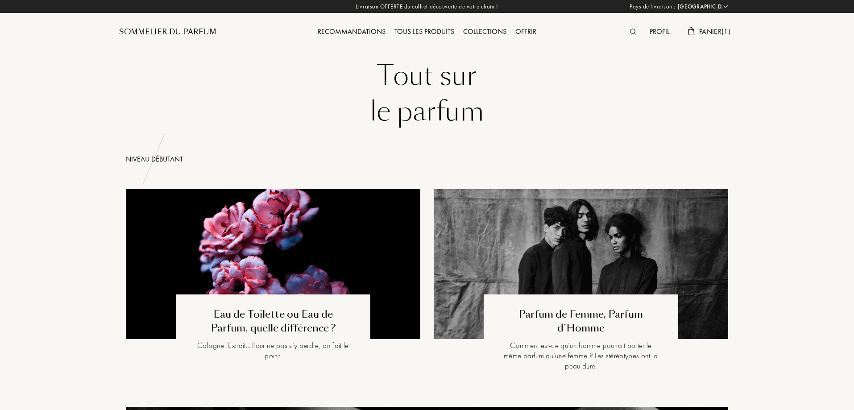
select select "FR"
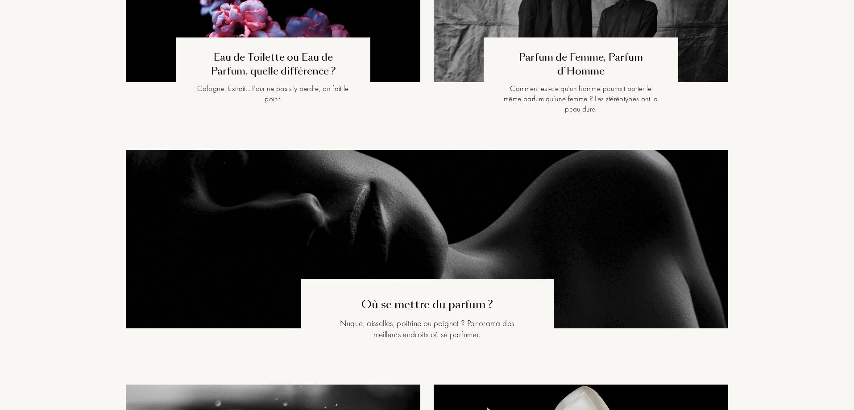
scroll to position [446, 0]
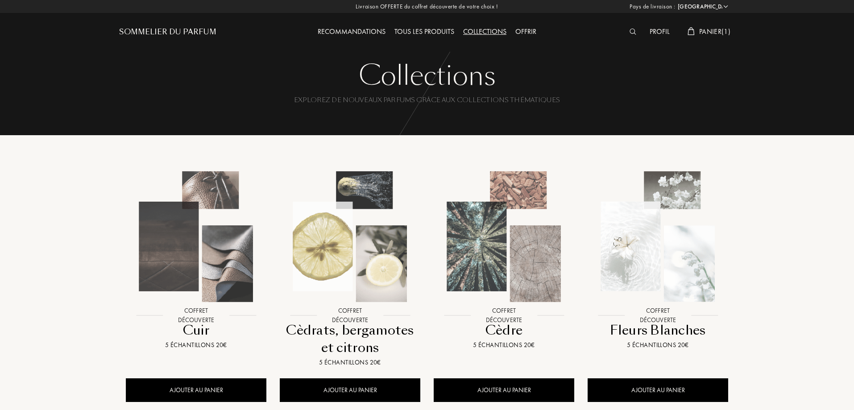
select select "FR"
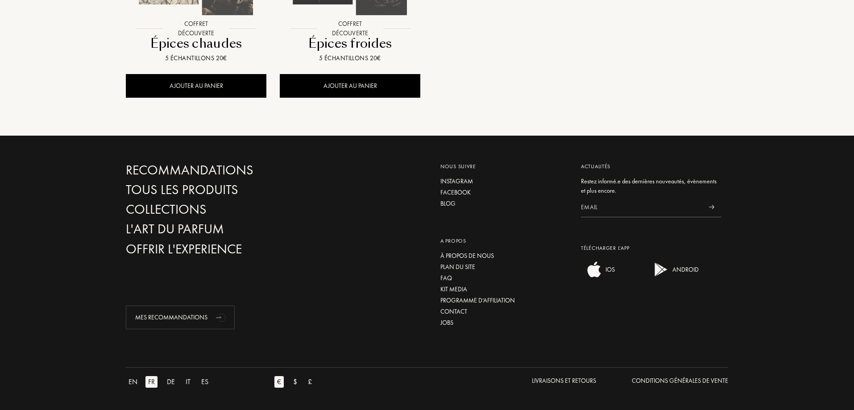
click at [238, 257] on div "Recommandations Tous les produits Collections L'Art du Parfum Offrir l'experien…" at bounding box center [221, 245] width 205 height 167
click at [514, 301] on div "Programme d’affiliation" at bounding box center [503, 300] width 127 height 9
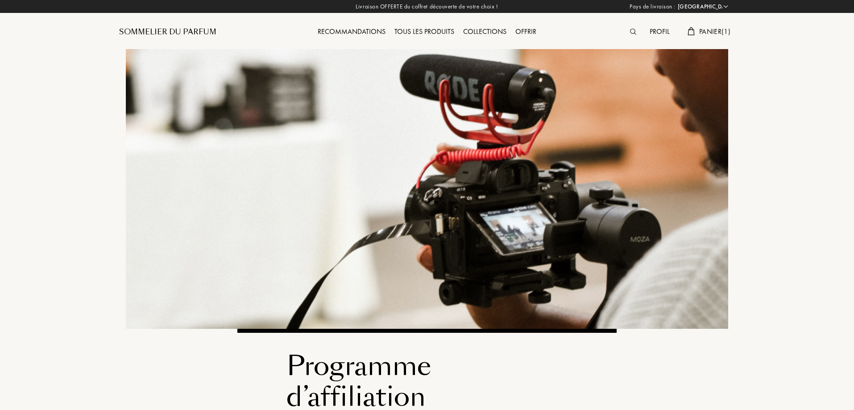
select select "FR"
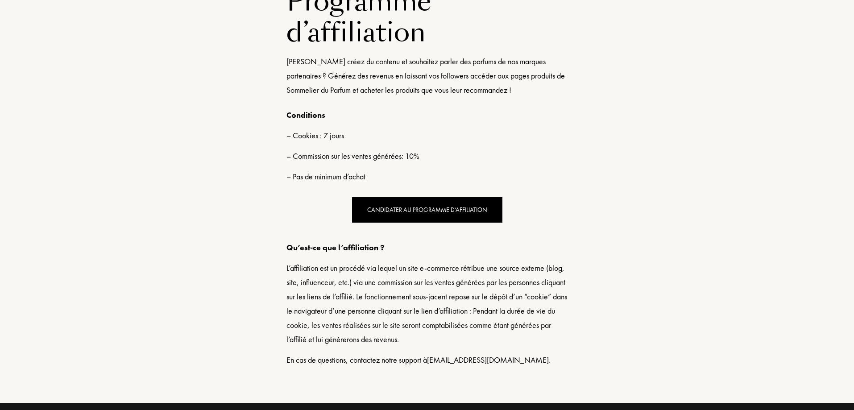
scroll to position [446, 0]
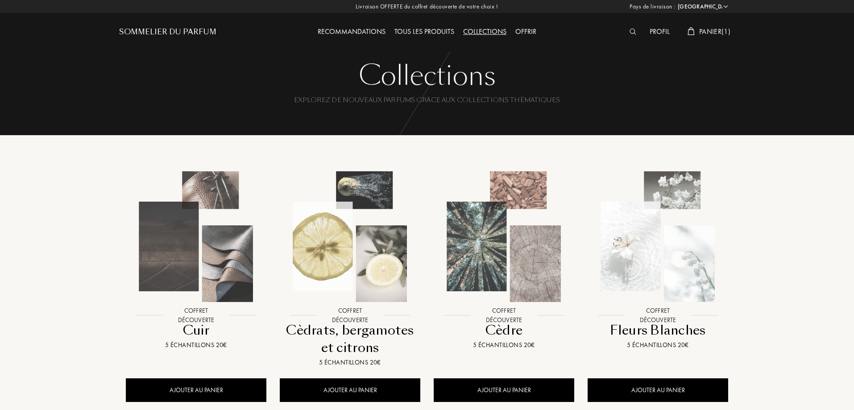
select select "FR"
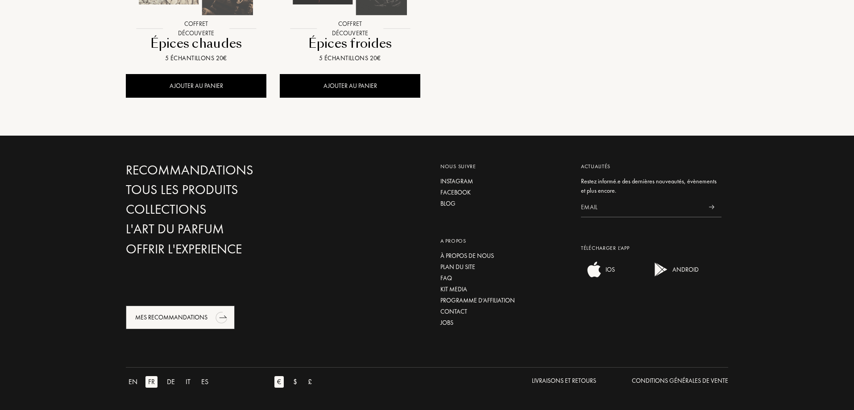
click at [215, 313] on icon "animation" at bounding box center [222, 317] width 18 height 18
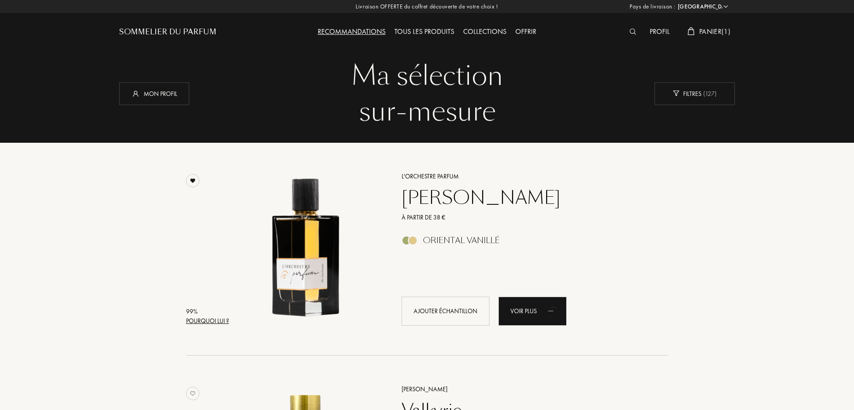
select select "FR"
click at [663, 31] on div "Profil" at bounding box center [659, 32] width 29 height 12
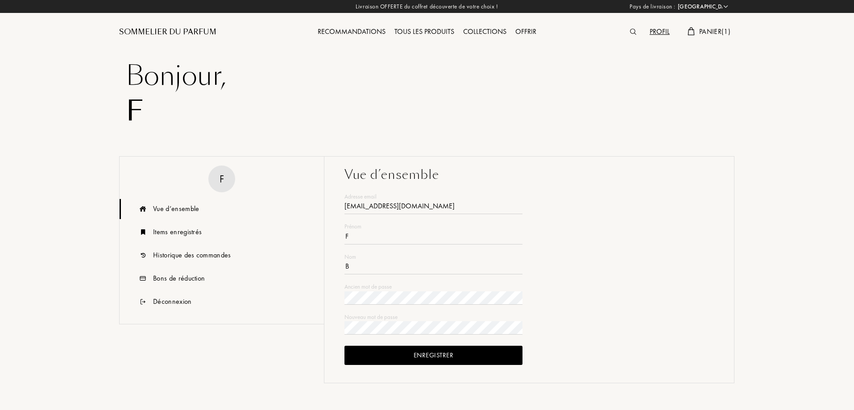
select select "FR"
type input "[EMAIL_ADDRESS][DOMAIN_NAME]"
click at [190, 273] on div "Bons de réduction" at bounding box center [179, 278] width 52 height 11
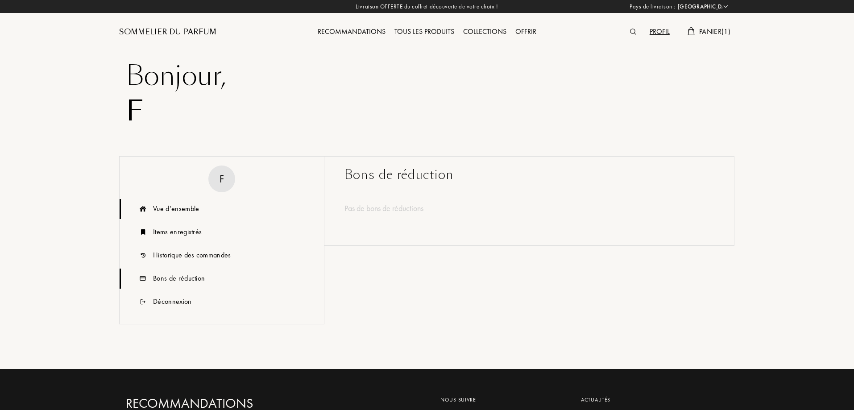
click at [179, 210] on div "Vue d’ensemble" at bounding box center [176, 208] width 46 height 11
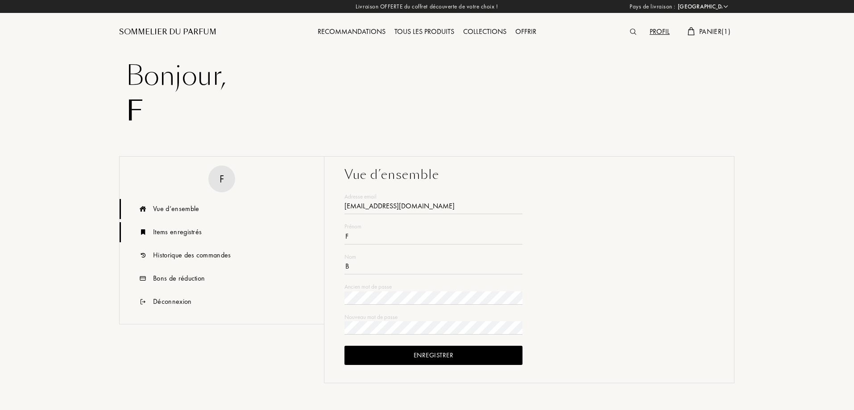
click at [165, 233] on div "Items enregistrés" at bounding box center [177, 232] width 49 height 11
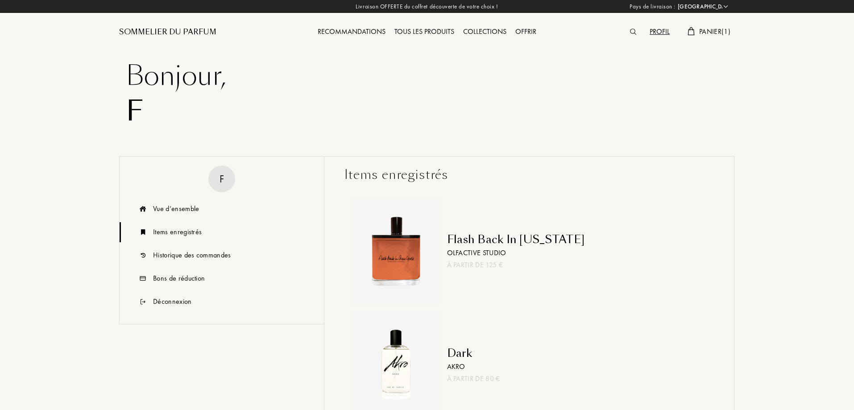
click at [481, 5] on div "Livraison OFFERTE du coffret découverte de votre choix ! Pays de livraison : Af…" at bounding box center [427, 6] width 854 height 13
click at [180, 27] on div "Sommelier du Parfum" at bounding box center [167, 32] width 97 height 11
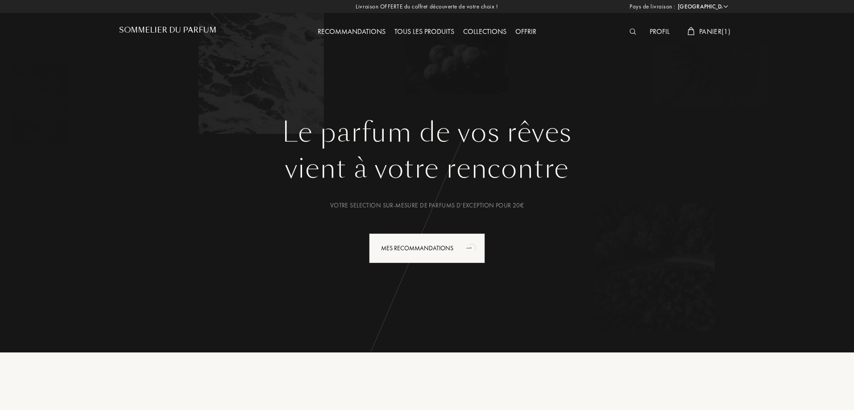
select select "FR"
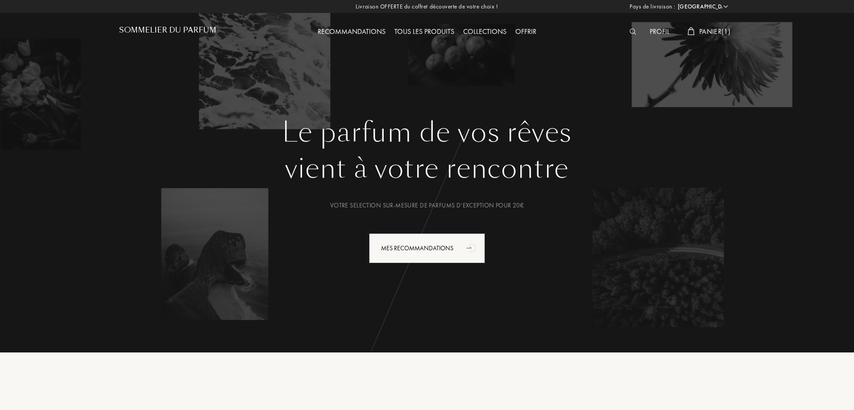
click at [727, 9] on select "Afghanistan Afrique du Sud Albanie Algérie Allemagne Andorre Angola Anguilla An…" at bounding box center [702, 6] width 54 height 9
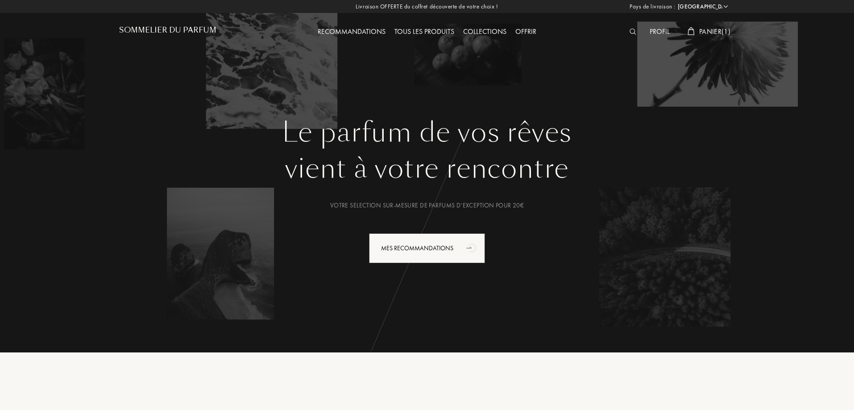
click at [839, 23] on div "Le parfum de vos rêves vient à votre rencontre Votre selection sur-mesure de pa…" at bounding box center [427, 176] width 854 height 352
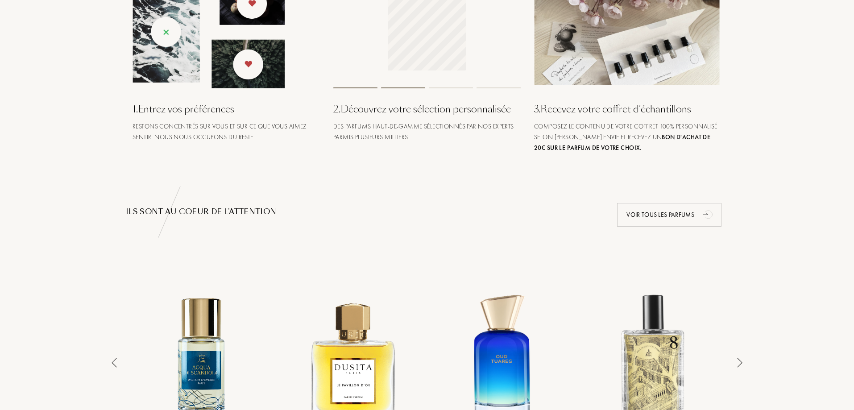
scroll to position [357, 0]
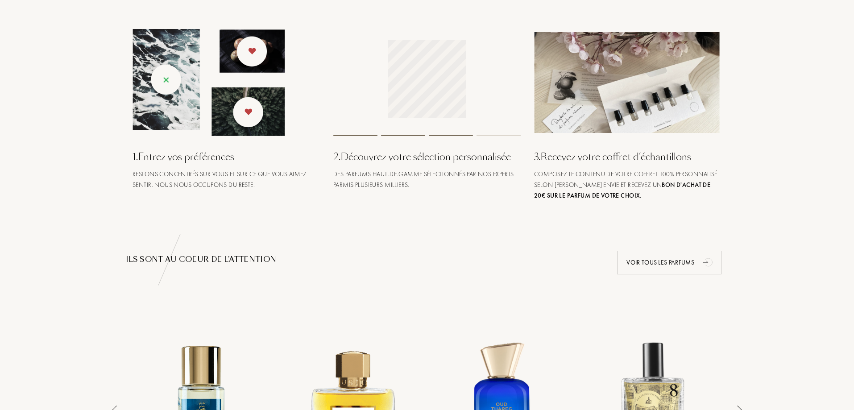
click at [200, 126] on img at bounding box center [208, 82] width 152 height 107
click at [174, 87] on img at bounding box center [208, 82] width 152 height 107
click at [169, 83] on img at bounding box center [208, 82] width 152 height 107
click at [168, 83] on img at bounding box center [208, 82] width 152 height 107
click at [163, 75] on img at bounding box center [208, 82] width 152 height 107
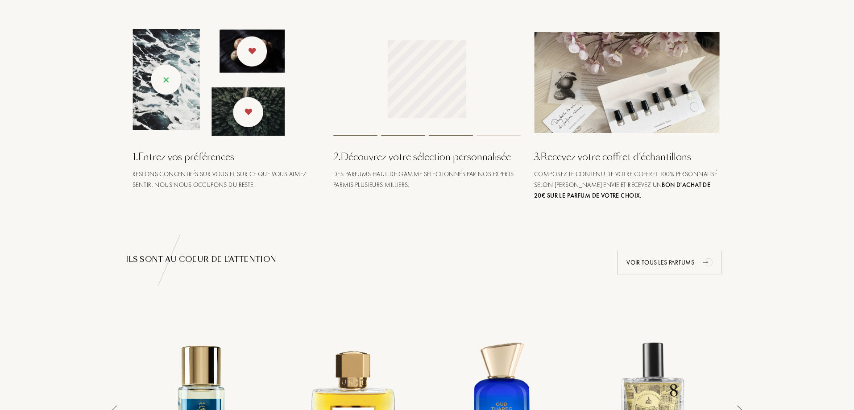
click at [163, 75] on img at bounding box center [208, 82] width 152 height 107
drag, startPoint x: 314, startPoint y: 15, endPoint x: 295, endPoint y: 32, distance: 25.3
click at [308, 25] on div "1 . Entrez vos préférences Restons concentrés sur vous et sur ce que vous aimez…" at bounding box center [426, 98] width 615 height 205
click at [251, 58] on img at bounding box center [208, 82] width 152 height 107
click at [164, 82] on img at bounding box center [208, 82] width 152 height 107
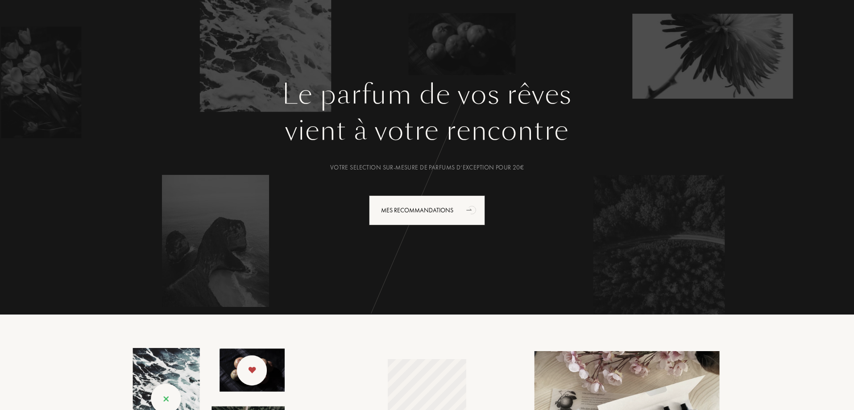
scroll to position [0, 0]
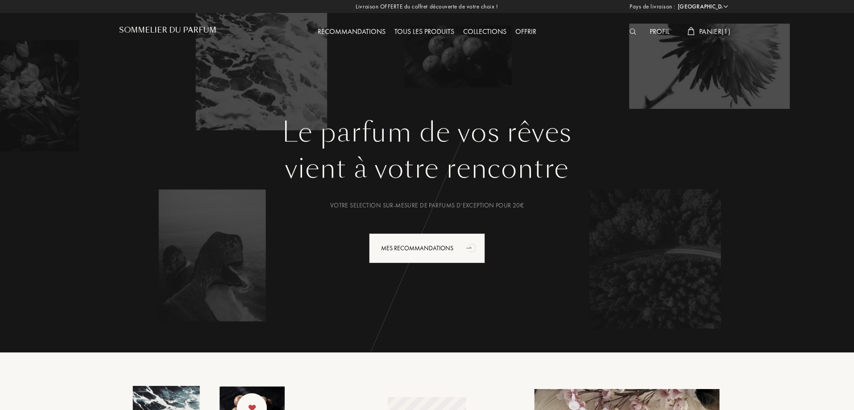
click at [649, 29] on div "Profil" at bounding box center [659, 32] width 29 height 12
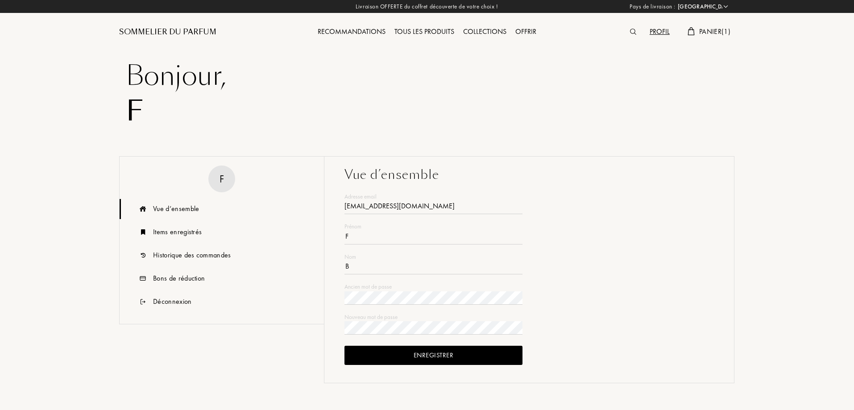
select select "FR"
type input "fanny.benichou@gmail.com"
click at [190, 303] on div "Déconnexion" at bounding box center [172, 301] width 39 height 11
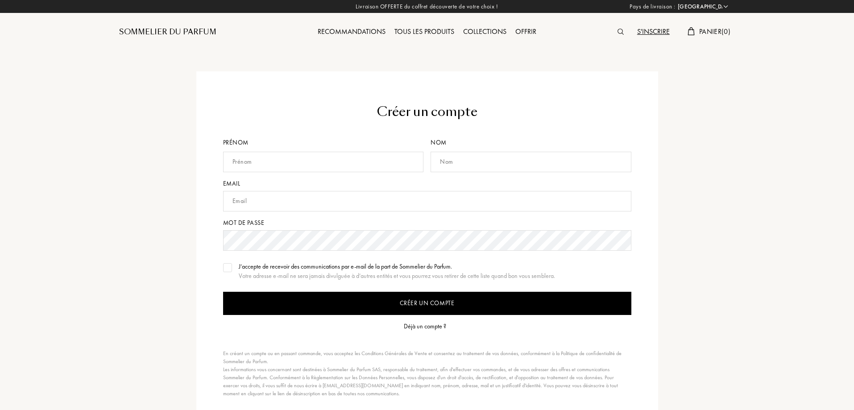
select select "FR"
click at [652, 27] on div "S'inscrire" at bounding box center [652, 32] width 41 height 12
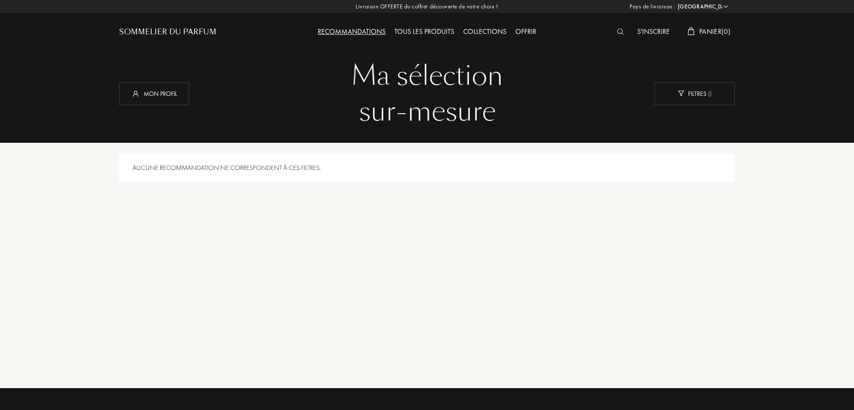
select select "FR"
click at [707, 29] on span "Panier ( 0 )" at bounding box center [714, 31] width 31 height 9
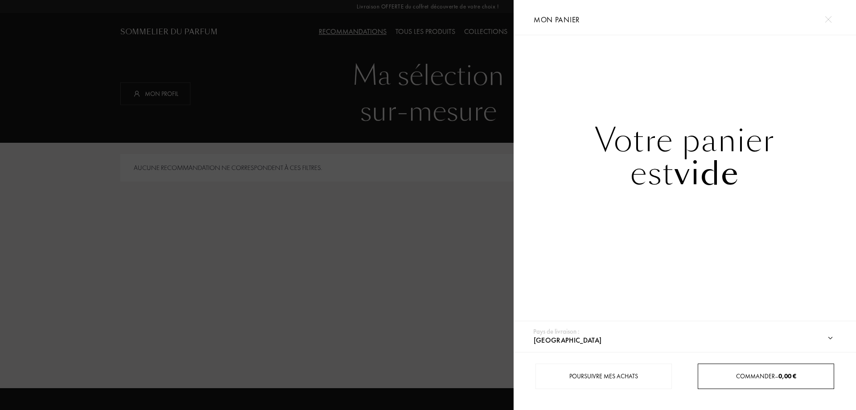
click at [757, 379] on div "Commander – 0,00 €" at bounding box center [766, 376] width 136 height 9
click at [275, 198] on div at bounding box center [257, 205] width 514 height 410
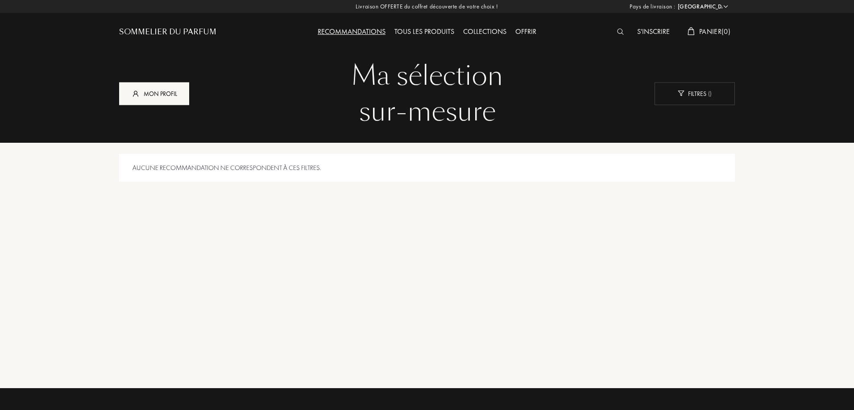
click at [163, 91] on div "Mon profil" at bounding box center [154, 93] width 70 height 23
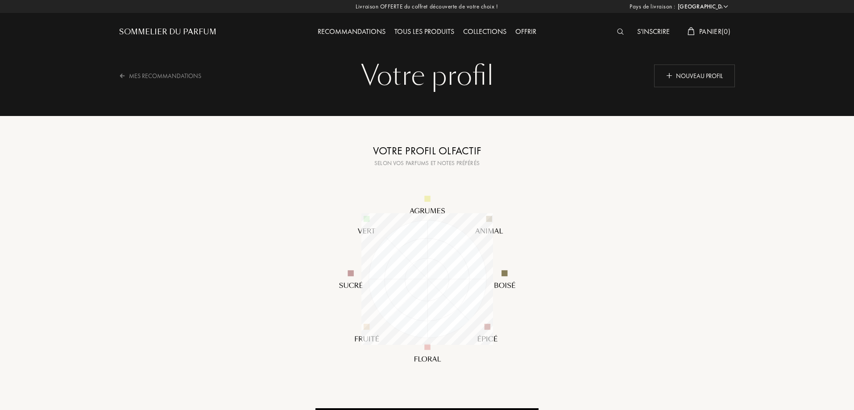
select select "FR"
click at [209, 27] on div "Sommelier du Parfum" at bounding box center [167, 32] width 97 height 11
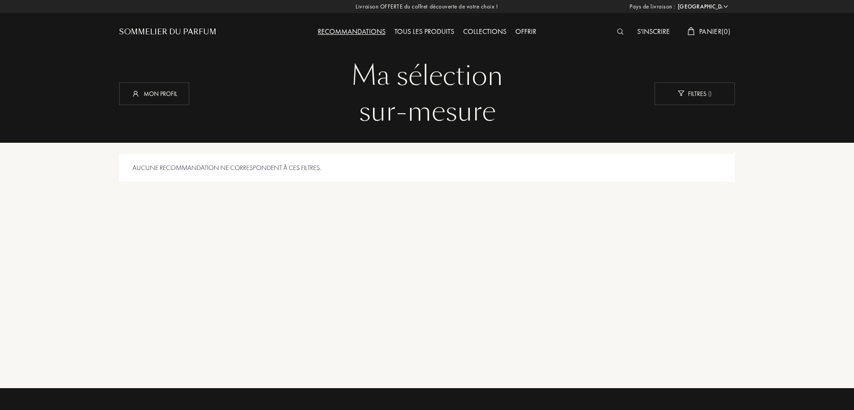
select select "FR"
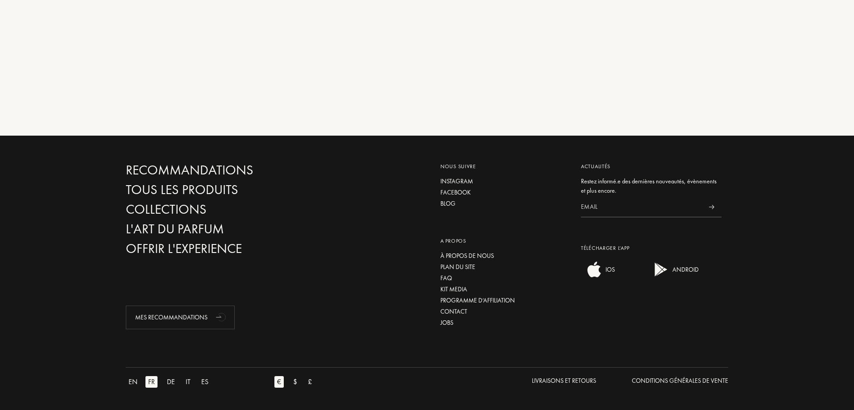
scroll to position [29, 0]
